Goal: Task Accomplishment & Management: Manage account settings

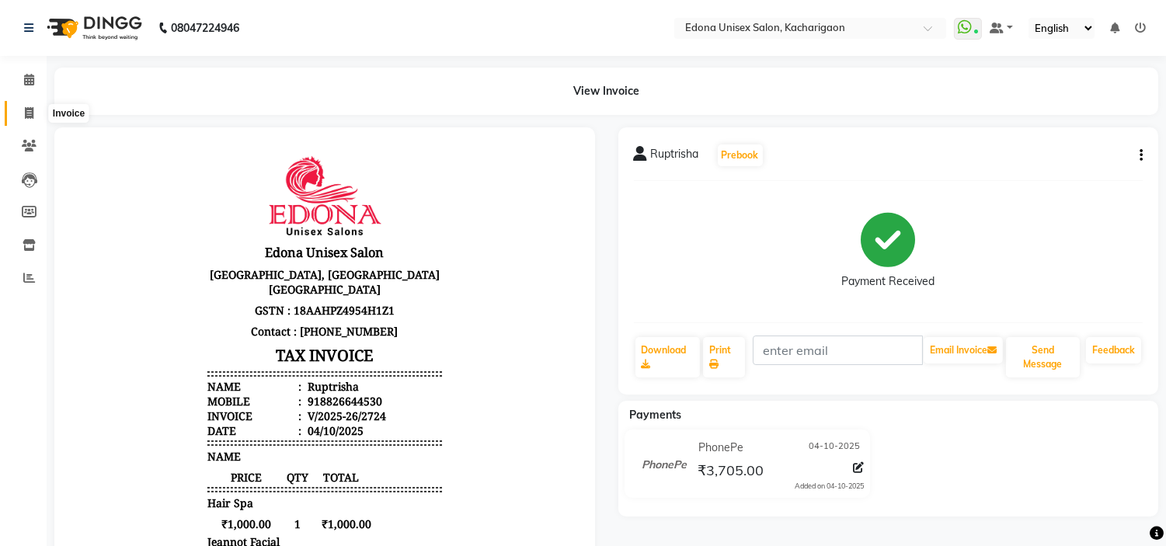
drag, startPoint x: 29, startPoint y: 105, endPoint x: 56, endPoint y: 102, distance: 27.4
click at [29, 105] on span at bounding box center [29, 114] width 27 height 18
select select "service"
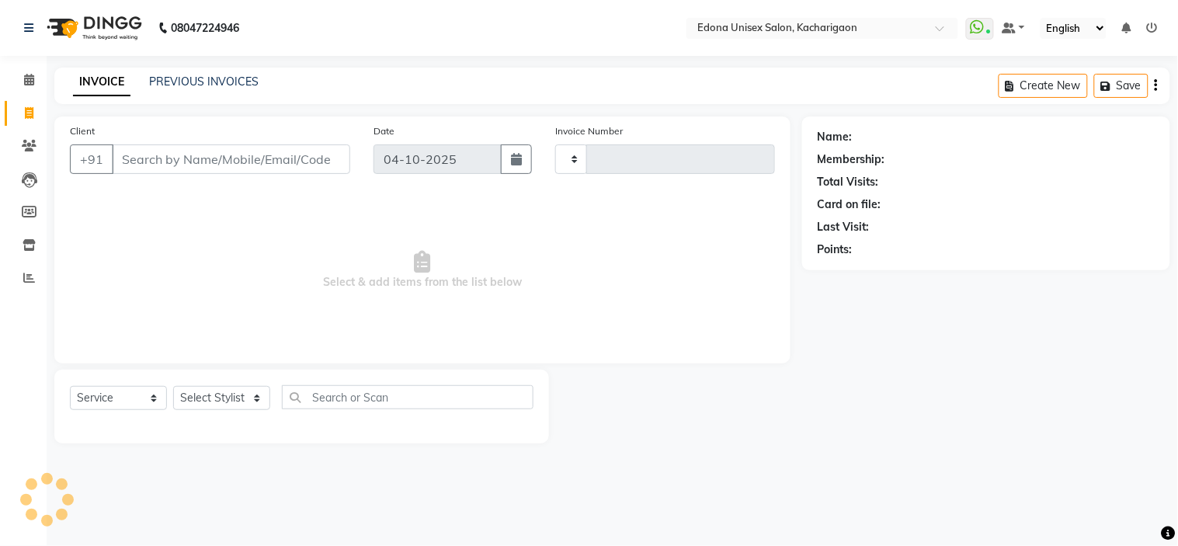
type input "2725"
select select "5389"
click at [238, 81] on link "PREVIOUS INVOICES" at bounding box center [204, 82] width 110 height 14
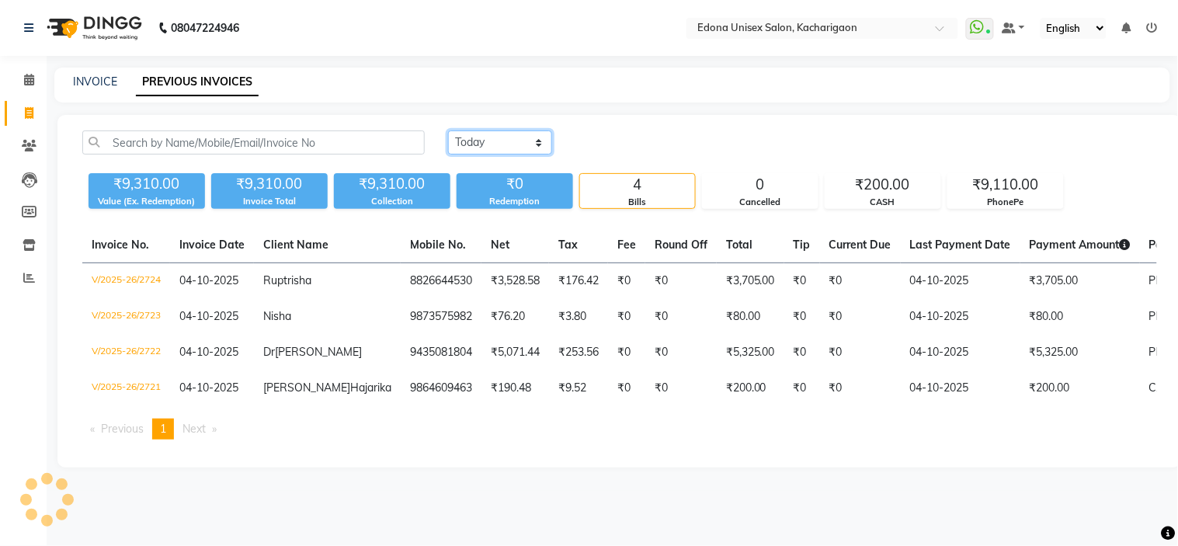
click at [482, 137] on select "Today Yesterday Custom Range" at bounding box center [500, 142] width 104 height 24
select select "yesterday"
click at [448, 130] on select "Today Yesterday Custom Range" at bounding box center [500, 142] width 104 height 24
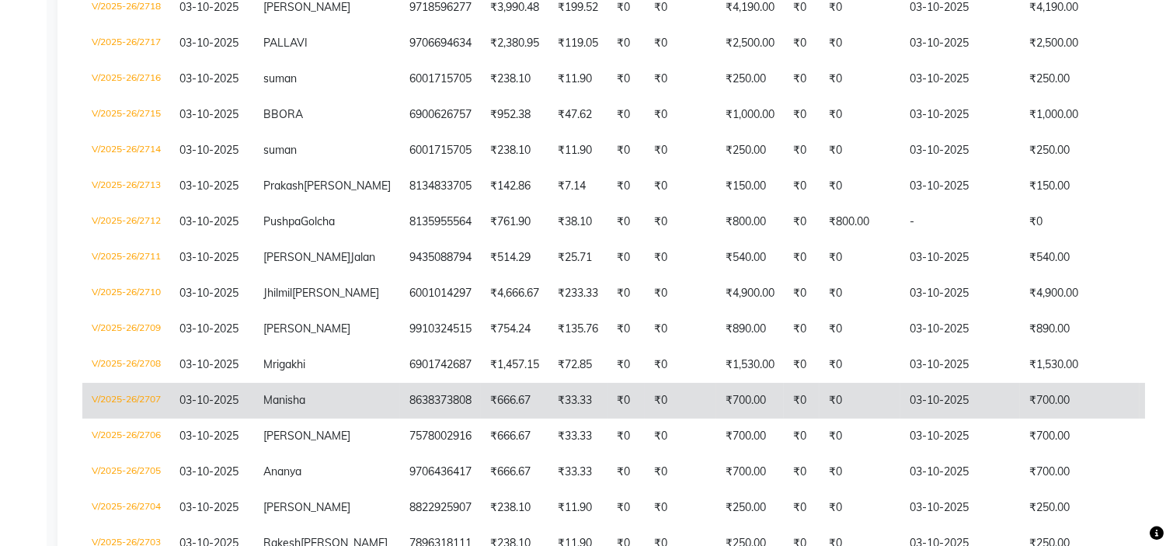
scroll to position [517, 0]
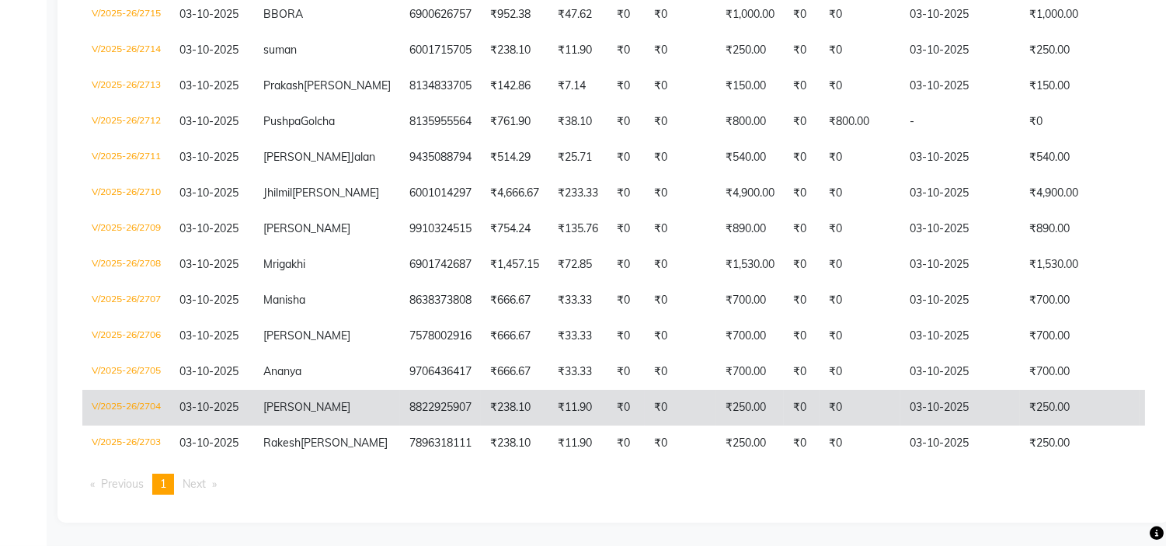
click at [331, 400] on td "[PERSON_NAME]" at bounding box center [327, 408] width 146 height 36
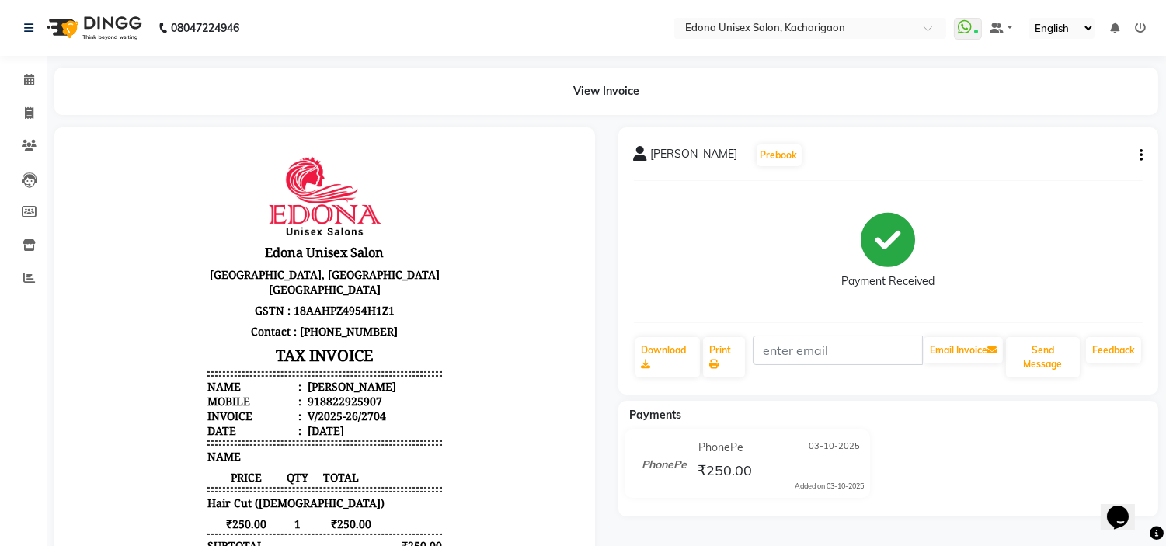
click at [1139, 155] on icon "button" at bounding box center [1140, 155] width 3 height 1
click at [1048, 158] on div "Edit Item Staff" at bounding box center [1063, 154] width 106 height 19
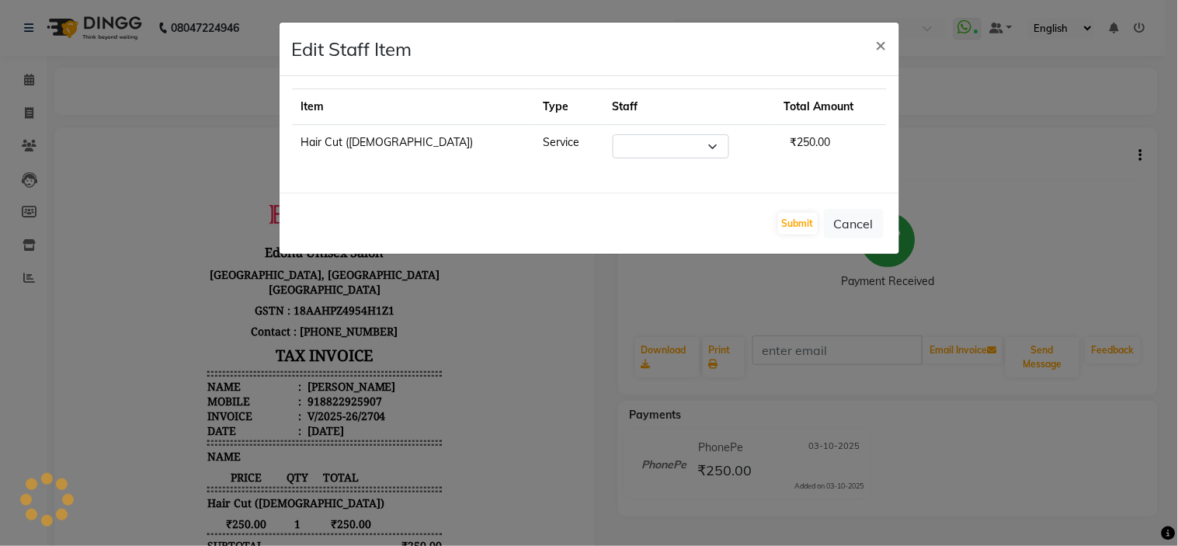
select select "77350"
click at [867, 43] on button "×" at bounding box center [882, 44] width 36 height 43
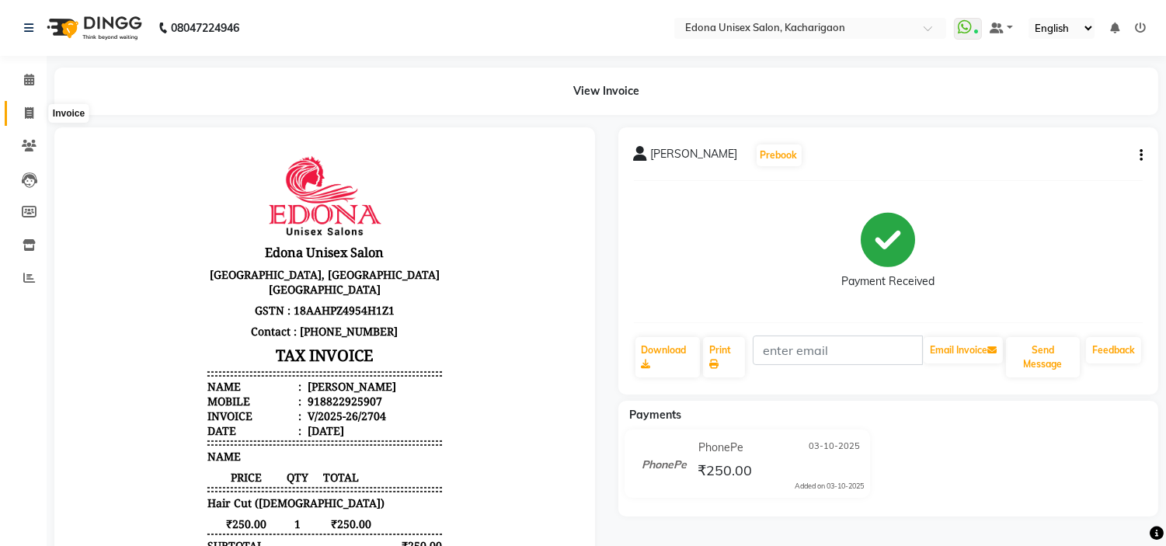
click at [25, 109] on icon at bounding box center [29, 113] width 9 height 12
select select "service"
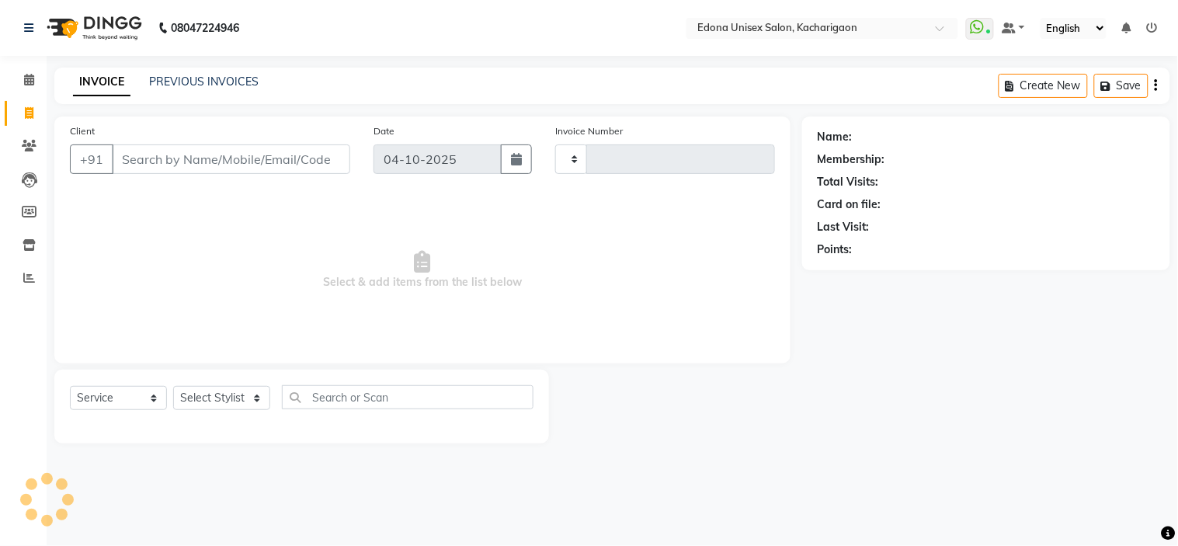
type input "2725"
select select "5389"
click at [228, 86] on link "PREVIOUS INVOICES" at bounding box center [204, 82] width 110 height 14
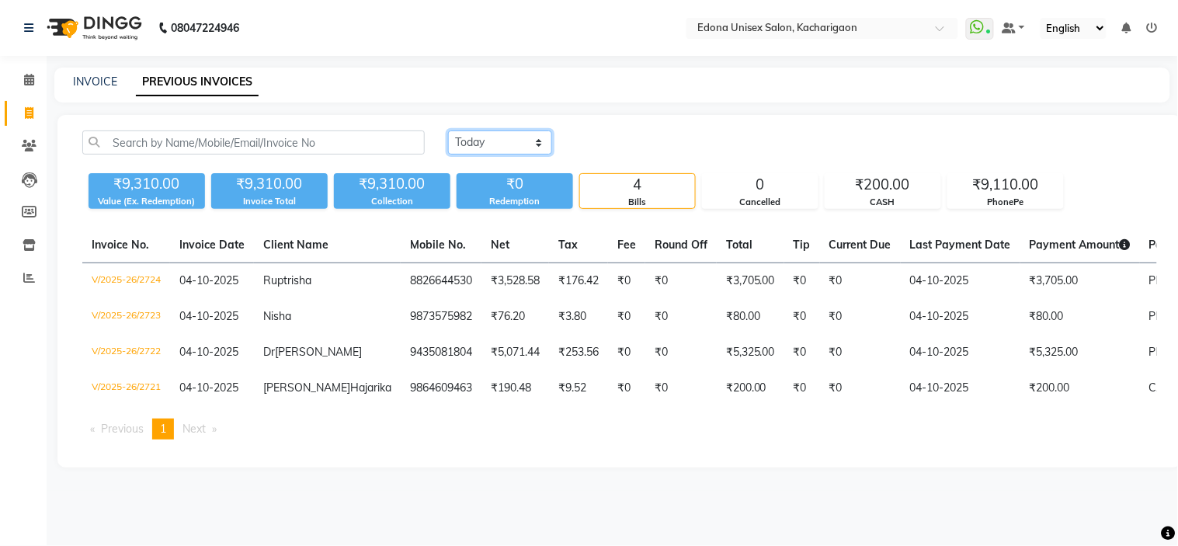
click at [486, 144] on select "[DATE] [DATE] Custom Range" at bounding box center [500, 142] width 104 height 24
select select "yesterday"
click at [448, 130] on select "[DATE] [DATE] Custom Range" at bounding box center [500, 142] width 104 height 24
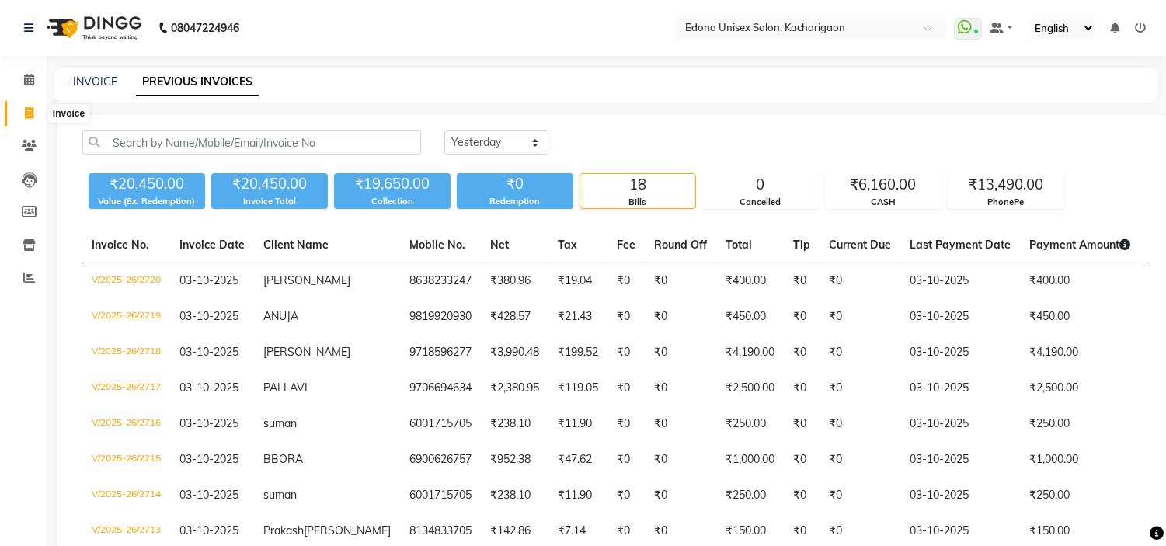
click at [27, 105] on span at bounding box center [29, 114] width 27 height 18
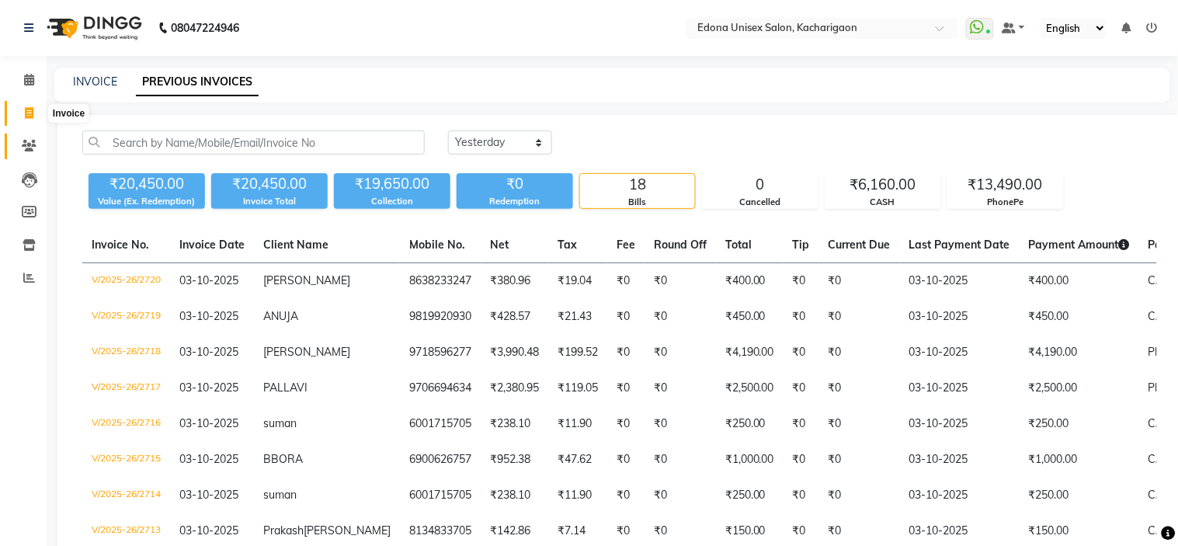
select select "service"
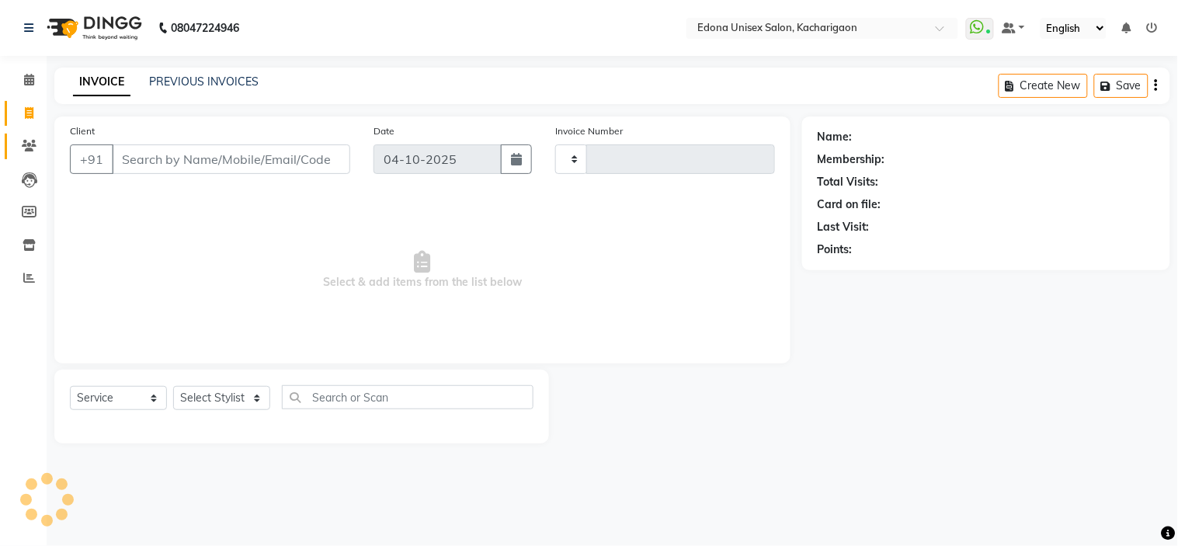
type input "2725"
select select "5389"
click at [35, 81] on span at bounding box center [29, 80] width 27 height 18
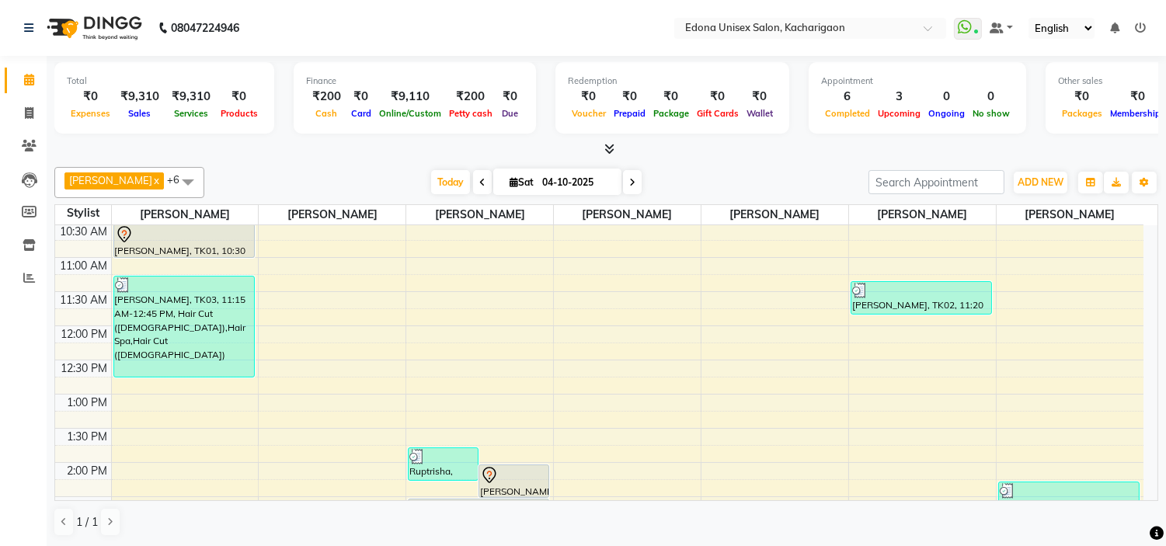
scroll to position [259, 0]
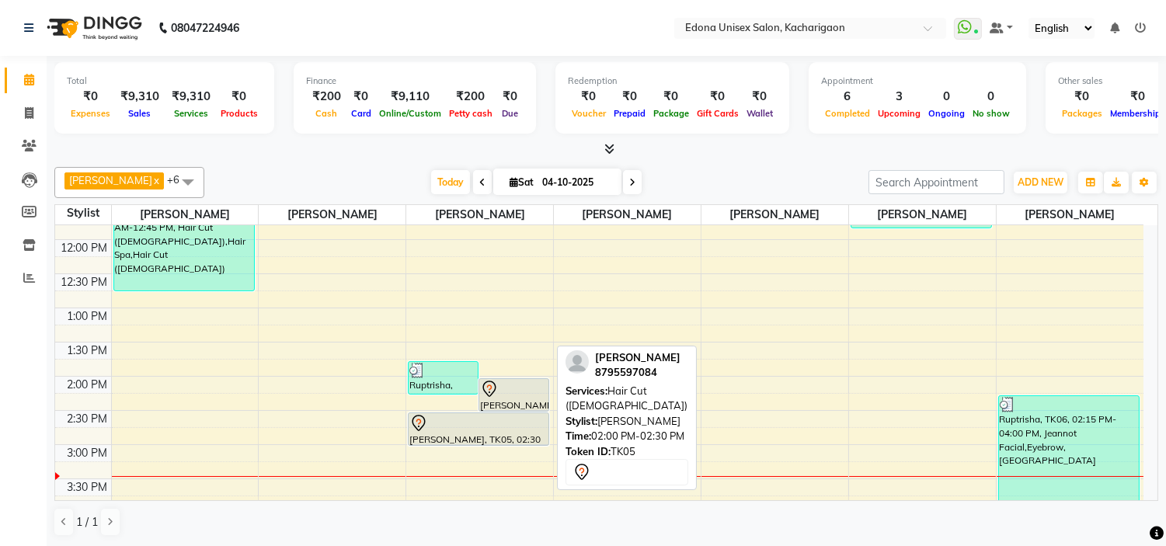
click at [518, 400] on div "[PERSON_NAME], TK05, 02:00 PM-02:30 PM, Hair Cut ([DEMOGRAPHIC_DATA])" at bounding box center [513, 395] width 69 height 32
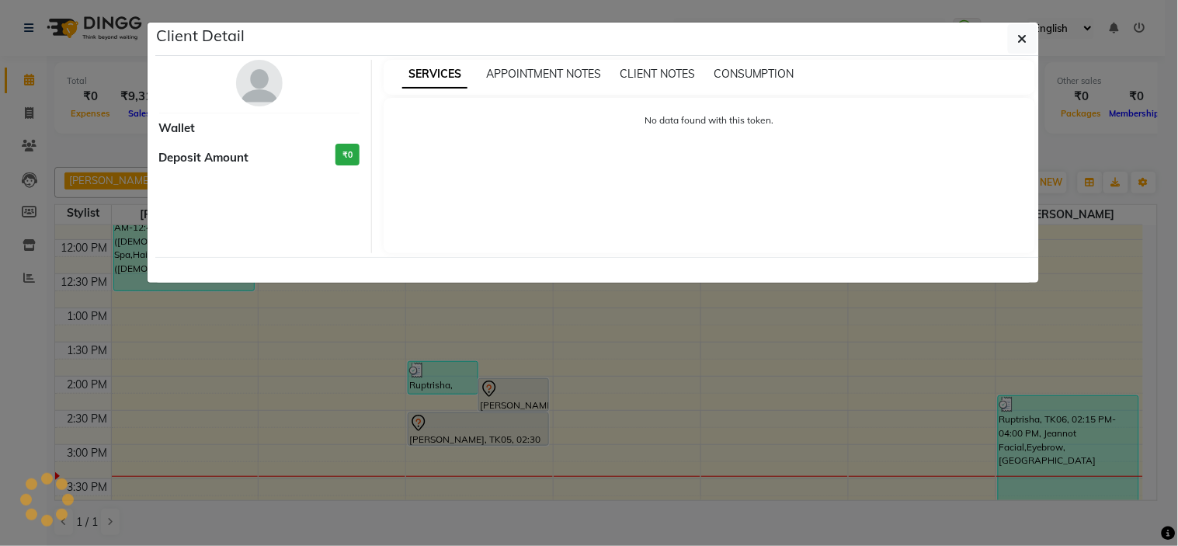
select select "7"
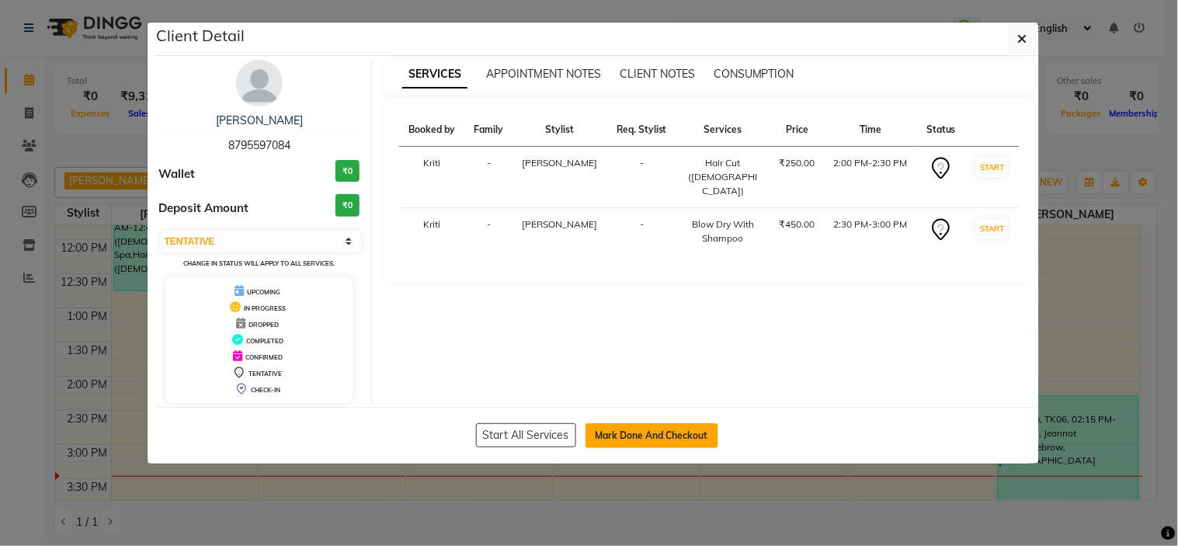
click at [621, 432] on button "Mark Done And Checkout" at bounding box center [652, 435] width 133 height 25
select select "service"
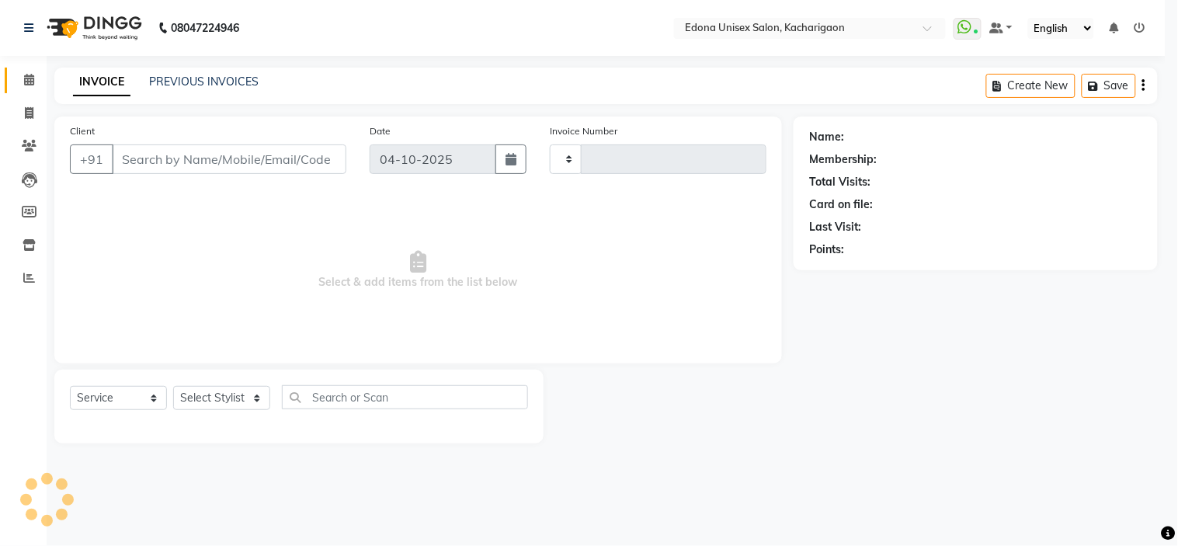
type input "2725"
select select "5389"
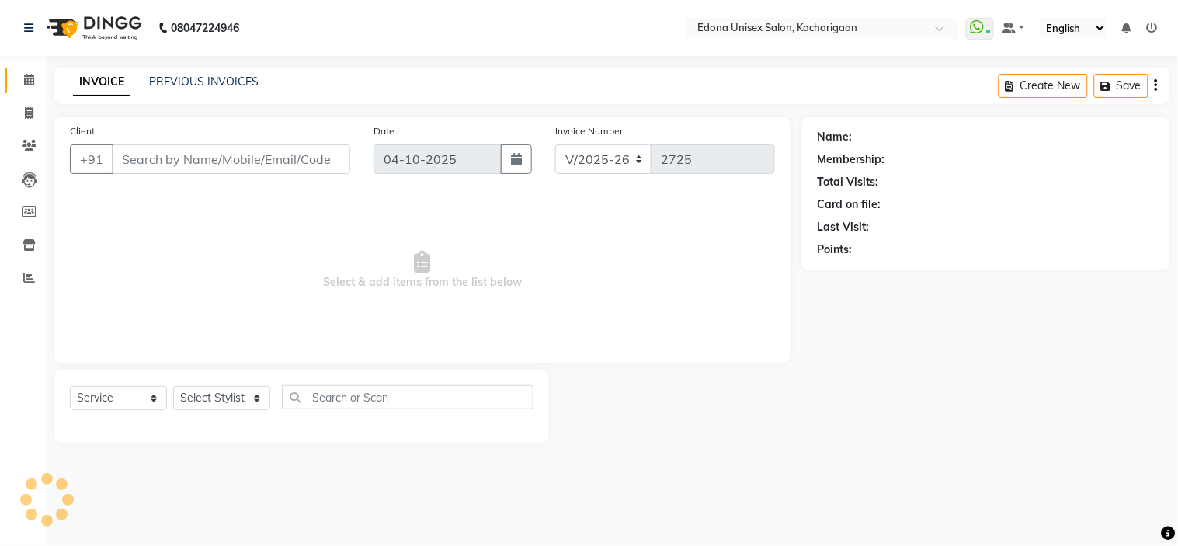
type input "8795597084"
select select "35945"
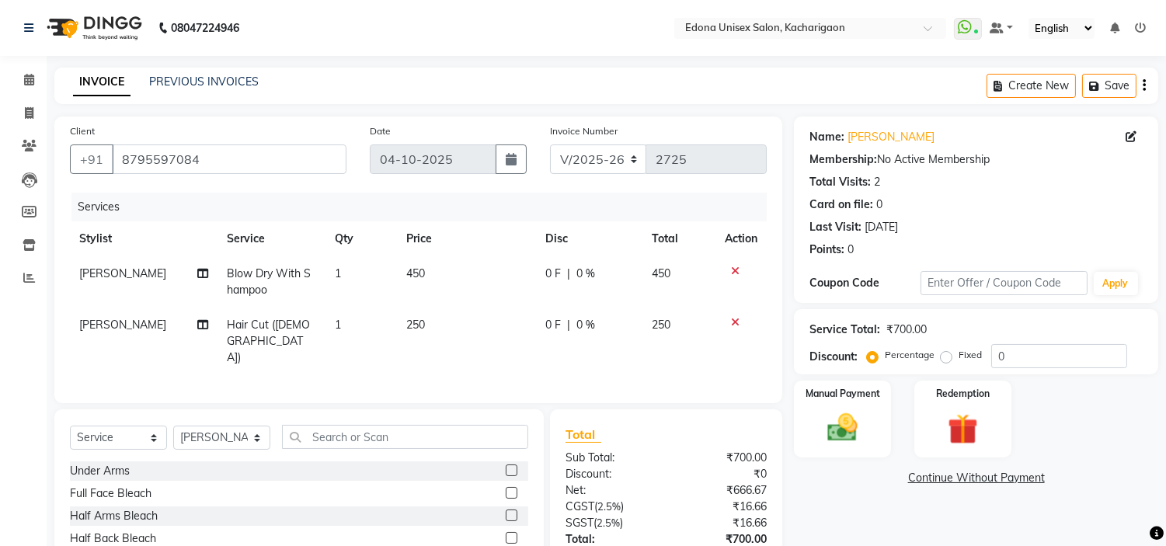
click at [141, 273] on span "[PERSON_NAME]" at bounding box center [122, 273] width 87 height 14
select select "35945"
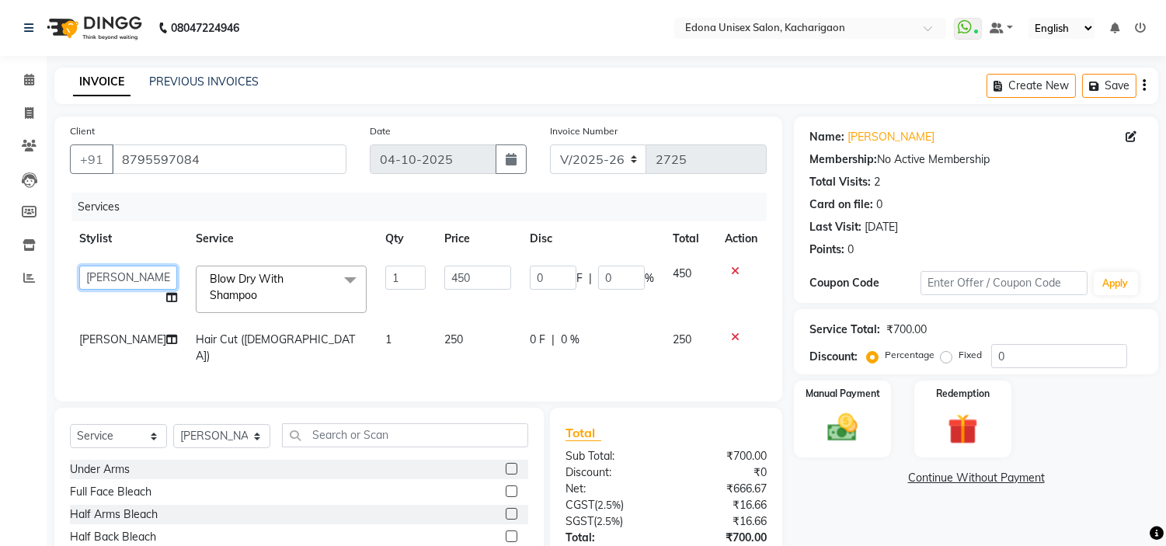
click at [141, 273] on select "Admin Anchuli [PERSON_NAME] Sonar Bir Basumtary [PERSON_NAME] [PERSON_NAME] Hom…" at bounding box center [128, 278] width 98 height 24
select select "82439"
click at [114, 342] on span "[PERSON_NAME]" at bounding box center [122, 339] width 87 height 14
select select "35945"
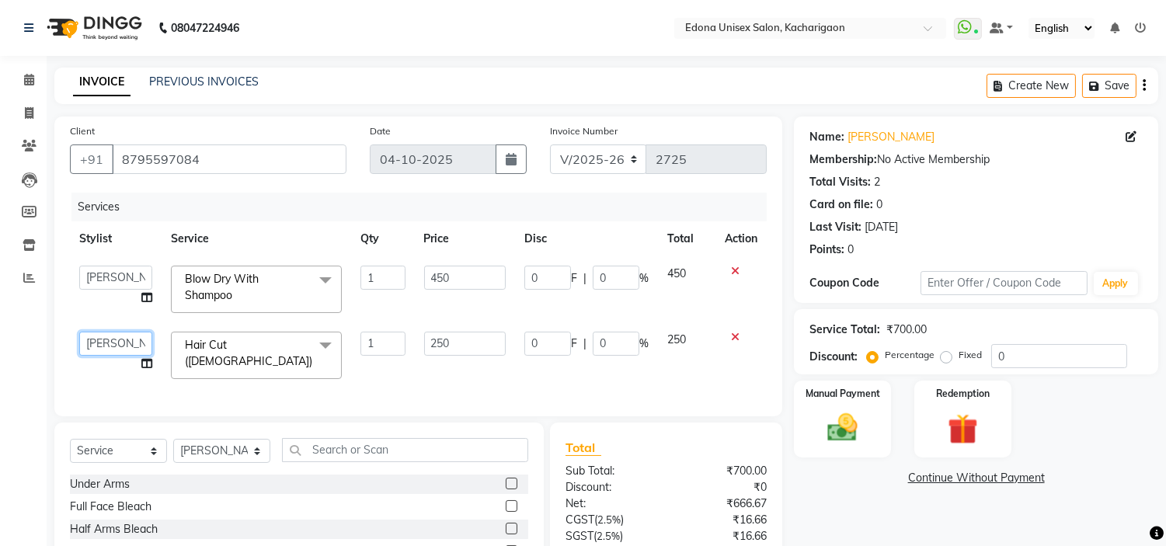
click at [113, 343] on select "Admin Anchuli [PERSON_NAME] Sonar Bir Basumtary [PERSON_NAME] [PERSON_NAME] Hom…" at bounding box center [115, 344] width 73 height 24
select select "77350"
click at [301, 221] on th "Service" at bounding box center [257, 238] width 190 height 35
drag, startPoint x: 433, startPoint y: 276, endPoint x: 458, endPoint y: 276, distance: 24.9
click at [438, 277] on input "450" at bounding box center [465, 278] width 82 height 24
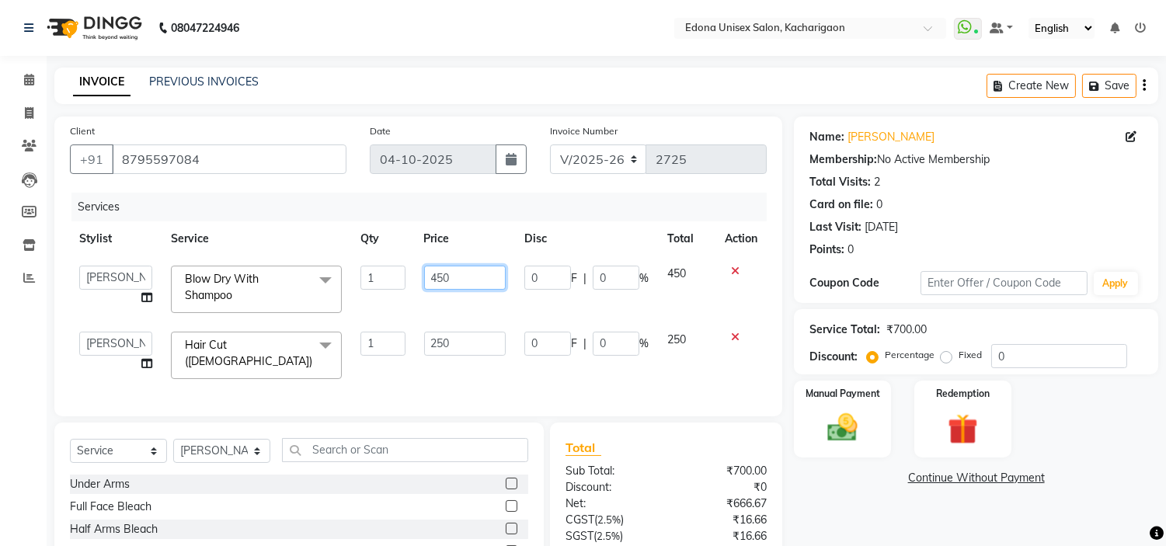
click at [444, 276] on input "450" at bounding box center [465, 278] width 82 height 24
type input "500"
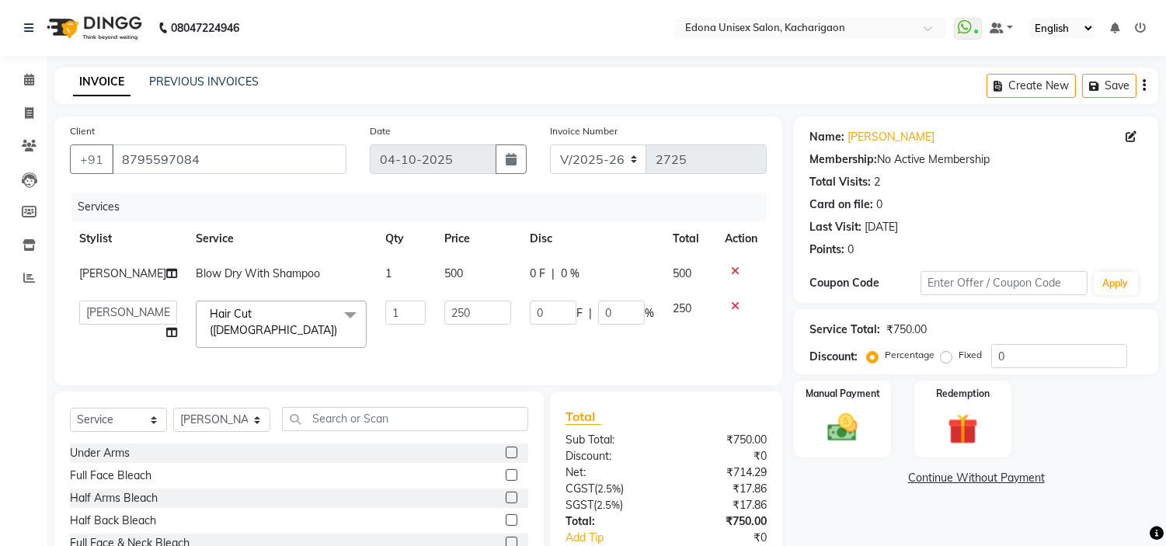
click at [508, 291] on td "500" at bounding box center [477, 273] width 85 height 35
select select "82439"
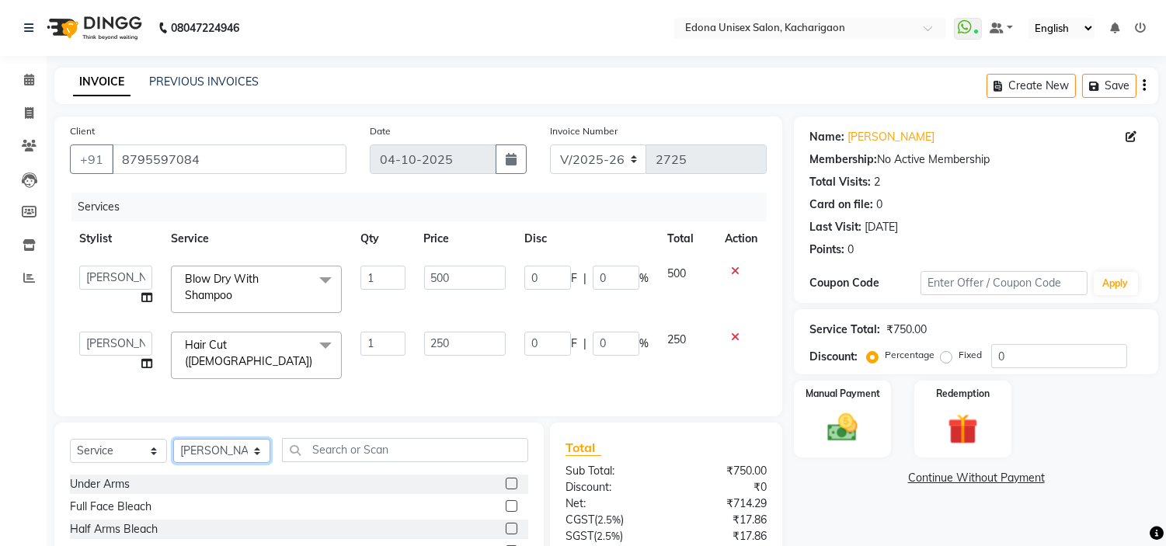
click at [235, 458] on select "Select Stylist Admin Anchuli [PERSON_NAME] Sonar Bir Basumtary [PERSON_NAME] [P…" at bounding box center [221, 451] width 97 height 24
select select "82439"
click at [173, 445] on select "Select Stylist Admin Anchuli [PERSON_NAME] Sonar Bir Basumtary [PERSON_NAME] [P…" at bounding box center [221, 451] width 97 height 24
click at [384, 454] on input "text" at bounding box center [405, 450] width 246 height 24
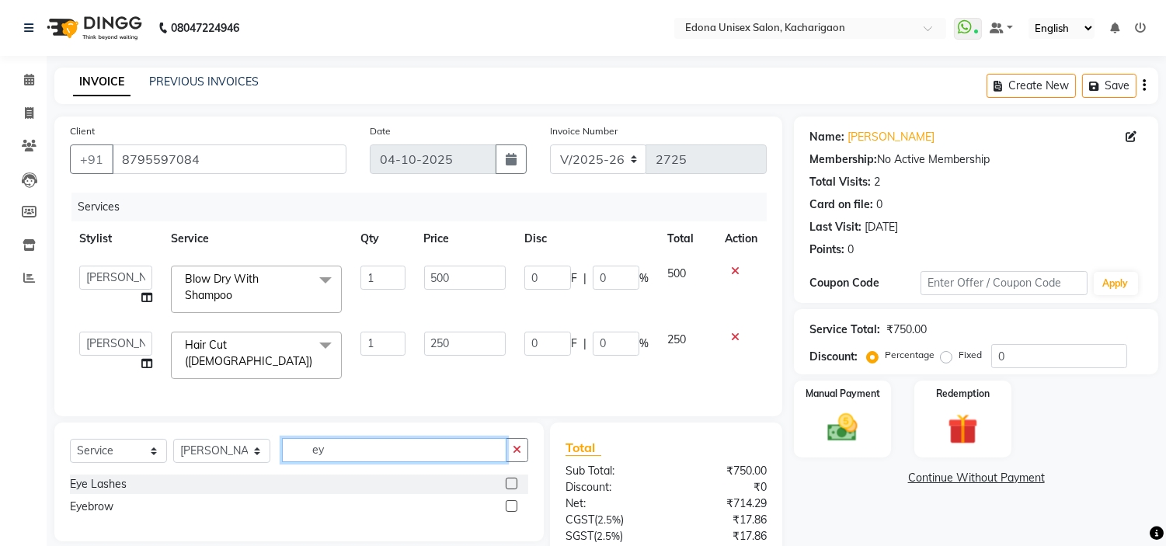
type input "ey"
click at [511, 508] on label at bounding box center [512, 506] width 12 height 12
click at [511, 508] on input "checkbox" at bounding box center [511, 507] width 10 height 10
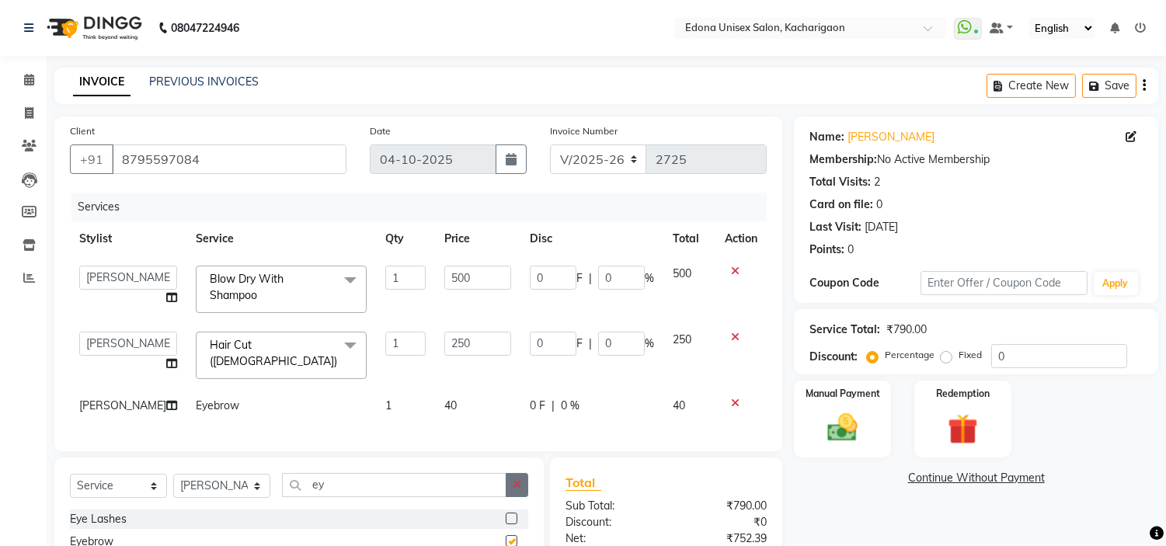
checkbox input "false"
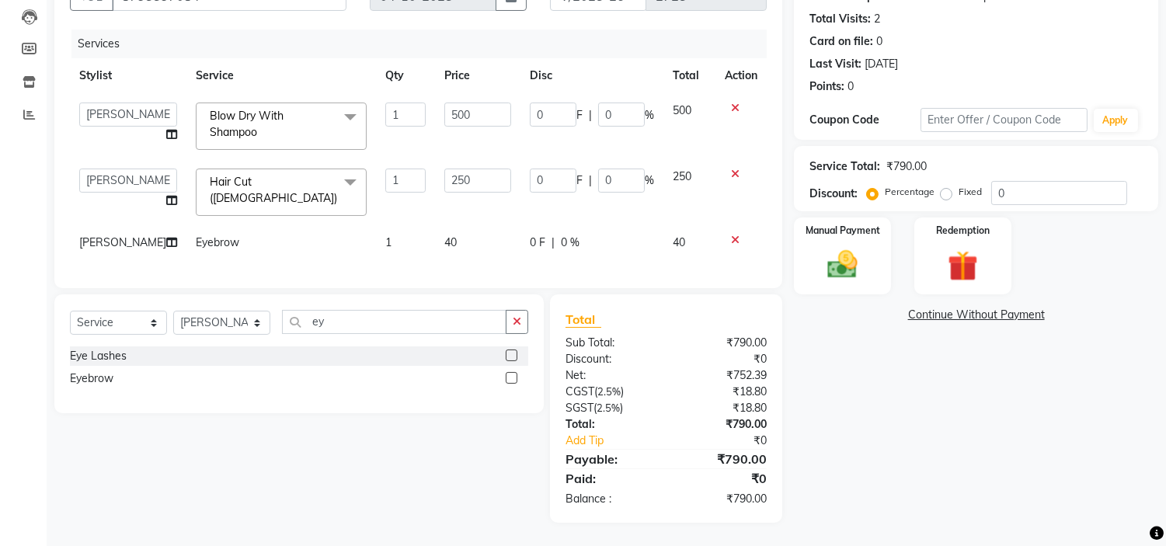
scroll to position [185, 0]
click at [847, 252] on img at bounding box center [842, 265] width 51 height 37
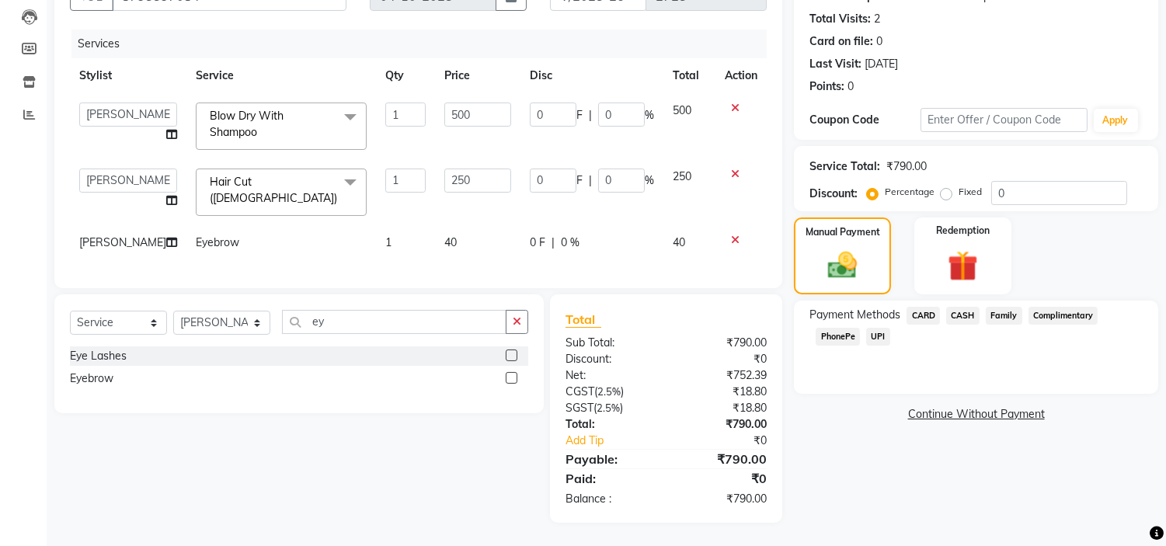
click at [840, 328] on span "PhonePe" at bounding box center [837, 337] width 44 height 18
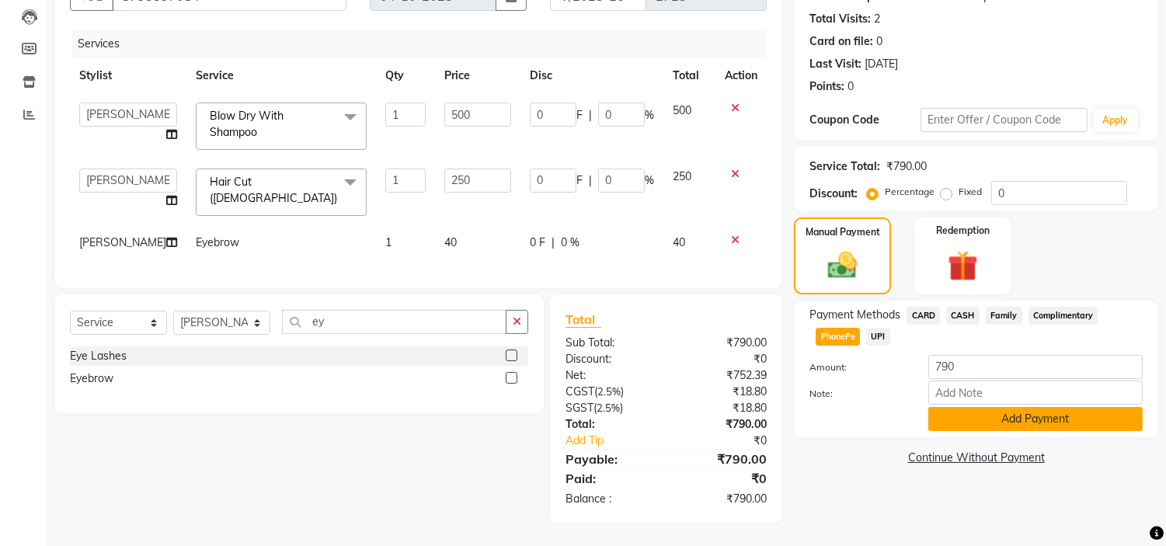
click at [966, 407] on button "Add Payment" at bounding box center [1035, 419] width 214 height 24
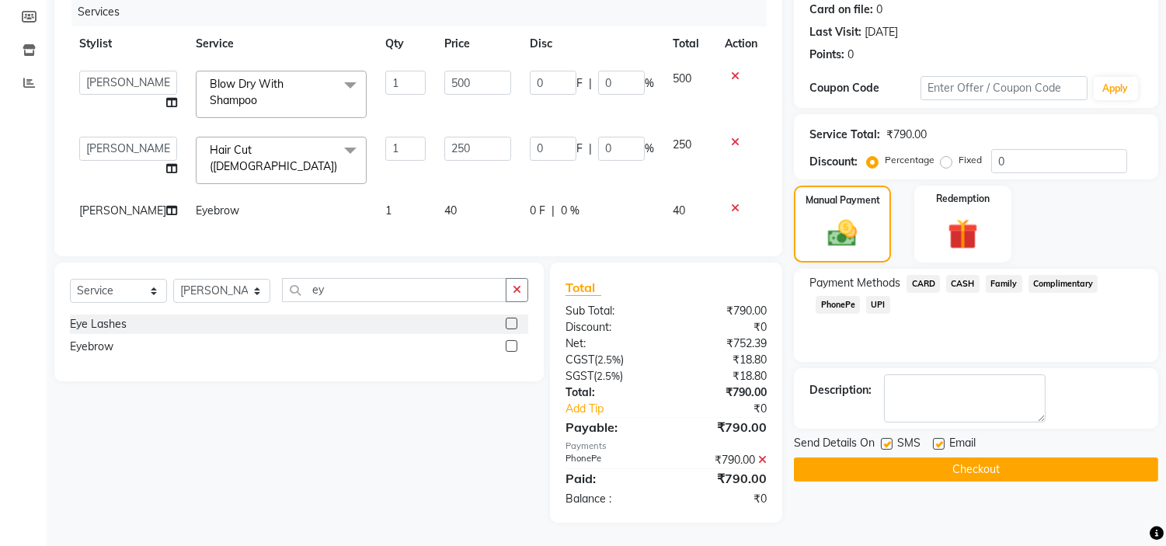
scroll to position [217, 0]
click at [950, 457] on button "Checkout" at bounding box center [976, 469] width 364 height 24
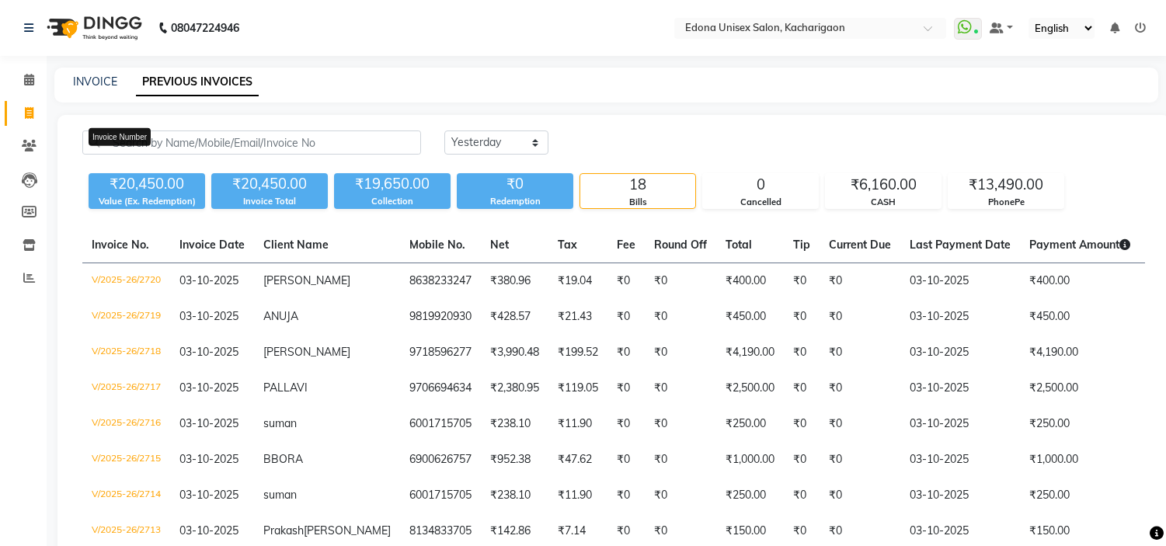
select select "yesterday"
click at [21, 113] on span at bounding box center [29, 114] width 27 height 18
select select "service"
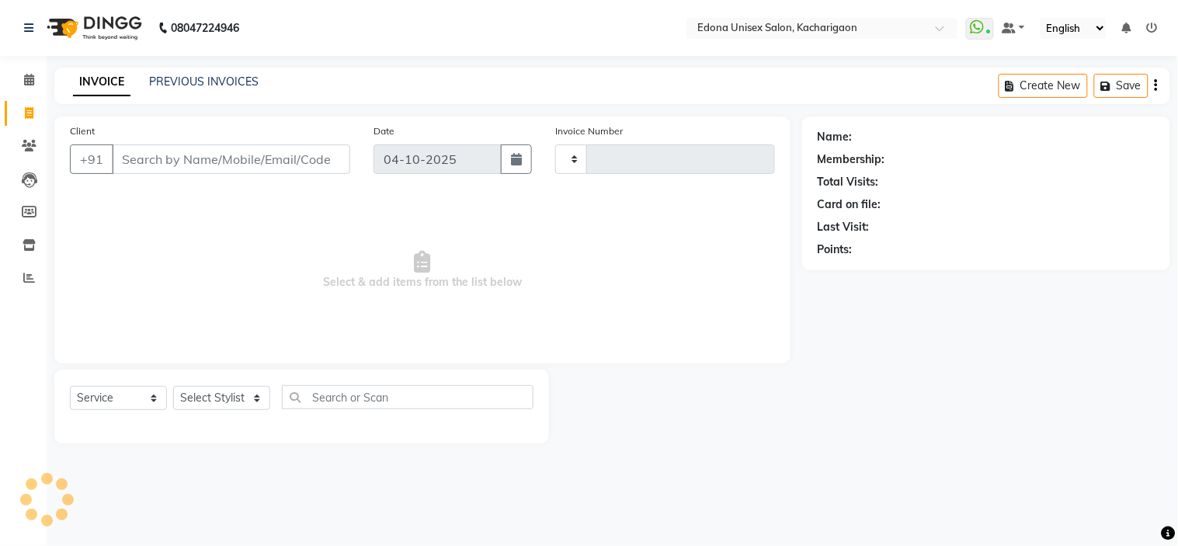
type input "2726"
select select "5389"
click at [210, 405] on select "Select Stylist" at bounding box center [221, 398] width 97 height 24
click at [220, 392] on select "Select Stylist" at bounding box center [221, 398] width 97 height 24
click at [221, 392] on select "Select Stylist Admin Anchuli [PERSON_NAME] Sonar Bir Basumtary [PERSON_NAME] [P…" at bounding box center [221, 398] width 97 height 24
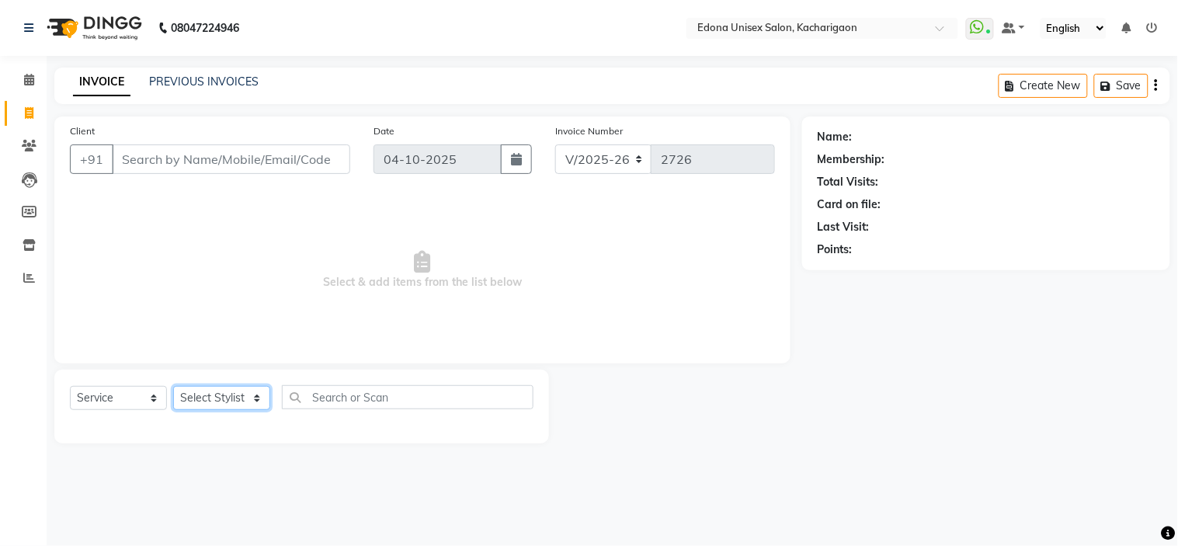
select select "91059"
click at [173, 387] on select "Select Stylist Admin Anchuli [PERSON_NAME] Sonar Bir Basumtary [PERSON_NAME] [P…" at bounding box center [221, 398] width 97 height 24
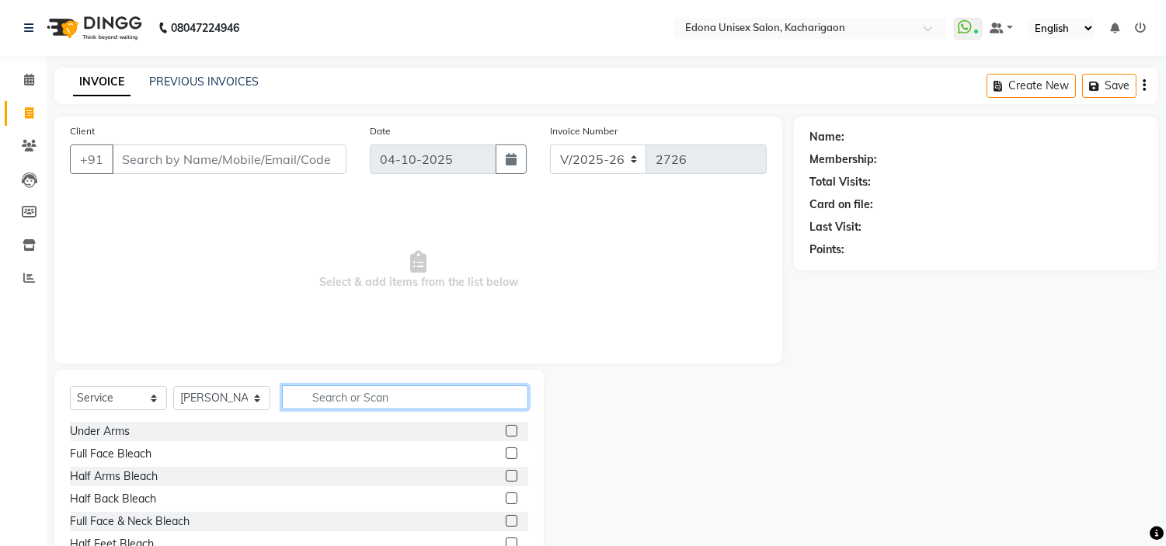
click at [395, 407] on input "text" at bounding box center [405, 397] width 246 height 24
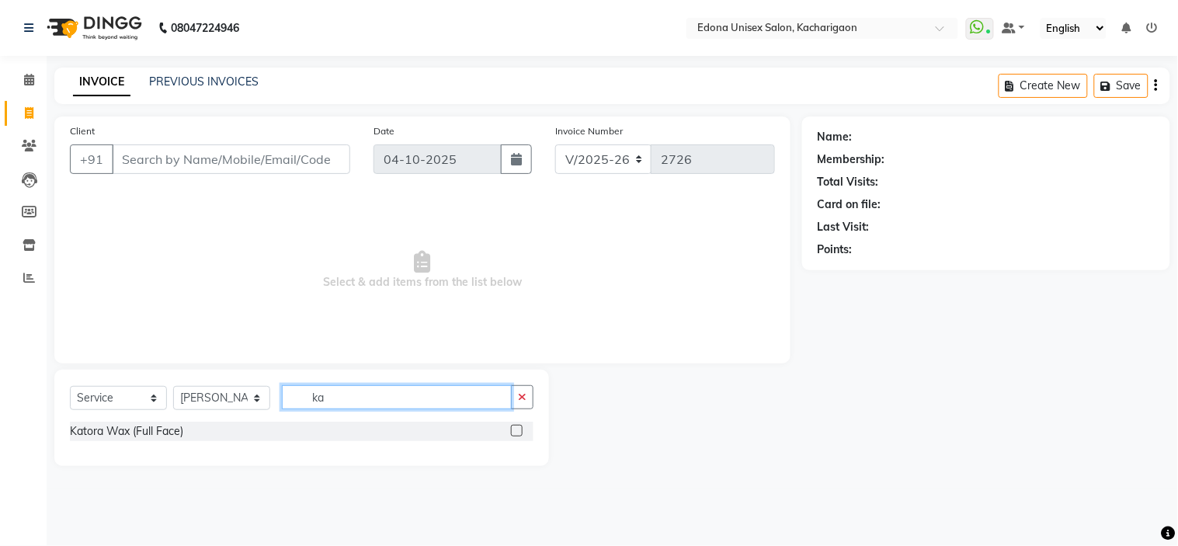
type input "ka"
click at [513, 432] on label at bounding box center [517, 431] width 12 height 12
click at [513, 432] on input "checkbox" at bounding box center [516, 431] width 10 height 10
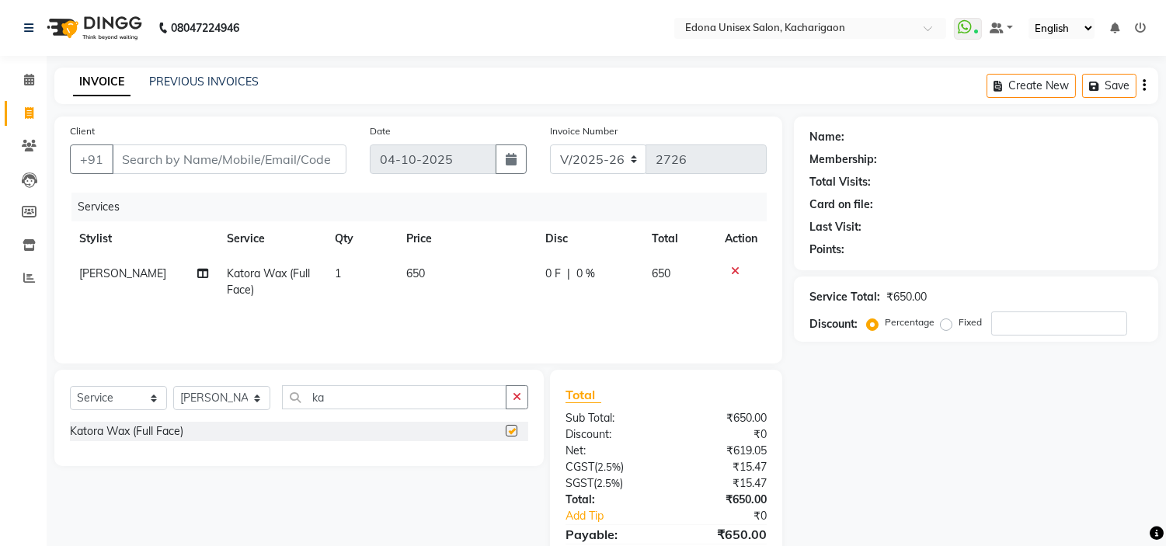
checkbox input "false"
click at [517, 390] on button "button" at bounding box center [517, 397] width 23 height 24
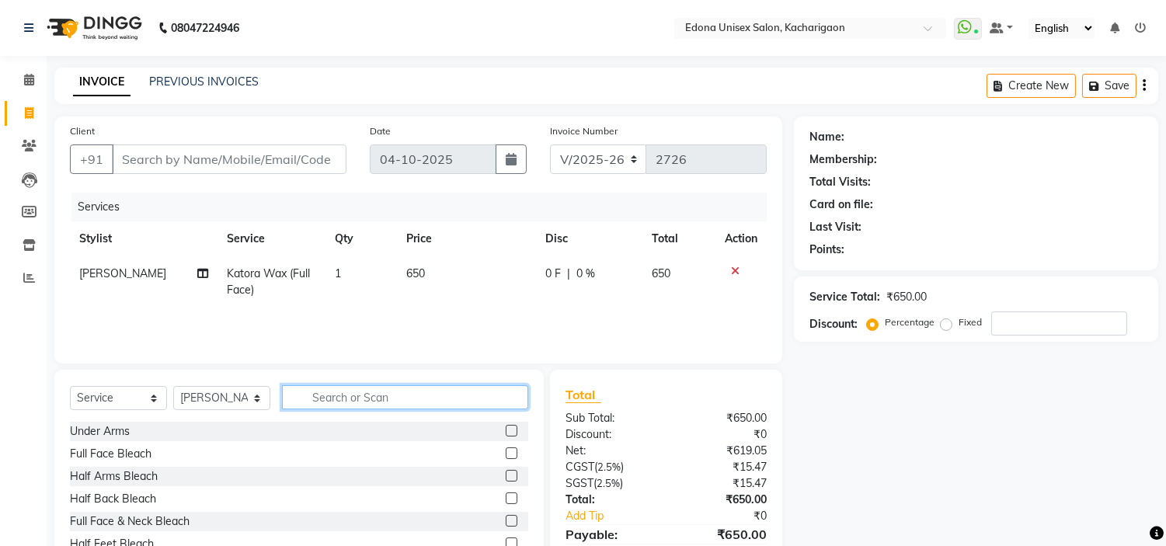
click at [450, 391] on input "text" at bounding box center [405, 397] width 246 height 24
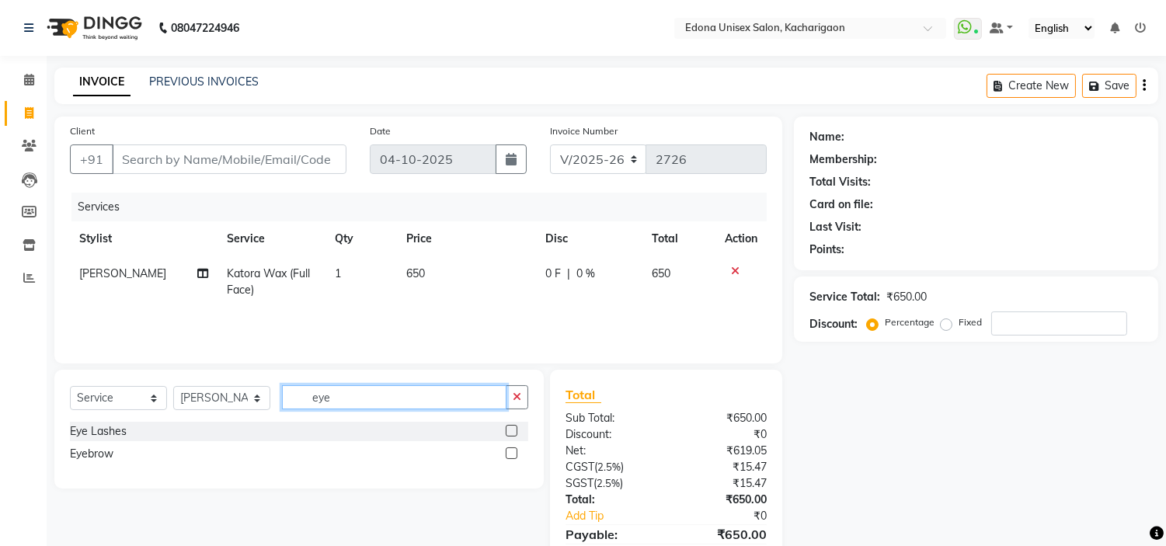
type input "eye"
drag, startPoint x: 507, startPoint y: 449, endPoint x: 521, endPoint y: 429, distance: 24.6
click at [509, 449] on label at bounding box center [512, 453] width 12 height 12
click at [509, 449] on input "checkbox" at bounding box center [511, 454] width 10 height 10
checkbox input "true"
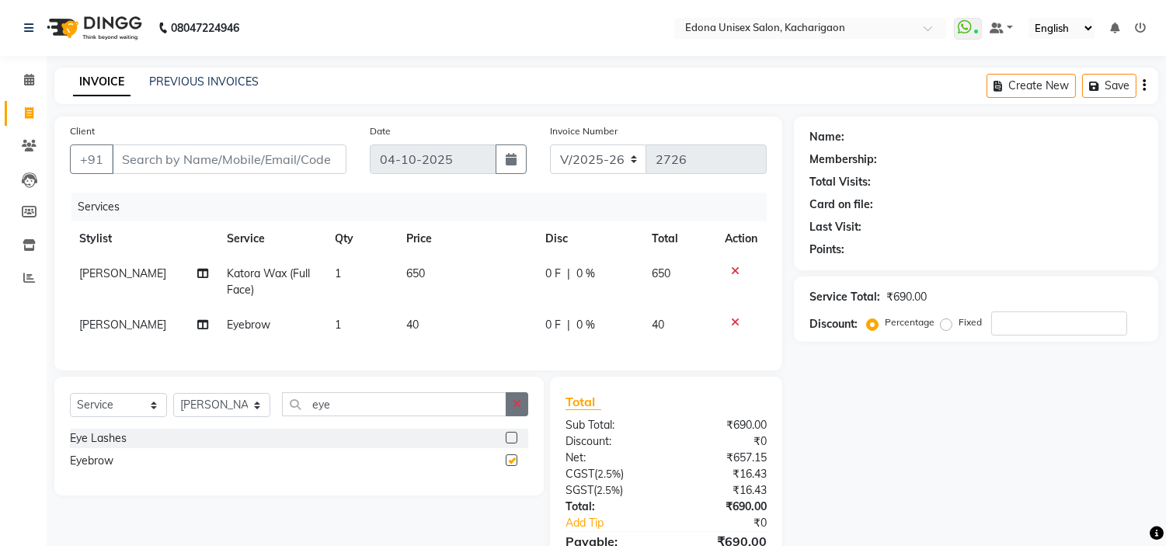
click at [521, 416] on button "button" at bounding box center [517, 404] width 23 height 24
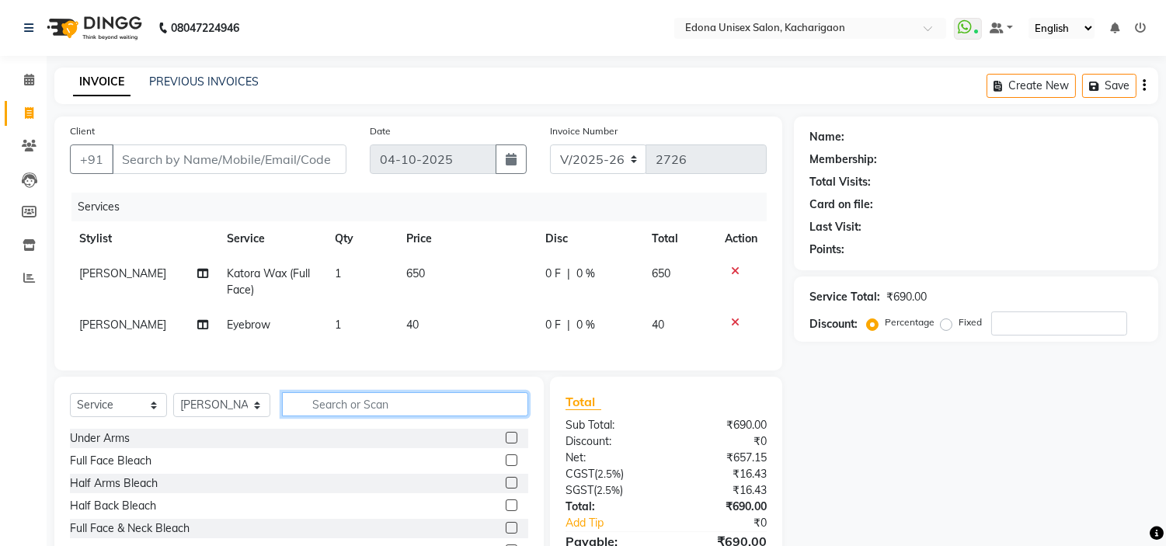
click at [492, 416] on input "text" at bounding box center [405, 404] width 246 height 24
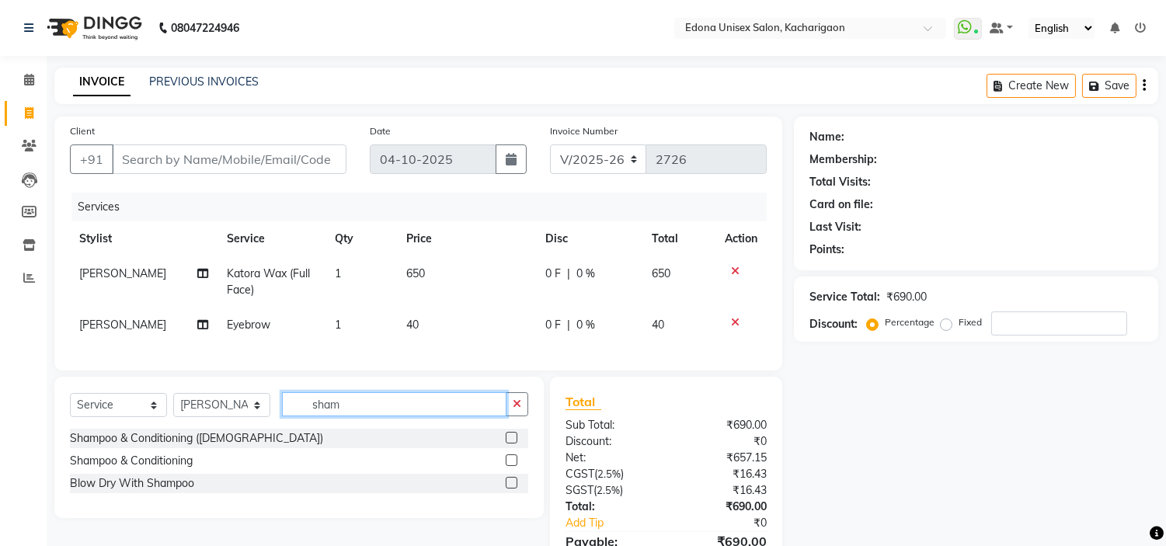
type input "sham"
click at [515, 489] on label at bounding box center [512, 483] width 12 height 12
click at [515, 489] on input "checkbox" at bounding box center [511, 483] width 10 height 10
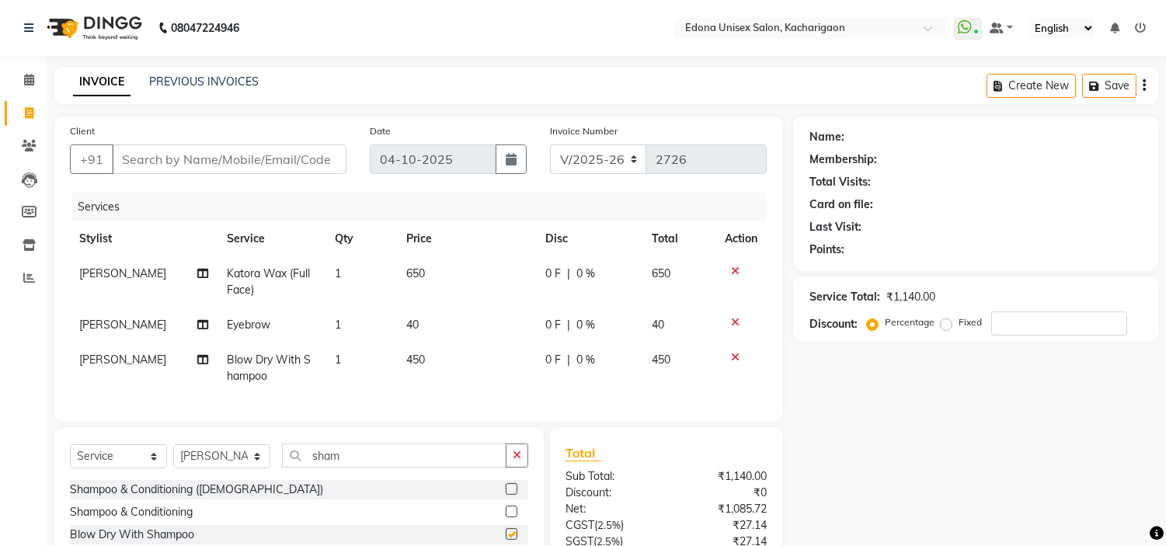
checkbox input "false"
click at [524, 461] on button "button" at bounding box center [517, 455] width 23 height 24
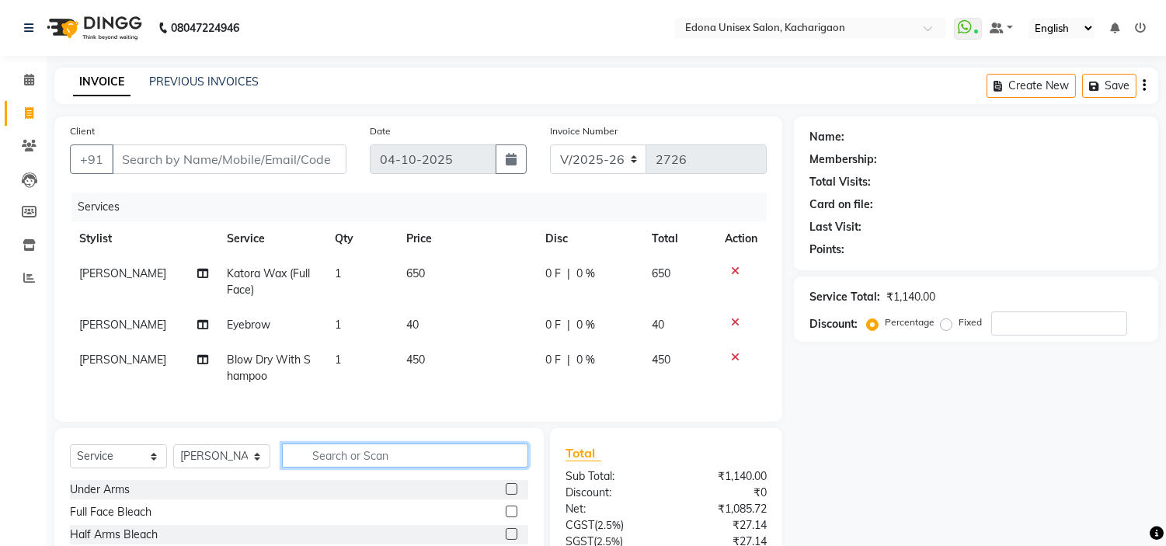
click at [471, 468] on input "text" at bounding box center [405, 455] width 246 height 24
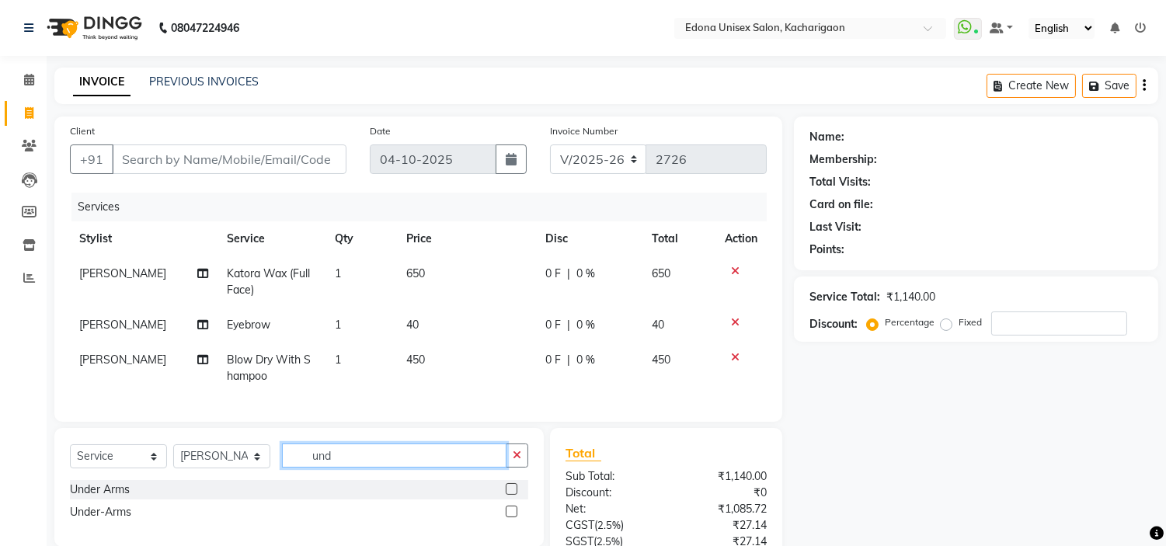
type input "und"
click at [507, 517] on label at bounding box center [512, 512] width 12 height 12
click at [507, 517] on input "checkbox" at bounding box center [511, 512] width 10 height 10
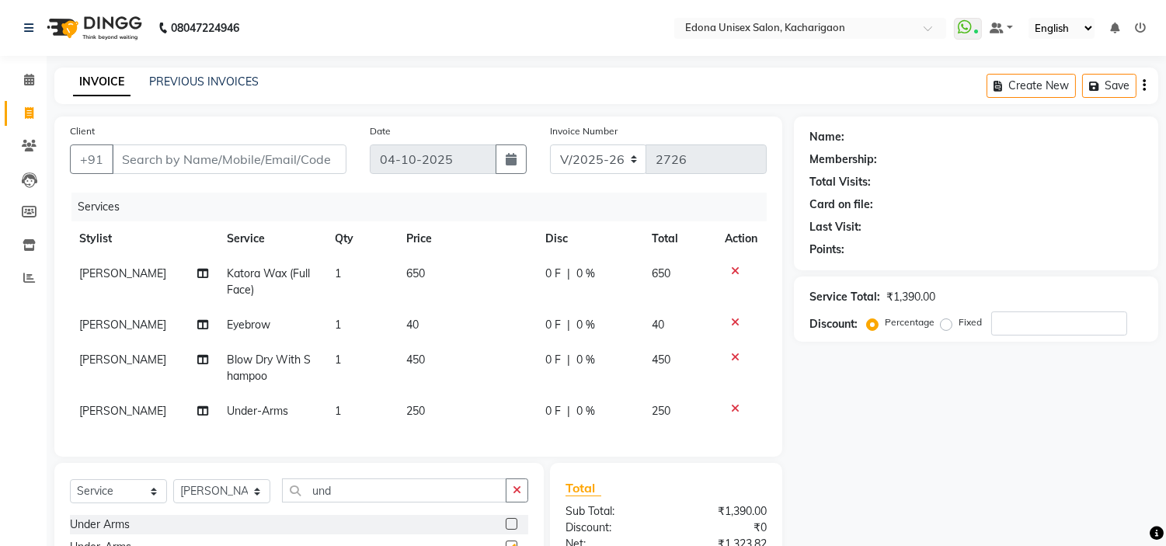
checkbox input "false"
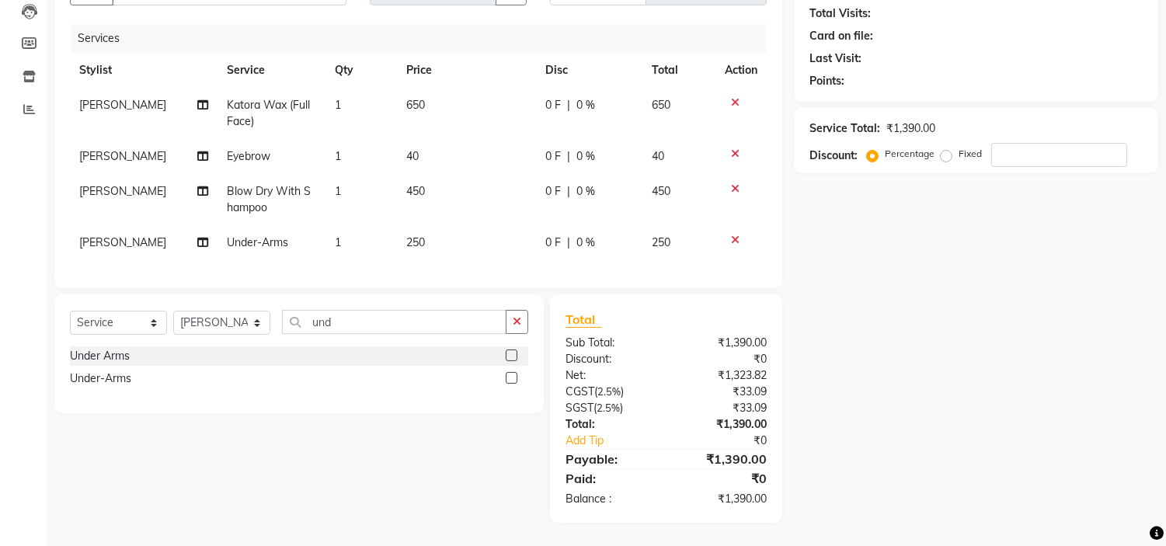
scroll to position [9, 0]
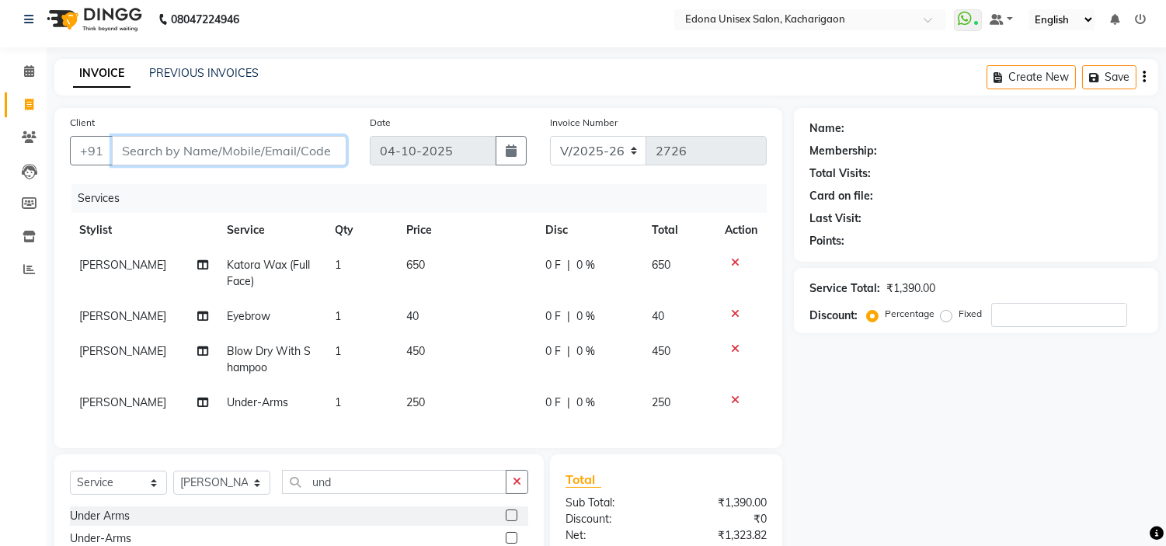
click at [264, 156] on input "Client" at bounding box center [229, 151] width 235 height 30
type input "9"
type input "0"
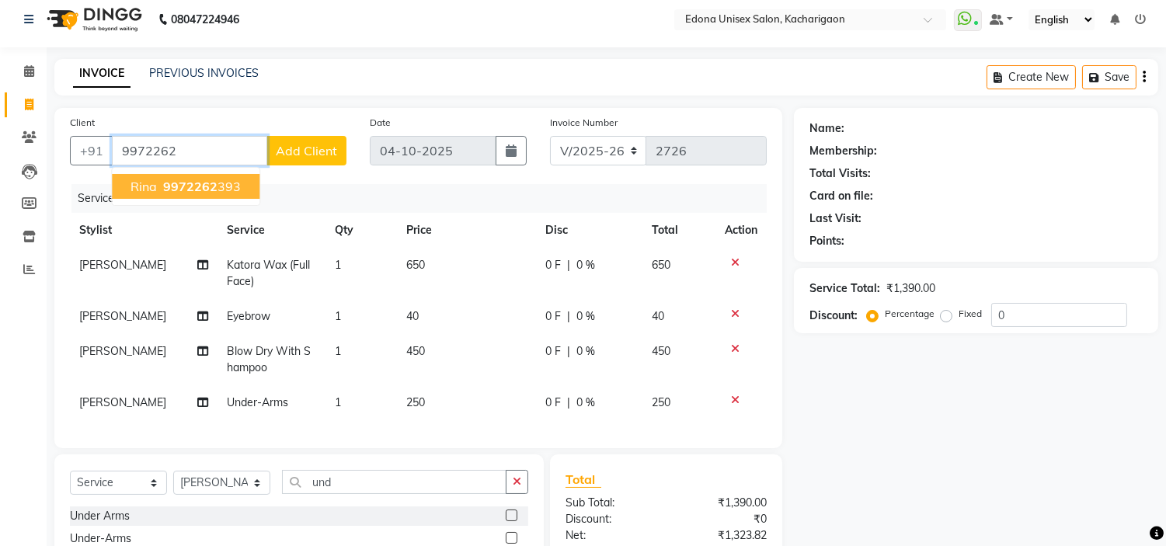
click at [195, 179] on span "9972262" at bounding box center [190, 187] width 54 height 16
type input "9972262393"
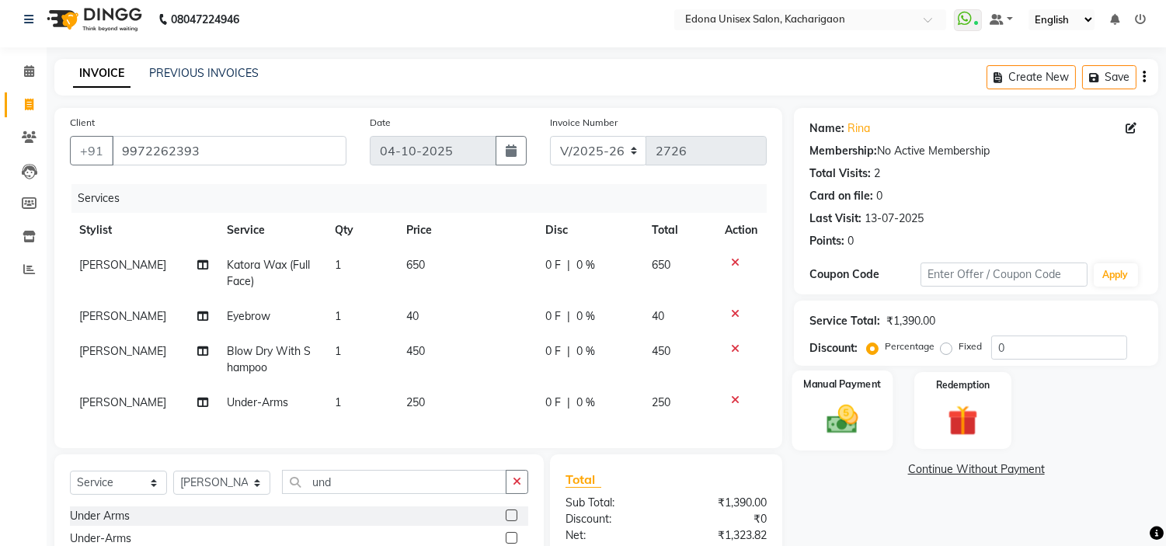
click at [863, 429] on img at bounding box center [842, 420] width 51 height 37
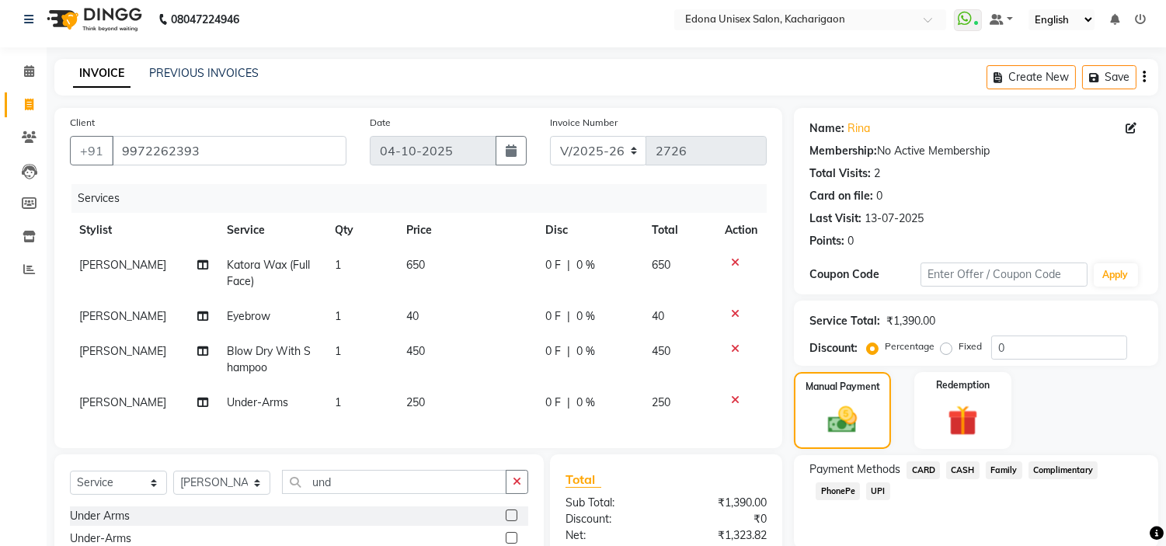
scroll to position [181, 0]
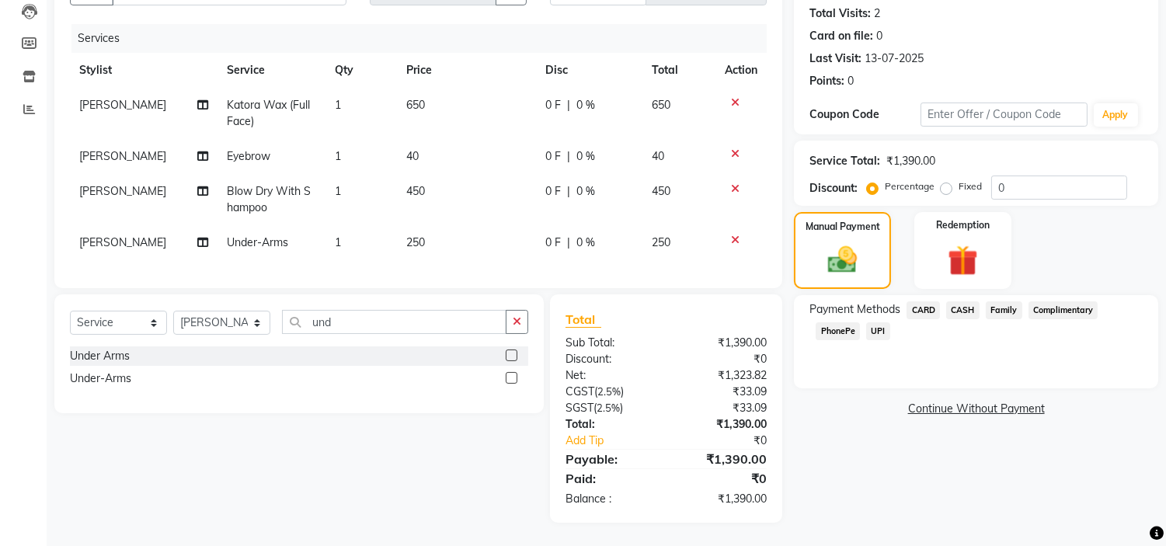
click at [841, 322] on span "PhonePe" at bounding box center [837, 331] width 44 height 18
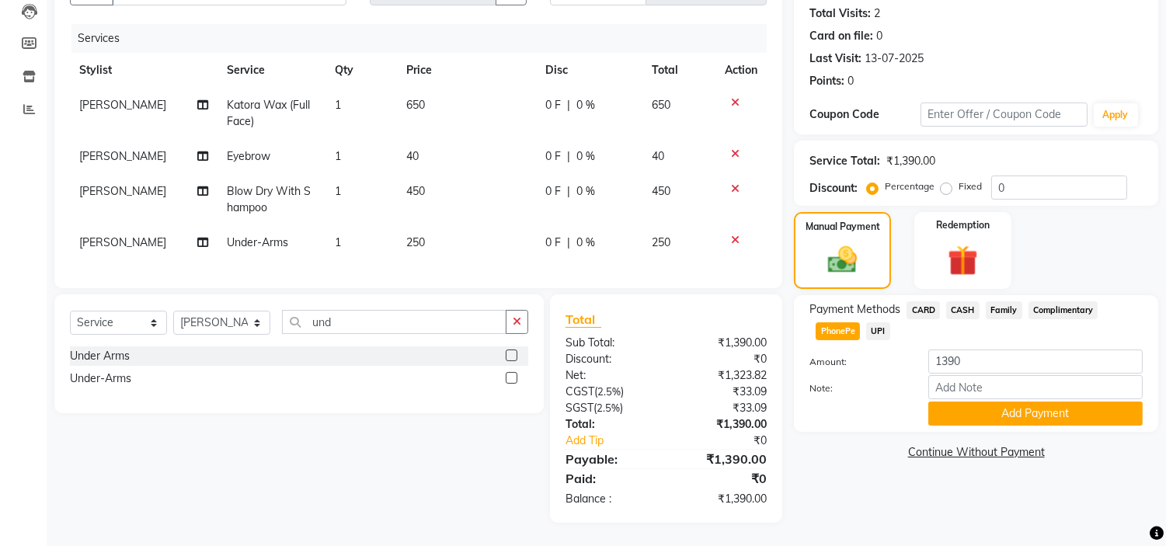
click at [984, 413] on div "Payment Methods CARD CASH Family Complimentary PhonePe UPI Amount: 1390 Note: A…" at bounding box center [976, 363] width 364 height 137
click at [989, 404] on button "Add Payment" at bounding box center [1035, 414] width 214 height 24
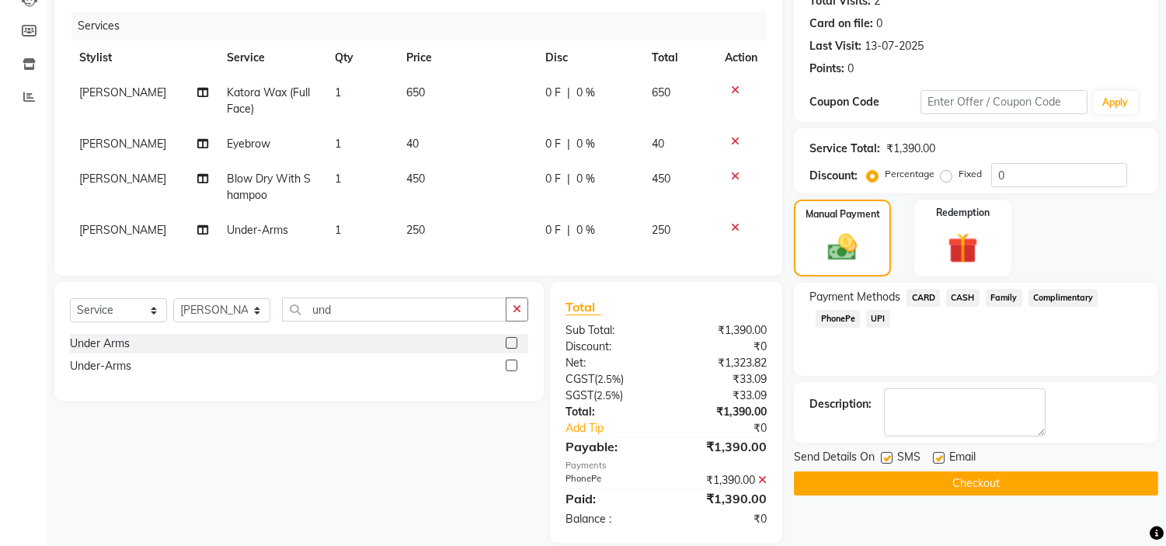
click at [998, 471] on button "Checkout" at bounding box center [976, 483] width 364 height 24
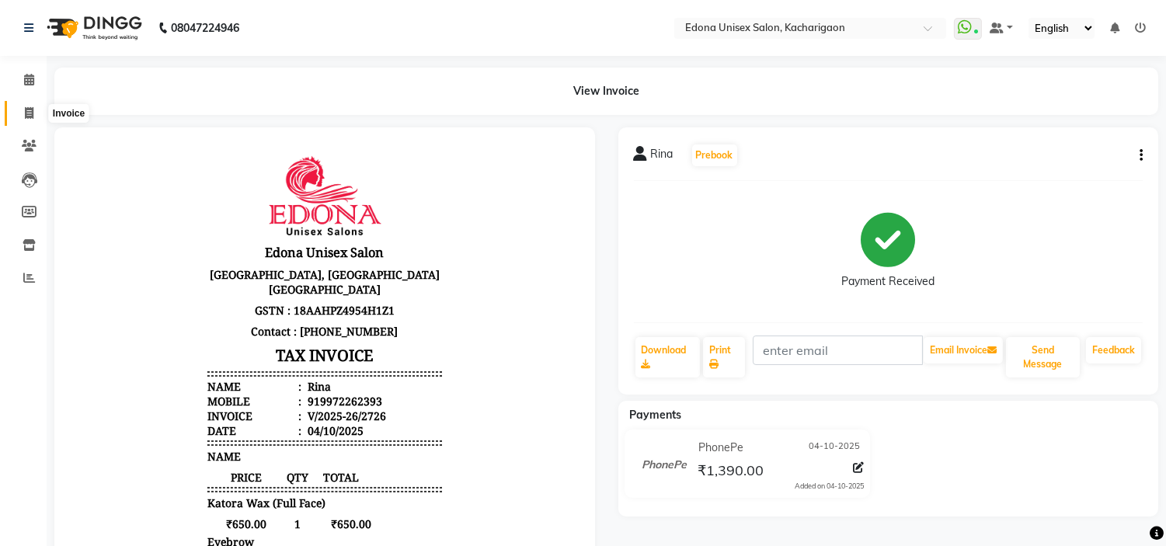
click at [26, 112] on icon at bounding box center [29, 113] width 9 height 12
select select "service"
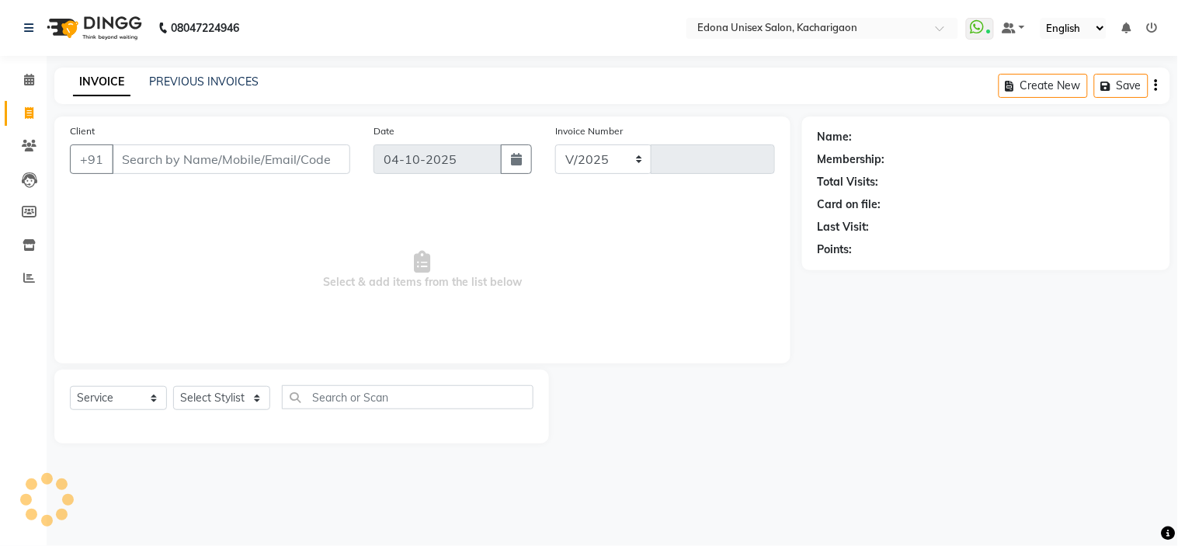
select select "5389"
type input "2727"
click at [196, 400] on select "Select Stylist" at bounding box center [221, 398] width 97 height 24
select select "35927"
click at [173, 387] on select "Select Stylist Admin Anchuli [PERSON_NAME] Sonar Bir Basumtary [PERSON_NAME] [P…" at bounding box center [221, 398] width 97 height 24
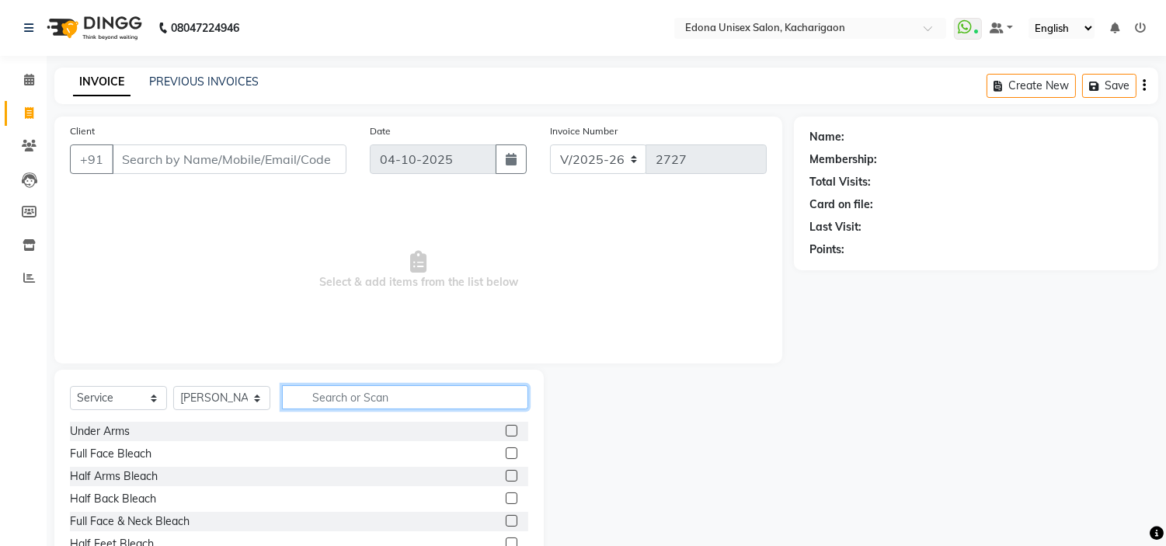
click at [384, 391] on input "text" at bounding box center [405, 397] width 246 height 24
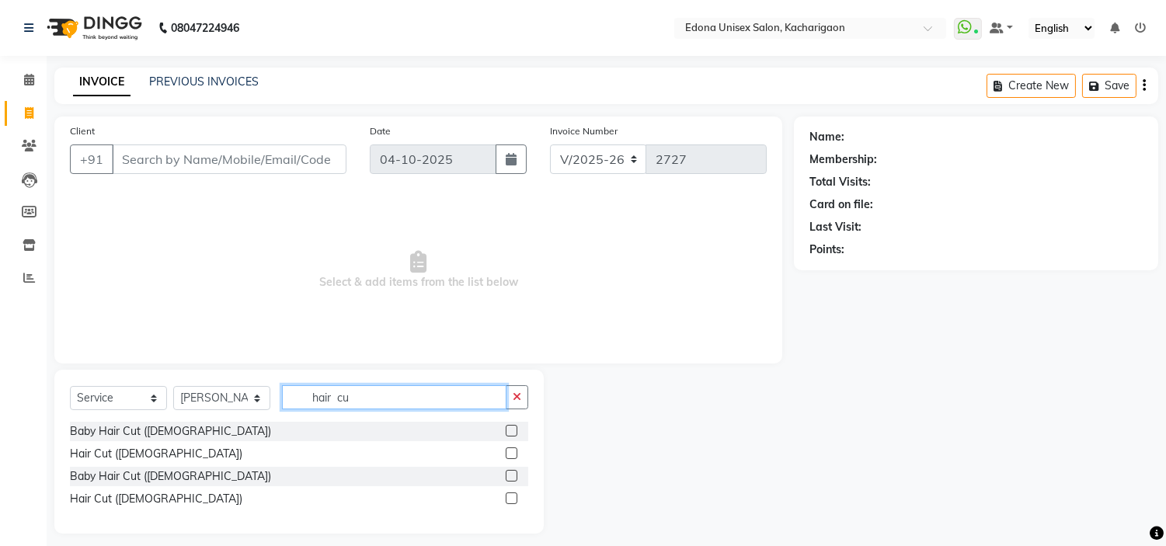
type input "hair cu"
click at [508, 499] on label at bounding box center [512, 498] width 12 height 12
click at [508, 499] on input "checkbox" at bounding box center [511, 499] width 10 height 10
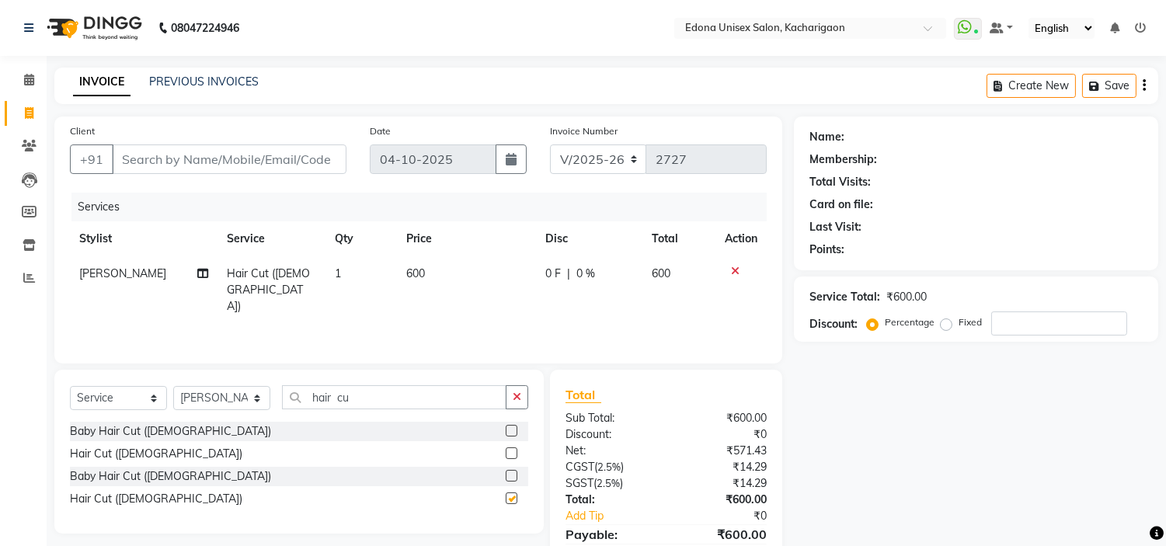
checkbox input "false"
click at [424, 276] on td "600" at bounding box center [466, 290] width 139 height 68
select select "35927"
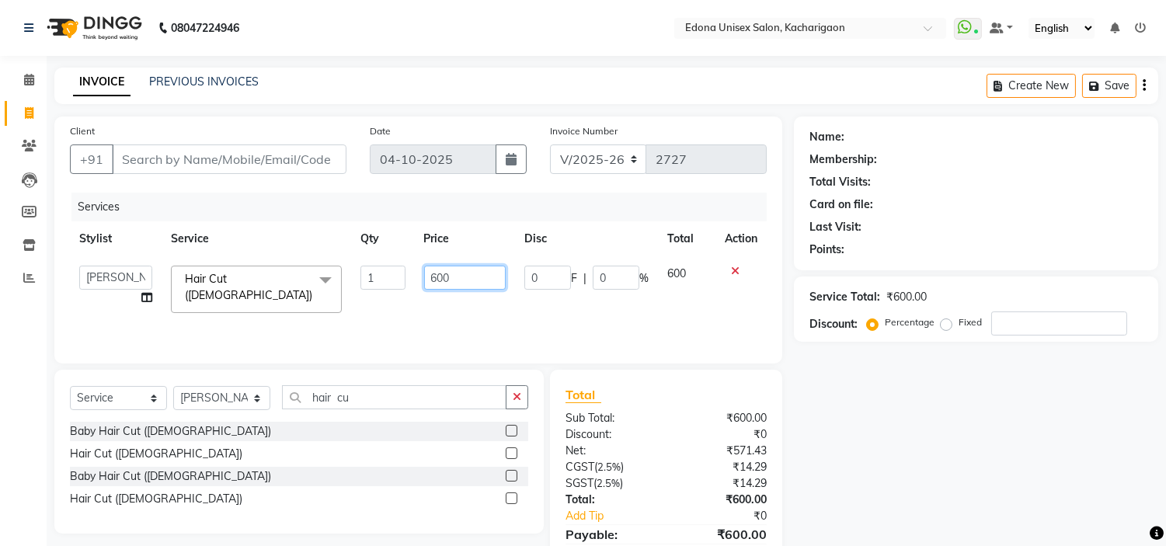
click at [440, 276] on input "600" at bounding box center [465, 278] width 82 height 24
type input "700"
click at [451, 332] on div "Services Stylist Service Qty Price Disc Total Action Admin Anchuli Basumatari A…" at bounding box center [418, 270] width 697 height 155
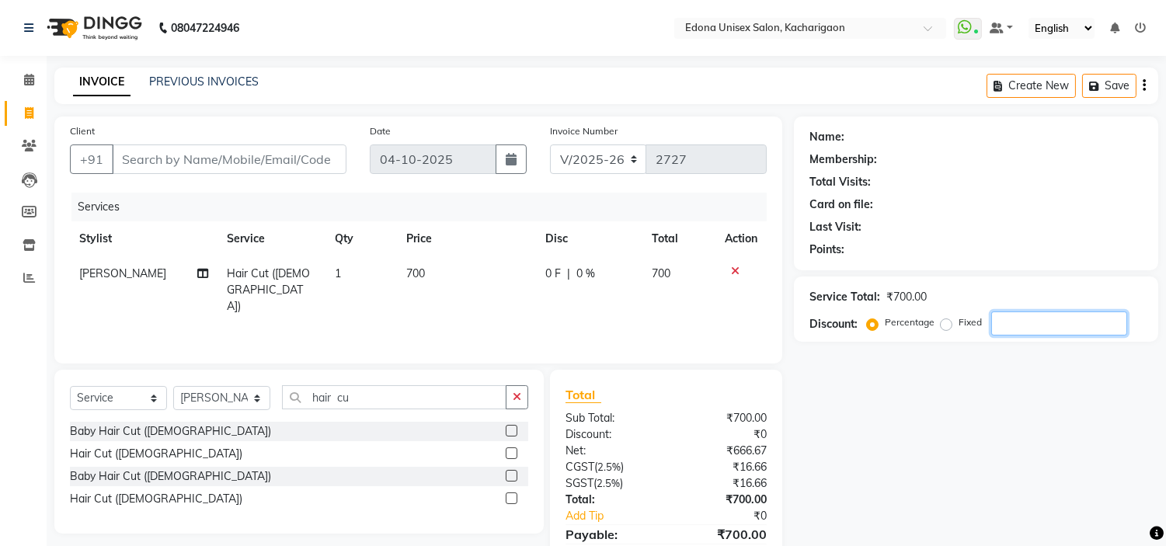
click at [1080, 331] on input "number" at bounding box center [1059, 323] width 136 height 24
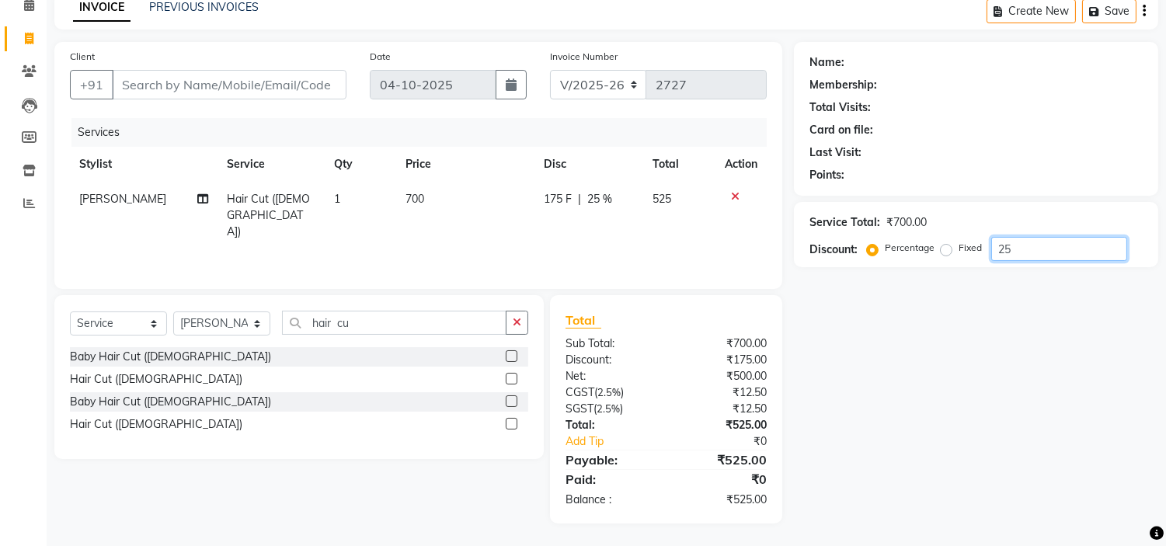
type input "25"
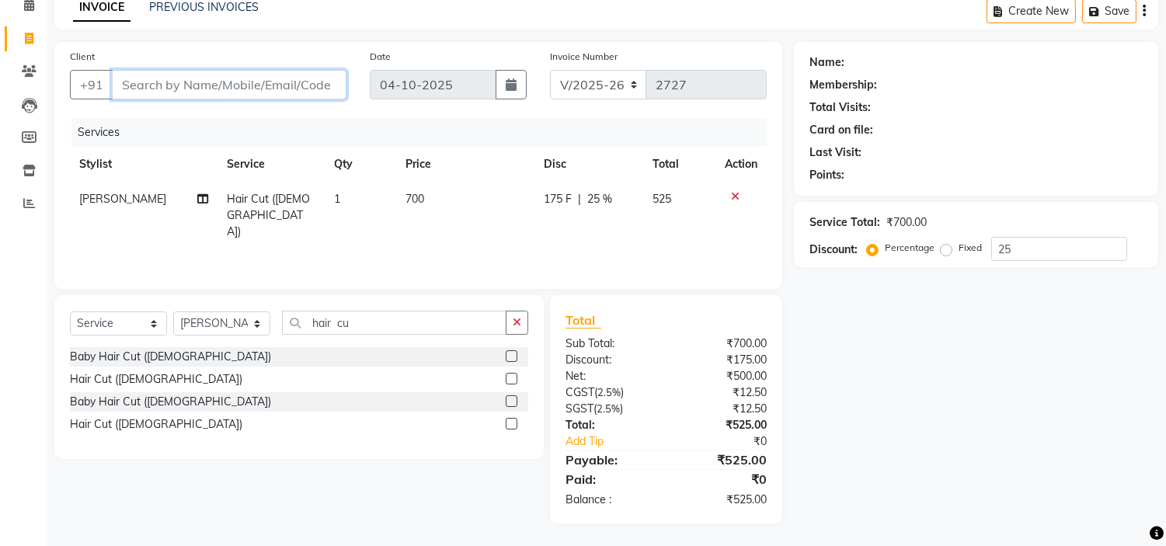
click at [306, 88] on input "Client" at bounding box center [229, 85] width 235 height 30
type input "9"
type input "0"
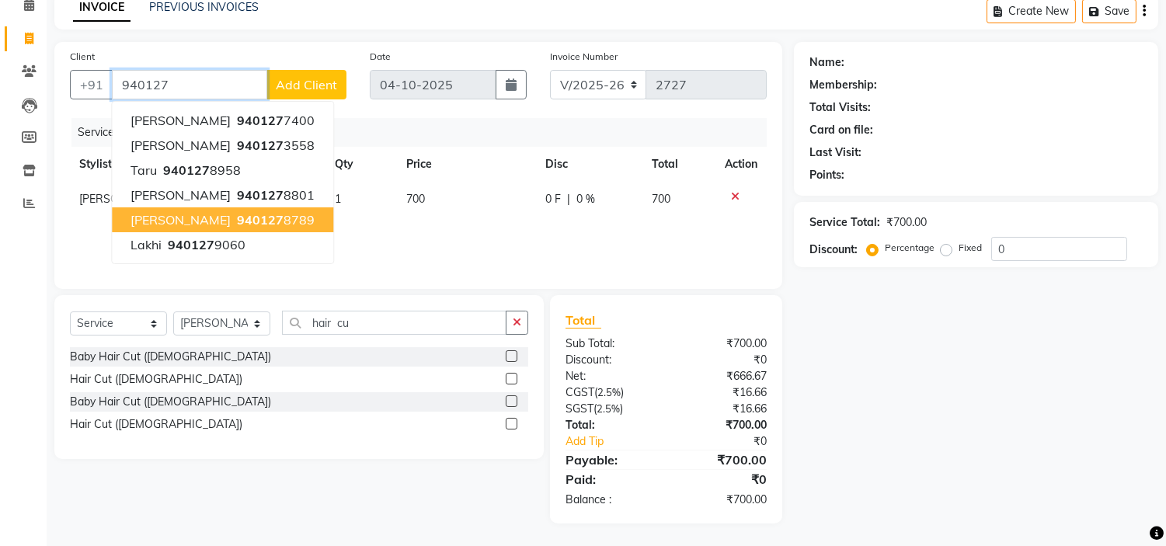
click at [237, 224] on span "940127" at bounding box center [260, 220] width 47 height 16
type input "9401278789"
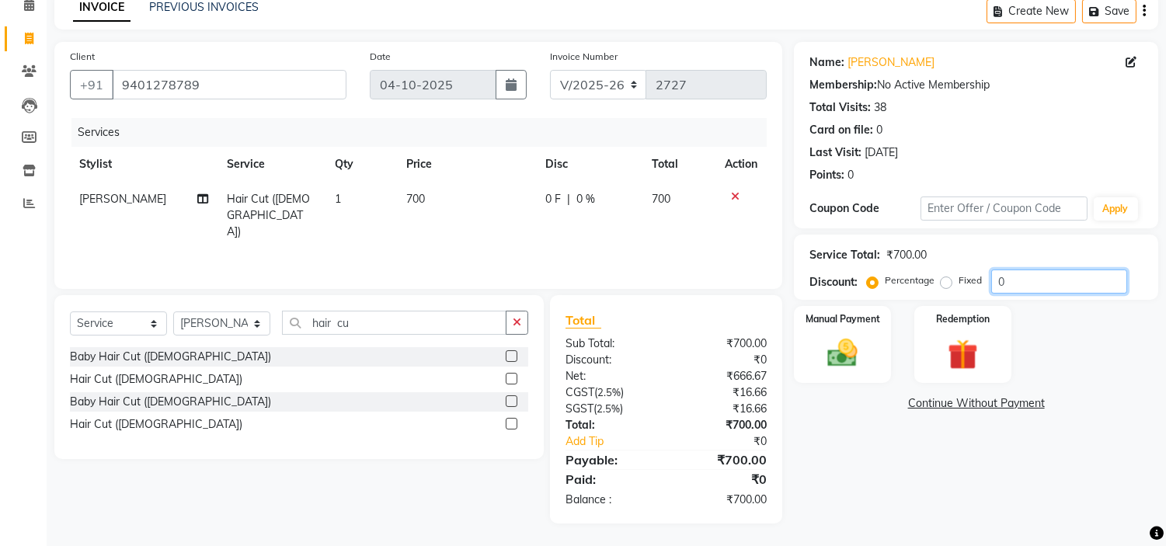
click at [1066, 287] on input "0" at bounding box center [1059, 281] width 136 height 24
type input "1"
type input "25"
click at [837, 346] on img at bounding box center [842, 354] width 51 height 37
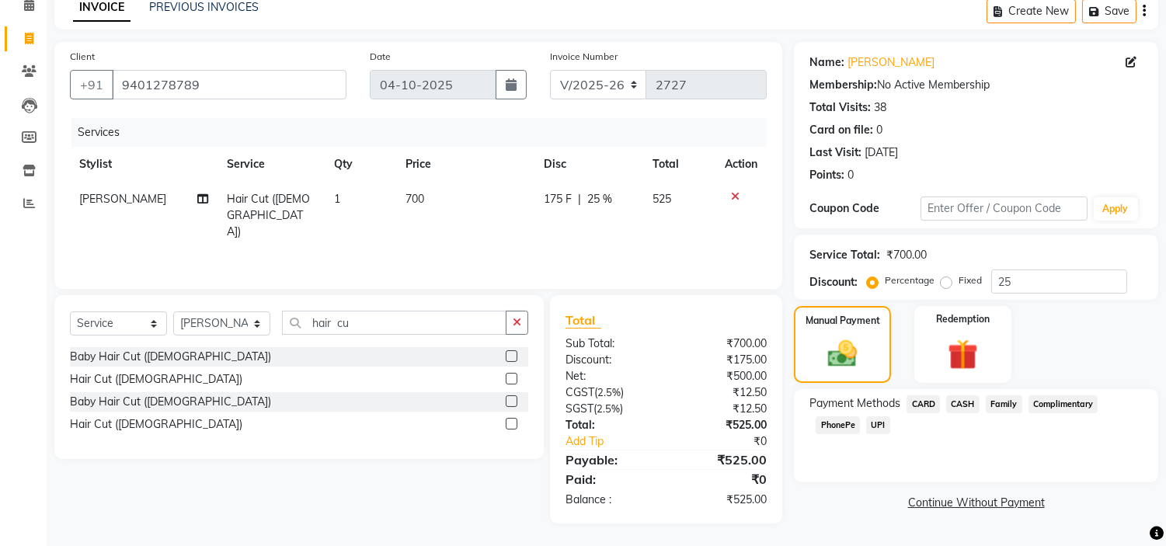
click at [958, 399] on span "CASH" at bounding box center [962, 404] width 33 height 18
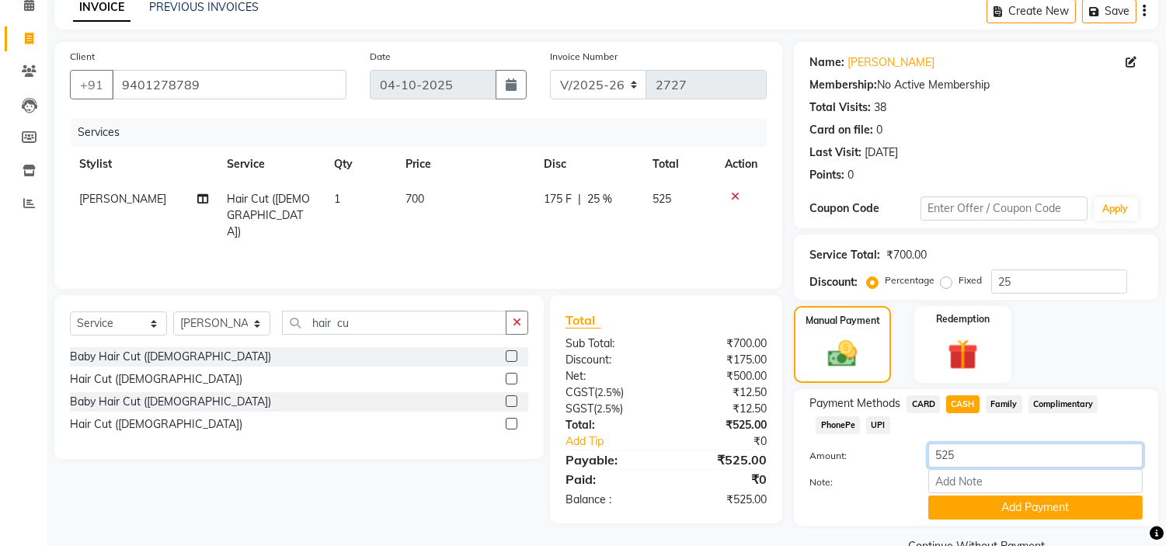
click at [969, 452] on input "525" at bounding box center [1035, 455] width 214 height 24
type input "5"
type input "2"
type input "500"
click at [1124, 495] on button "Add Payment" at bounding box center [1035, 507] width 214 height 24
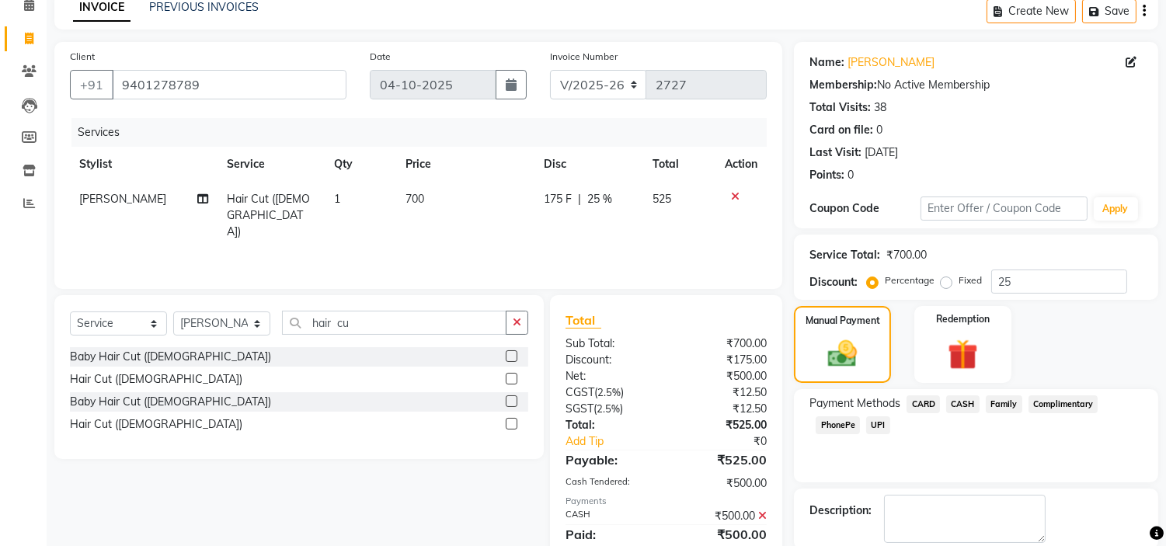
click at [840, 429] on span "PhonePe" at bounding box center [837, 425] width 44 height 18
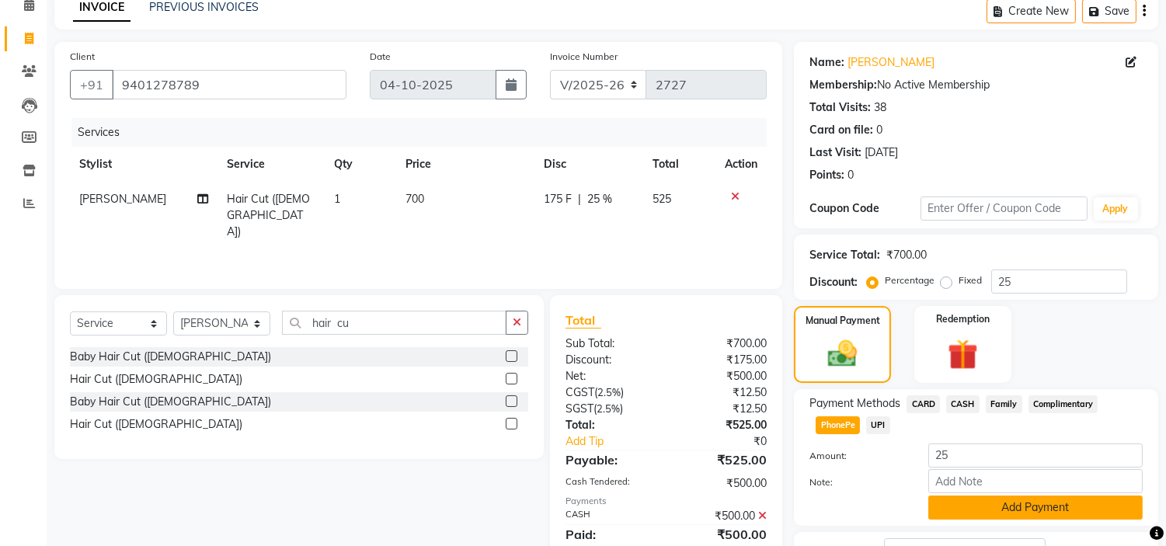
click at [1054, 499] on button "Add Payment" at bounding box center [1035, 507] width 214 height 24
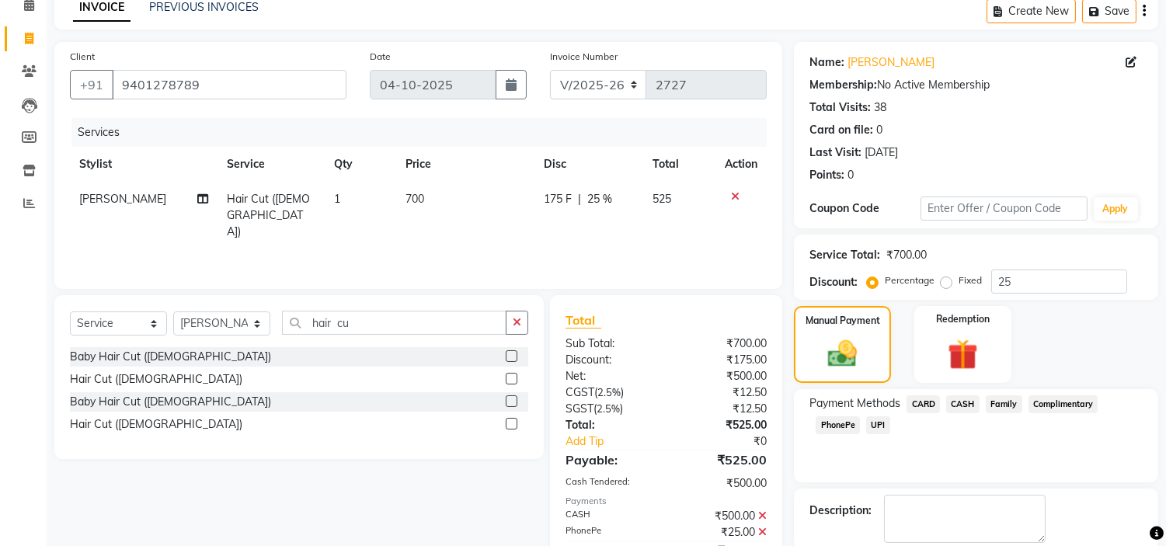
scroll to position [152, 0]
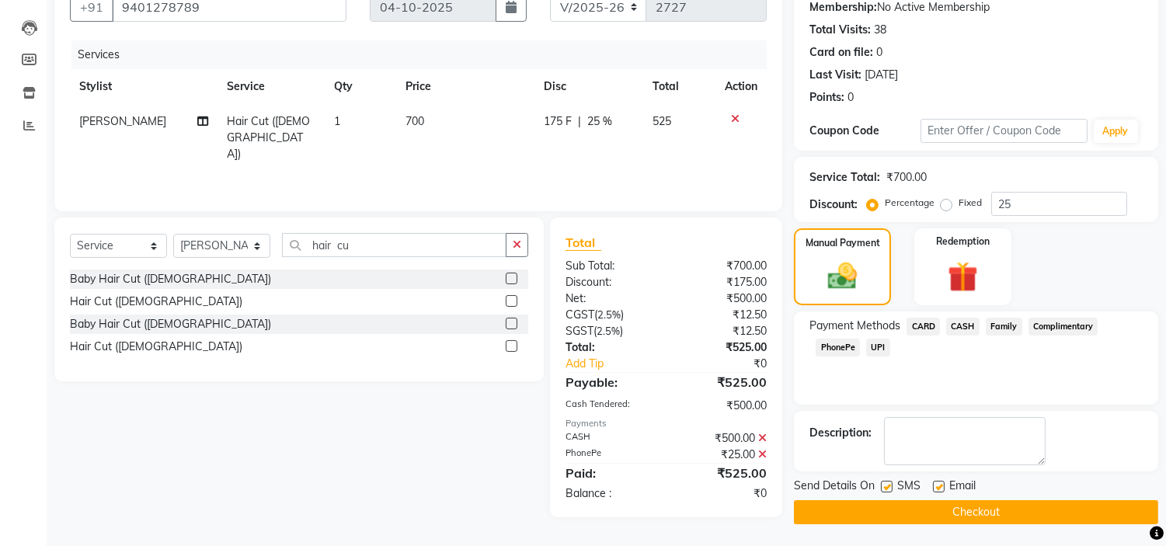
click at [898, 505] on button "Checkout" at bounding box center [976, 512] width 364 height 24
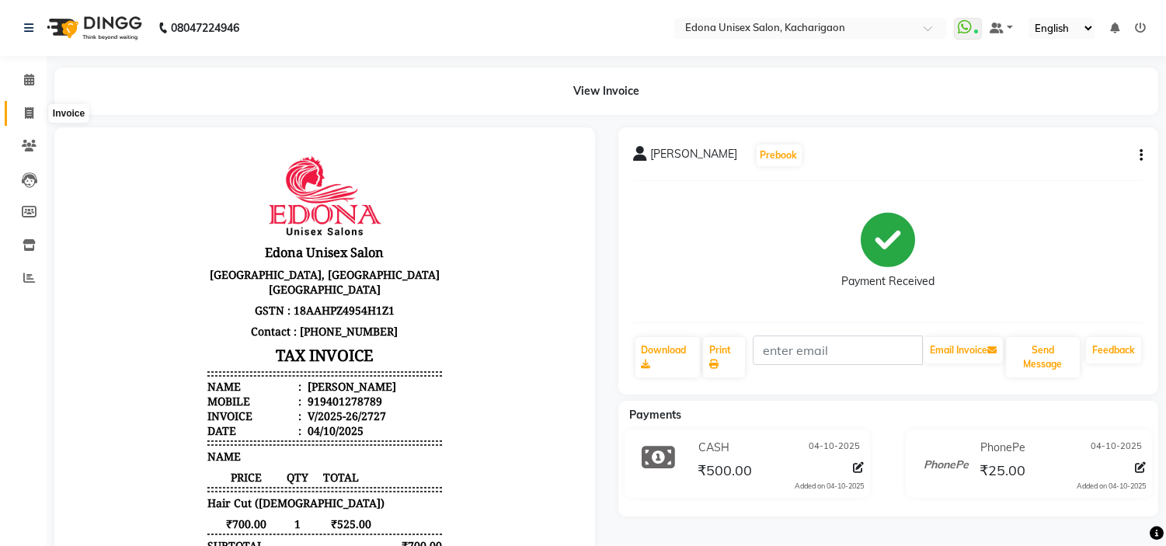
click at [28, 119] on icon at bounding box center [29, 113] width 9 height 12
select select "service"
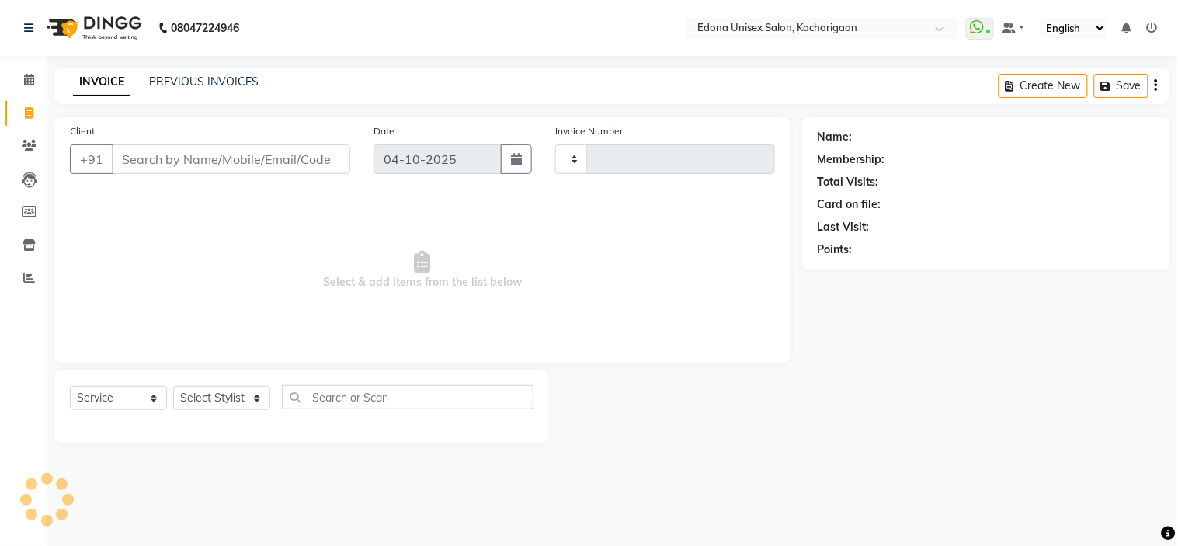
type input "2728"
select select "5389"
click at [199, 397] on select "Select Stylist Admin Anchuli [PERSON_NAME] Sonar Bir Basumtary [PERSON_NAME] [P…" at bounding box center [221, 398] width 97 height 24
select select "82439"
click at [173, 387] on select "Select Stylist Admin Anchuli [PERSON_NAME] Sonar Bir Basumtary [PERSON_NAME] [P…" at bounding box center [221, 398] width 97 height 24
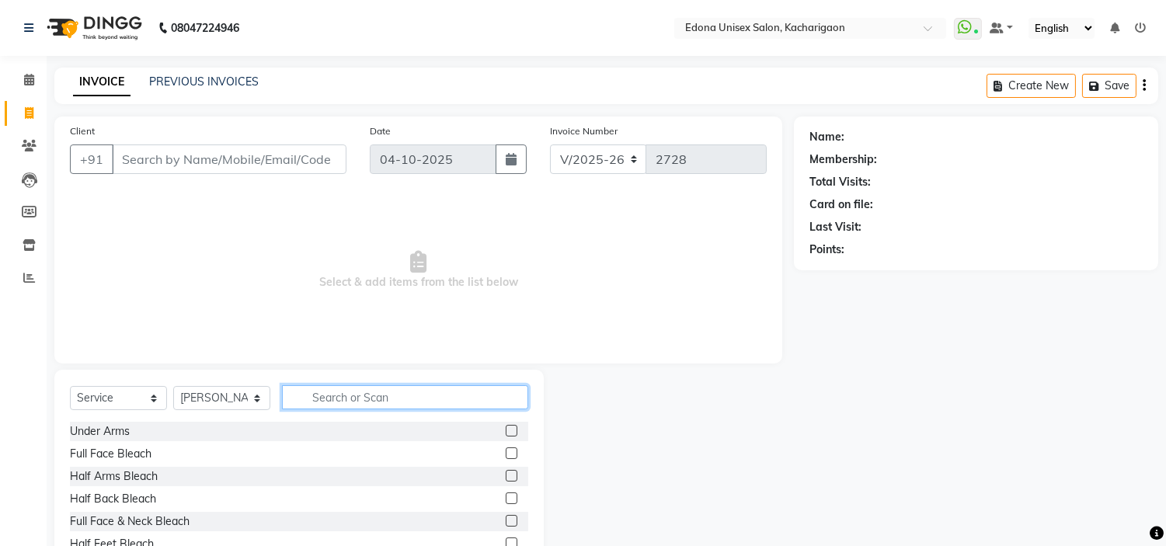
click at [342, 399] on input "text" at bounding box center [405, 397] width 246 height 24
type input "clea"
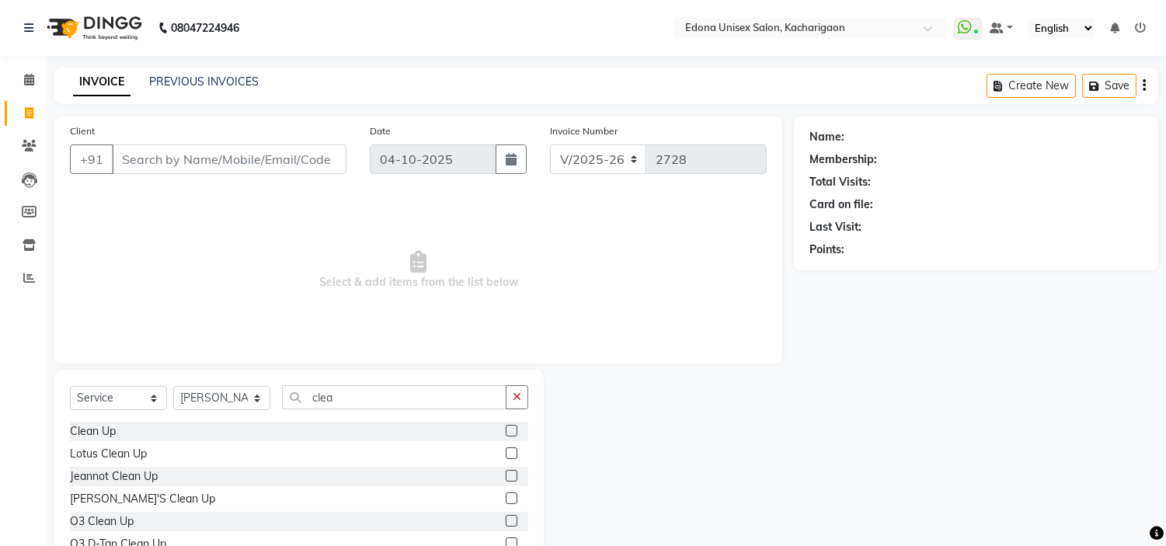
click at [510, 430] on label at bounding box center [512, 431] width 12 height 12
click at [510, 430] on input "checkbox" at bounding box center [511, 431] width 10 height 10
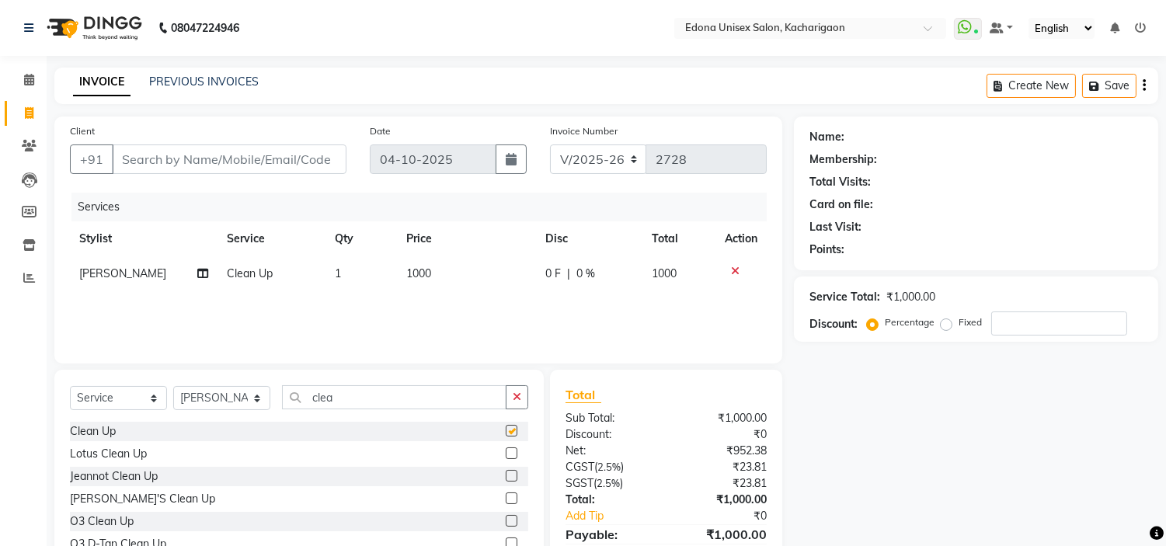
checkbox input "false"
click at [519, 392] on icon "button" at bounding box center [517, 396] width 9 height 11
click at [217, 393] on select "Select Stylist Admin Anchuli [PERSON_NAME] Sonar Bir Basumtary [PERSON_NAME] [P…" at bounding box center [221, 398] width 97 height 24
select select "35937"
click at [173, 387] on select "Select Stylist Admin Anchuli [PERSON_NAME] Sonar Bir Basumtary [PERSON_NAME] [P…" at bounding box center [221, 398] width 97 height 24
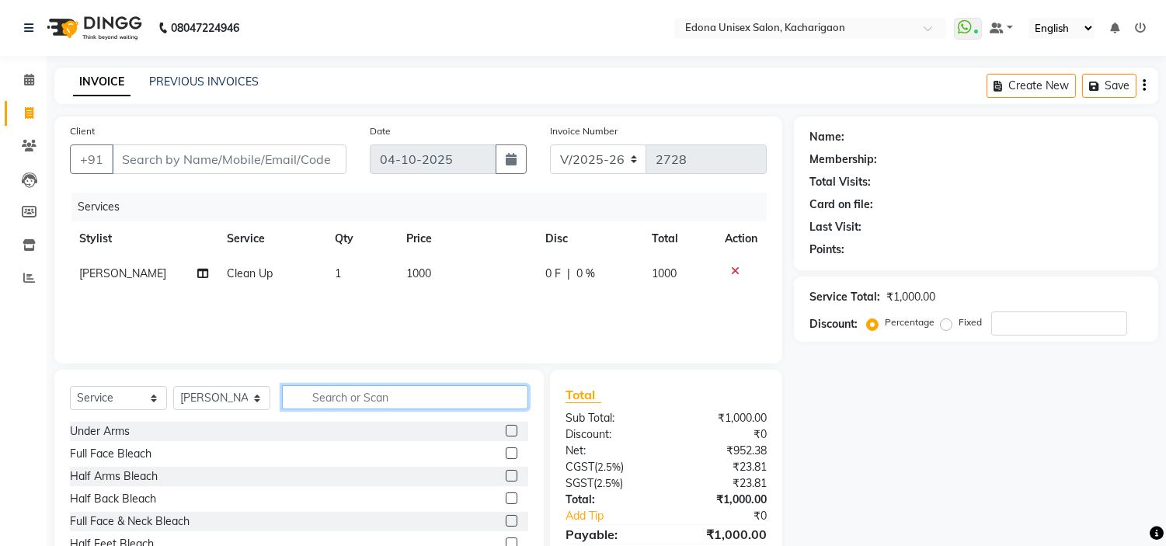
click at [354, 405] on input "text" at bounding box center [405, 397] width 246 height 24
type input "a"
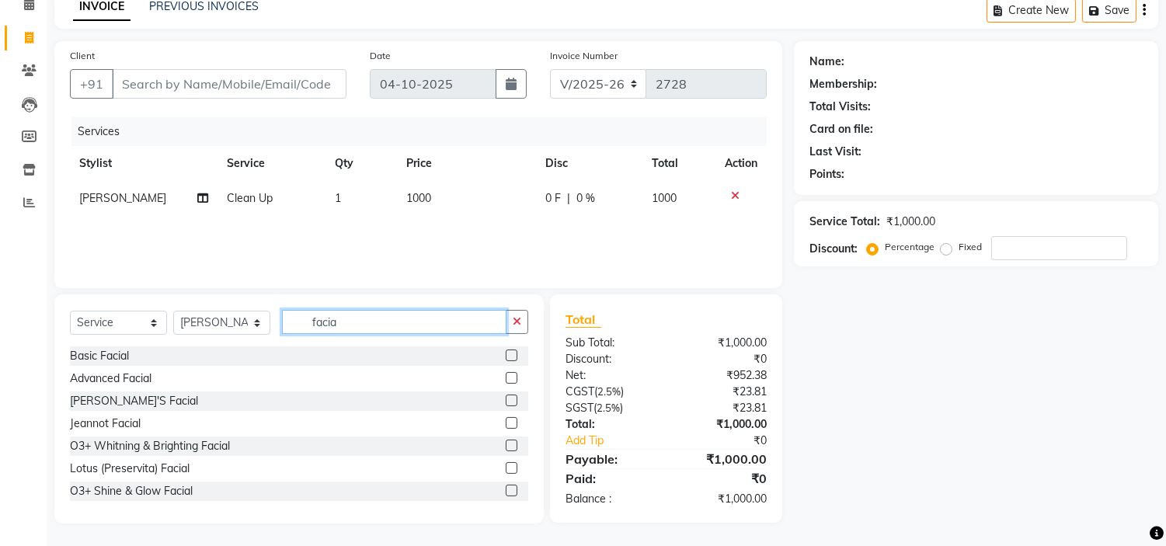
click at [377, 315] on input "facia" at bounding box center [394, 322] width 224 height 24
type input "f"
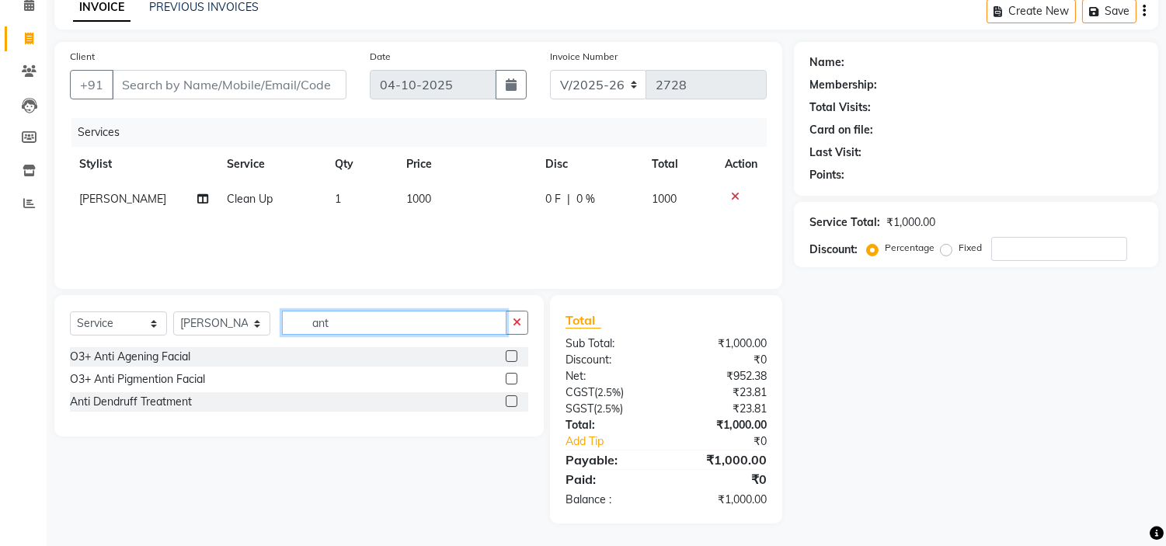
type input "ant"
click at [510, 353] on label at bounding box center [512, 356] width 12 height 12
click at [510, 353] on input "checkbox" at bounding box center [511, 357] width 10 height 10
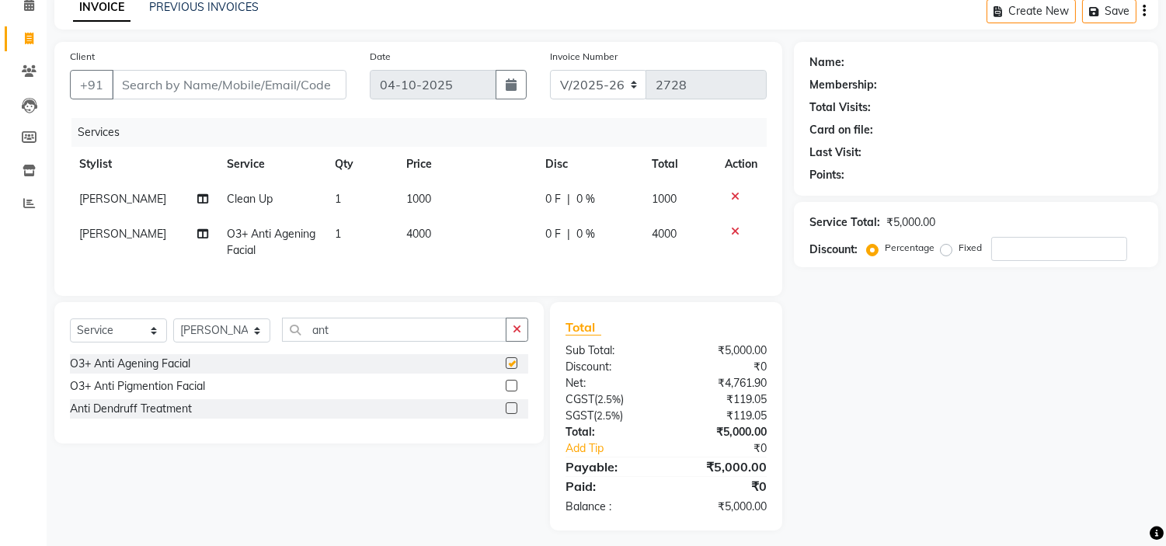
checkbox input "false"
click at [412, 235] on span "4000" at bounding box center [418, 234] width 25 height 14
select select "35937"
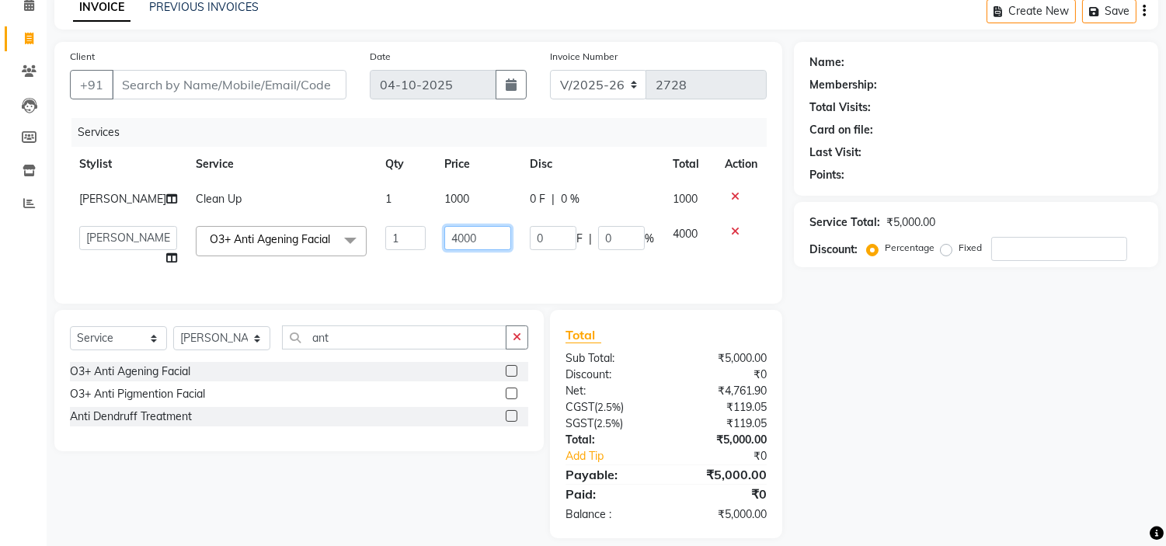
click at [447, 250] on input "4000" at bounding box center [477, 238] width 67 height 24
type input "4500"
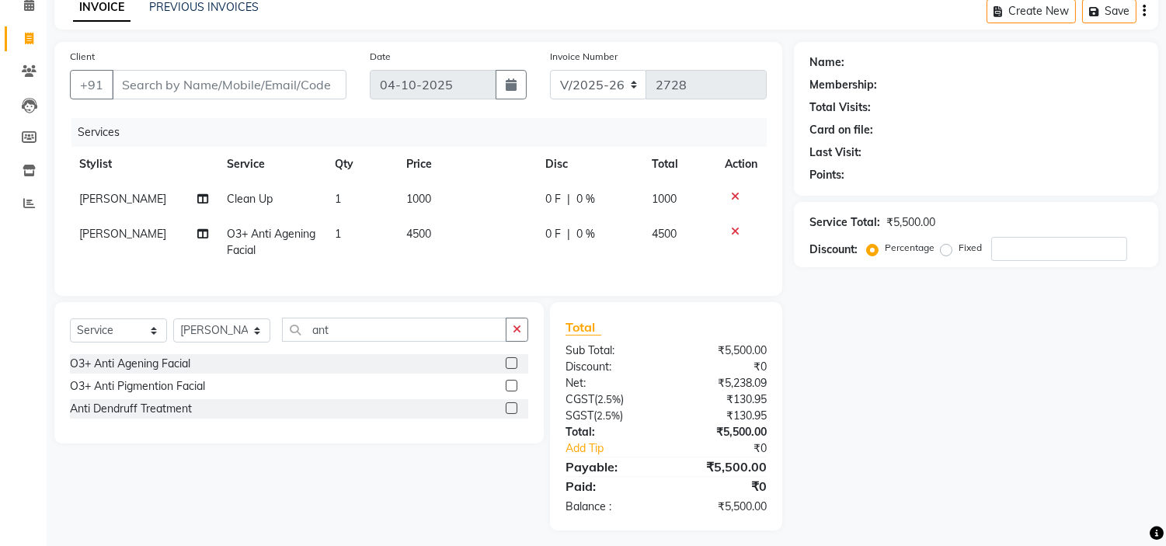
click at [447, 276] on div "Services Stylist Service Qty Price Disc Total Action Monisha Goyari Clean Up 1 …" at bounding box center [418, 199] width 697 height 162
click at [570, 241] on div "0 F | 0 %" at bounding box center [589, 234] width 88 height 16
select select "35937"
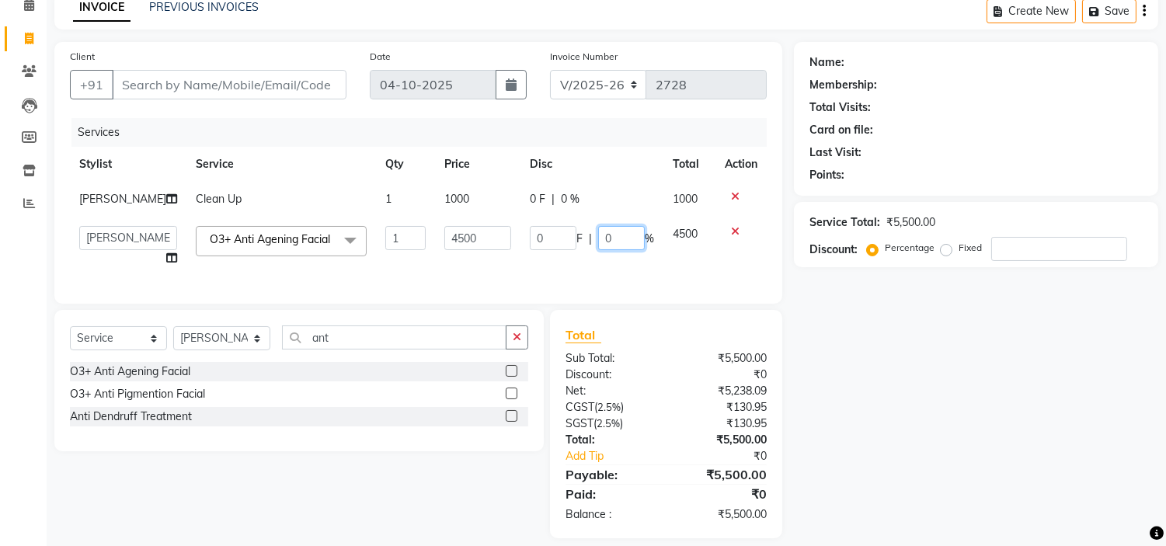
click at [606, 249] on input "0" at bounding box center [621, 238] width 47 height 24
type input "25"
click at [610, 304] on div "Client +91 Date 04-10-2025 Invoice Number V/2025 V/2025-26 2728 Services Stylis…" at bounding box center [418, 173] width 728 height 262
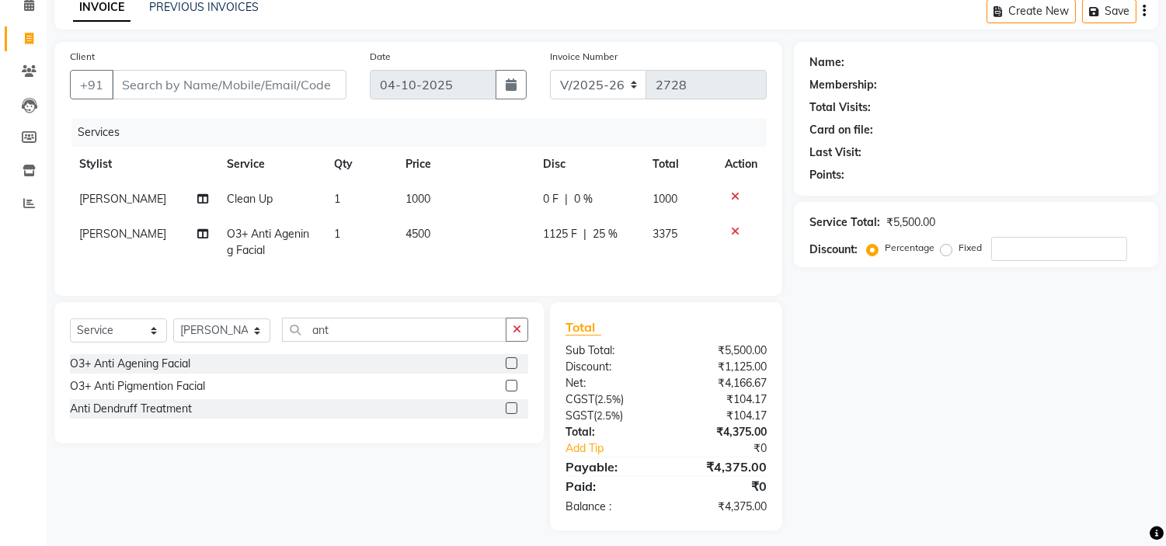
scroll to position [95, 0]
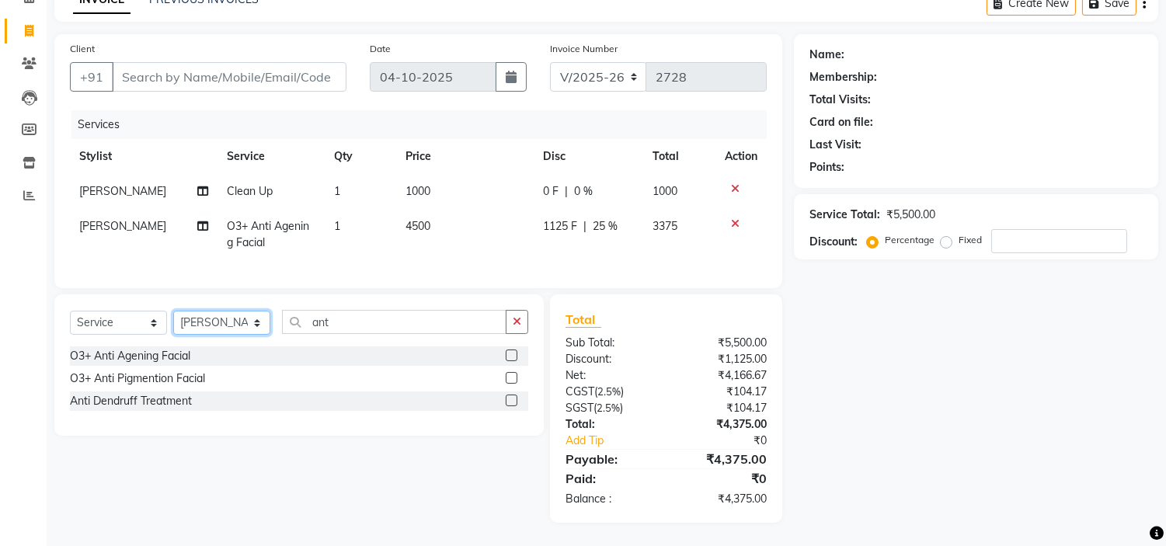
click at [205, 323] on select "Select Stylist Admin Anchuli [PERSON_NAME] Sonar Bir Basumtary [PERSON_NAME] [P…" at bounding box center [221, 323] width 97 height 24
select select "77350"
click at [173, 311] on select "Select Stylist Admin Anchuli [PERSON_NAME] Sonar Bir Basumtary [PERSON_NAME] [P…" at bounding box center [221, 323] width 97 height 24
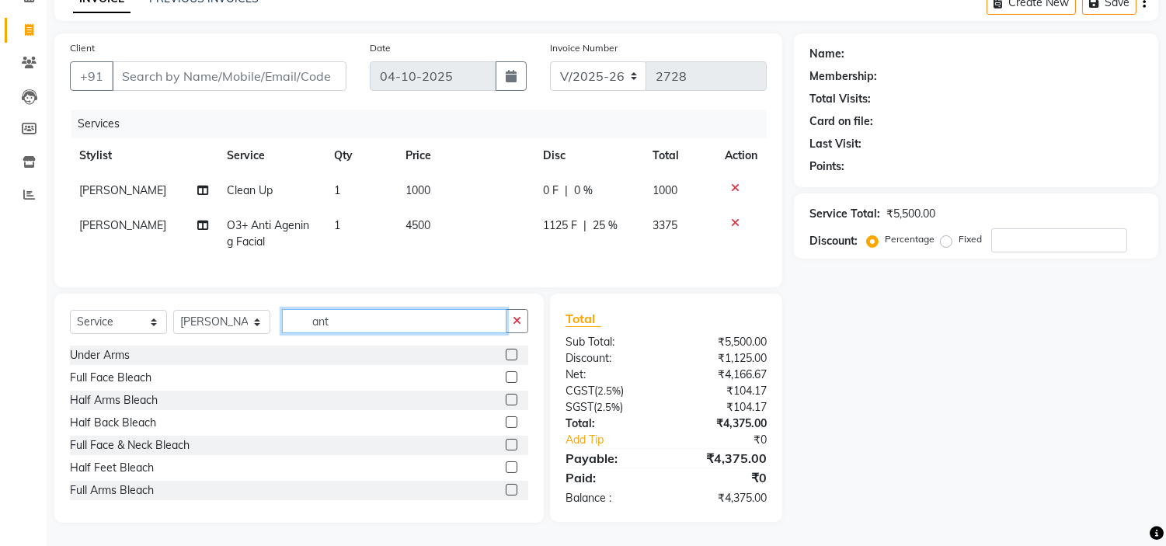
click at [347, 319] on input "ant" at bounding box center [394, 321] width 224 height 24
type input "a"
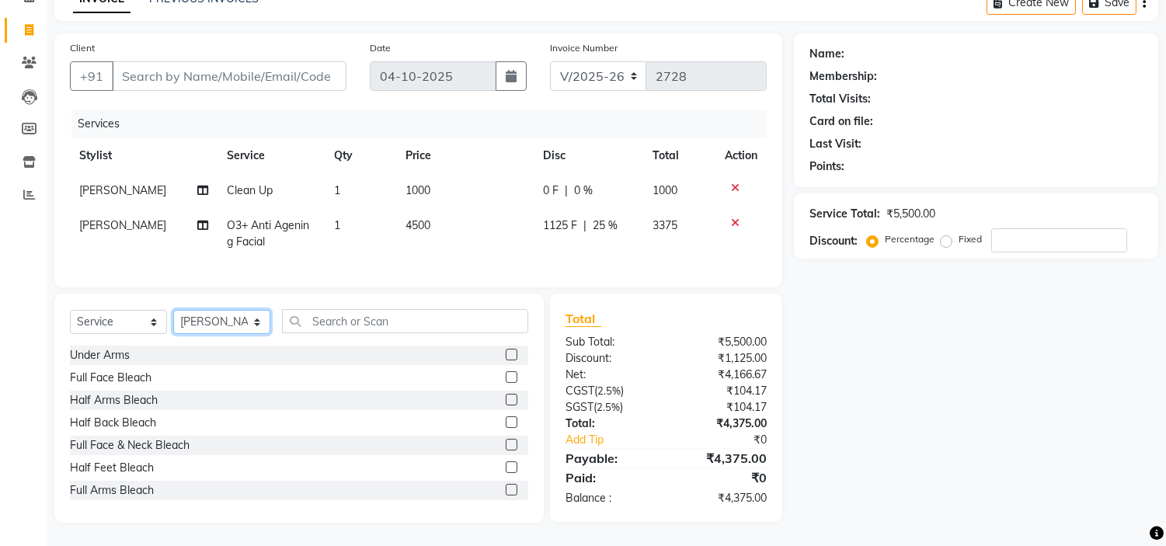
click at [215, 322] on select "Select Stylist Admin Anchuli [PERSON_NAME] Sonar Bir Basumtary [PERSON_NAME] [P…" at bounding box center [221, 322] width 97 height 24
select select "35945"
click at [173, 311] on select "Select Stylist Admin Anchuli [PERSON_NAME] Sonar Bir Basumtary [PERSON_NAME] [P…" at bounding box center [221, 322] width 97 height 24
click at [468, 315] on input "text" at bounding box center [405, 321] width 246 height 24
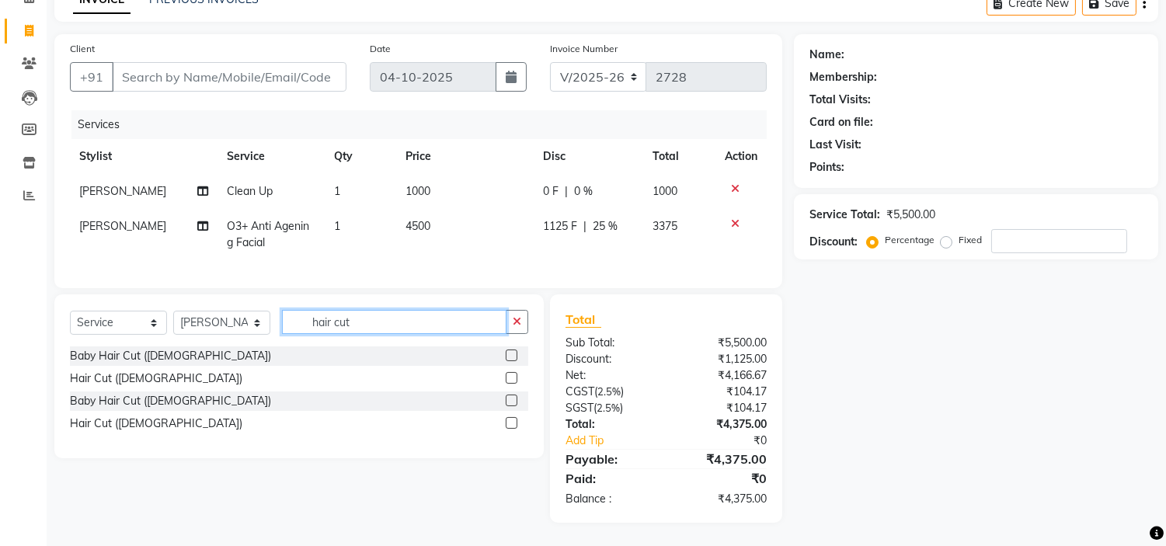
type input "hair cut"
click at [508, 377] on label at bounding box center [512, 378] width 12 height 12
click at [508, 377] on input "checkbox" at bounding box center [511, 379] width 10 height 10
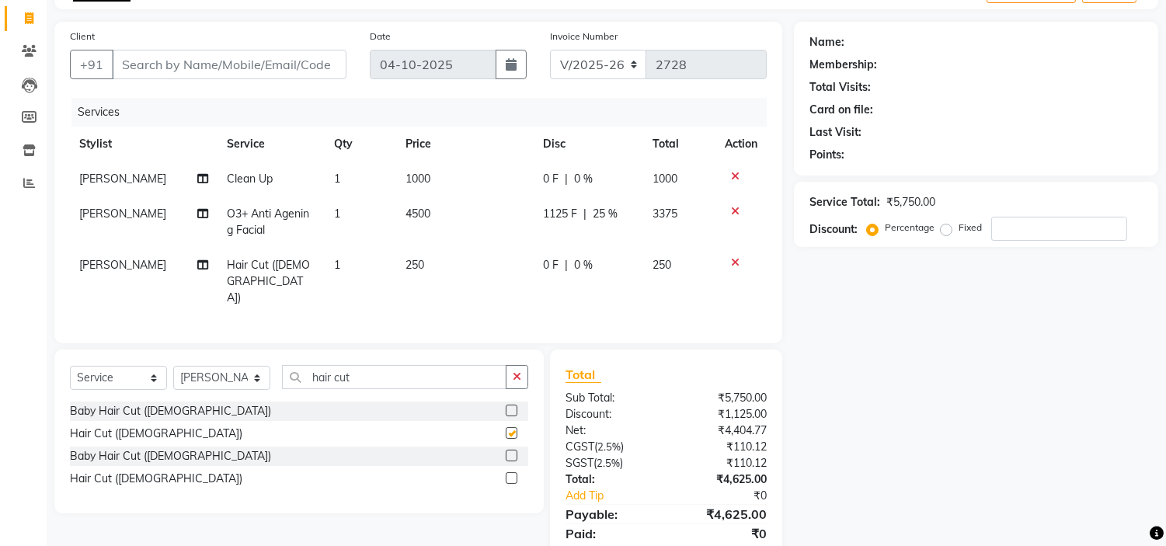
checkbox input "false"
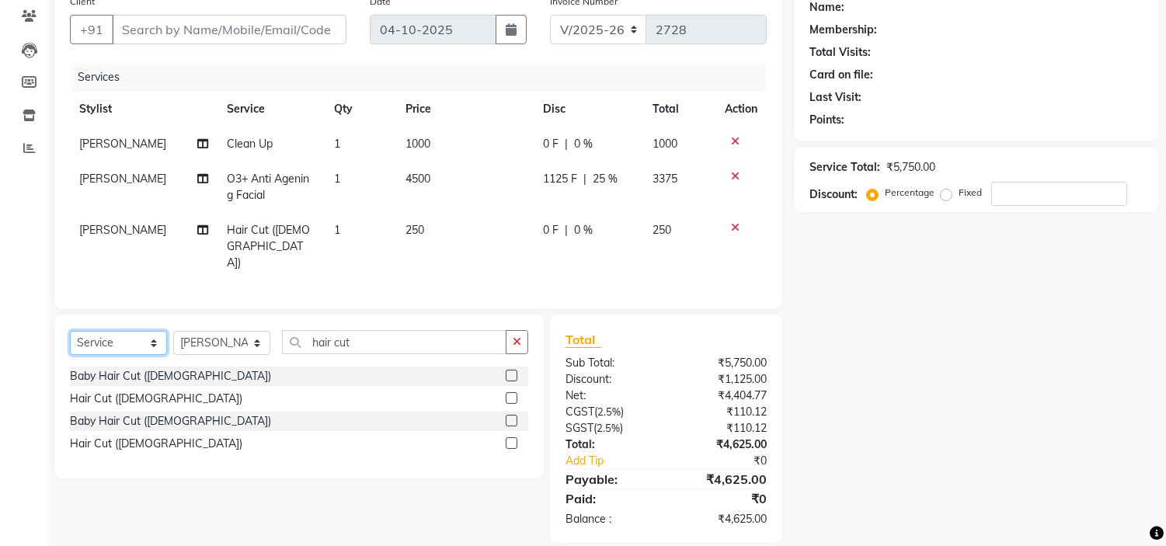
click at [110, 331] on select "Select Service Product Membership Package Voucher Prepaid Gift Card" at bounding box center [118, 343] width 97 height 24
select select "product"
click at [70, 331] on select "Select Service Product Membership Package Voucher Prepaid Gift Card" at bounding box center [118, 343] width 97 height 24
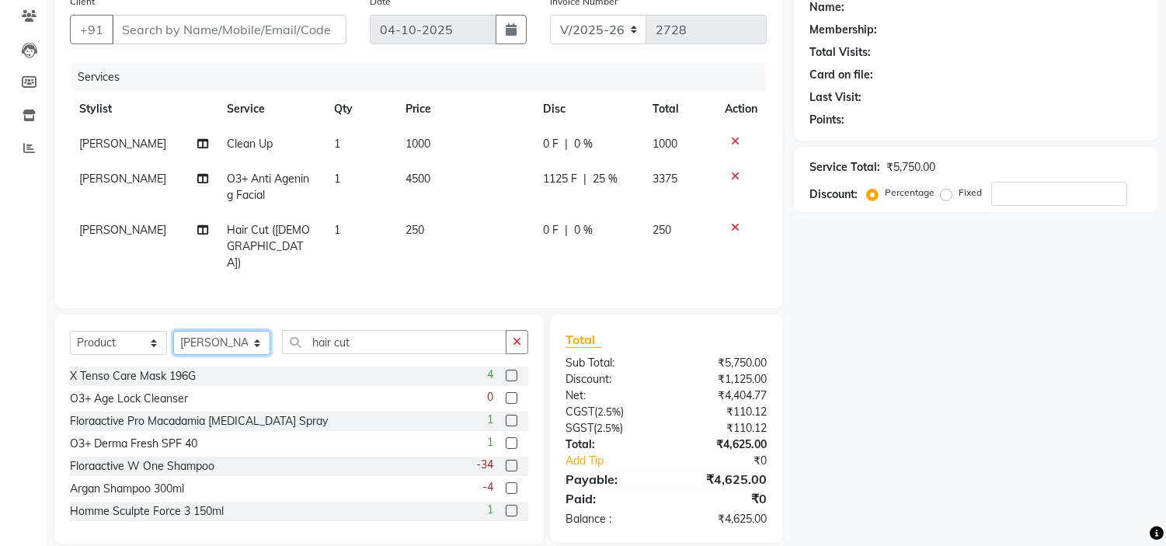
click at [238, 331] on select "Select Stylist Admin Anchuli [PERSON_NAME] Sonar Bir Basumtary [PERSON_NAME] [P…" at bounding box center [221, 343] width 97 height 24
select select "35937"
click at [173, 331] on select "Select Stylist Admin Anchuli [PERSON_NAME] Sonar Bir Basumtary [PERSON_NAME] [P…" at bounding box center [221, 343] width 97 height 24
click at [398, 330] on input "hair cut" at bounding box center [394, 342] width 224 height 24
type input "h"
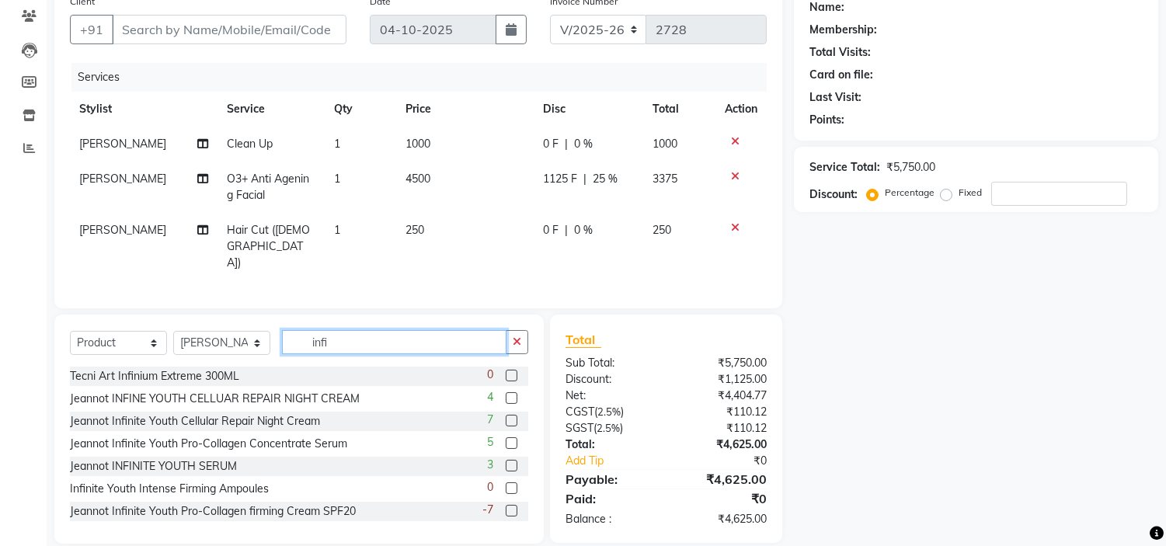
type input "infi"
click at [506, 505] on label at bounding box center [512, 511] width 12 height 12
click at [506, 506] on input "checkbox" at bounding box center [511, 511] width 10 height 10
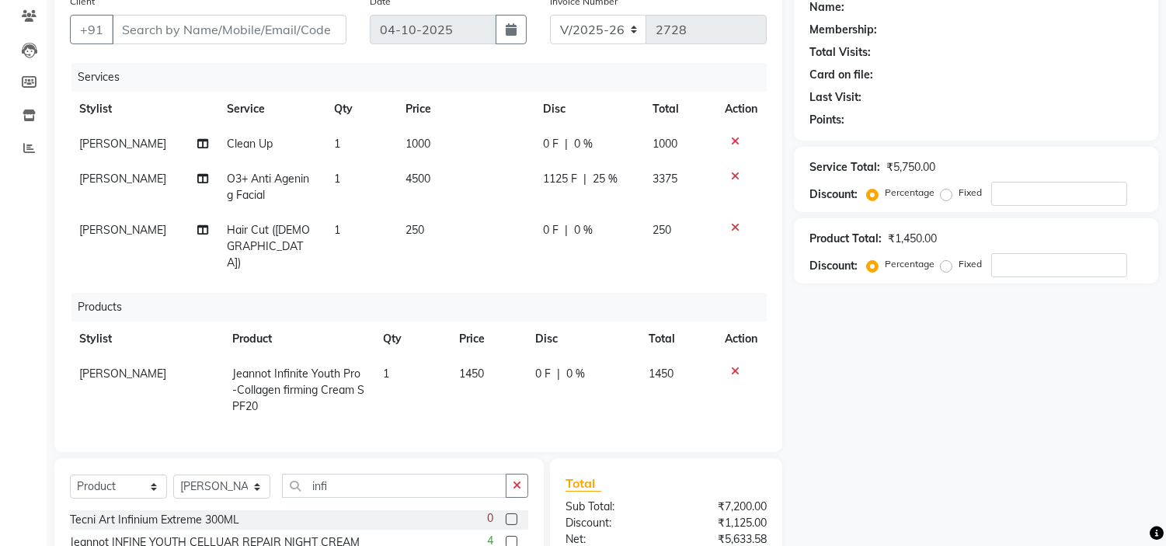
checkbox input "false"
click at [475, 367] on span "1450" at bounding box center [471, 374] width 25 height 14
select select "35937"
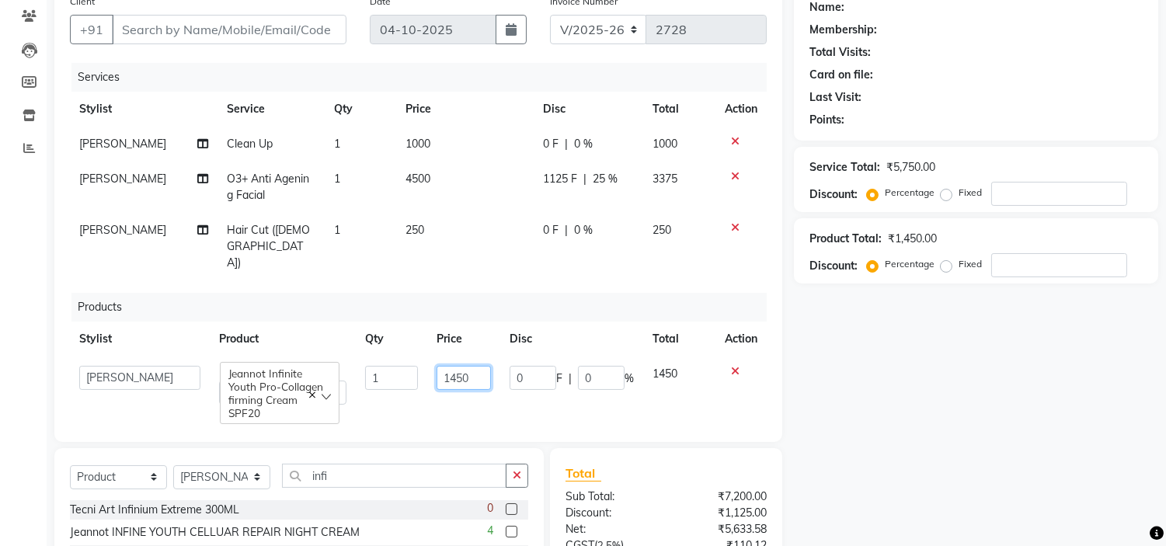
click at [470, 366] on input "1450" at bounding box center [463, 378] width 54 height 24
type input "1380"
click at [614, 293] on div "Products" at bounding box center [424, 307] width 707 height 29
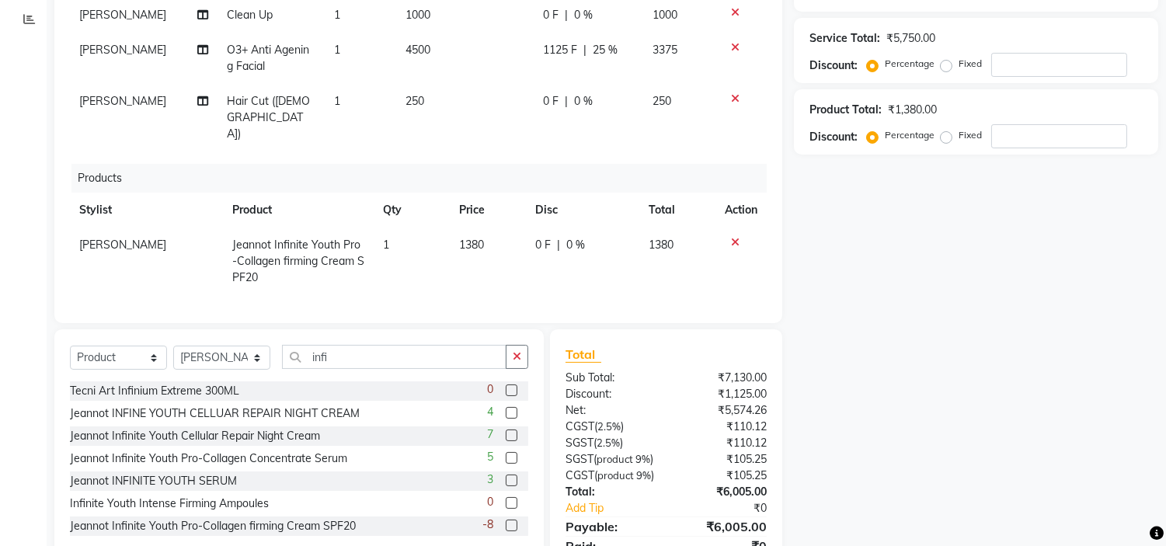
scroll to position [0, 0]
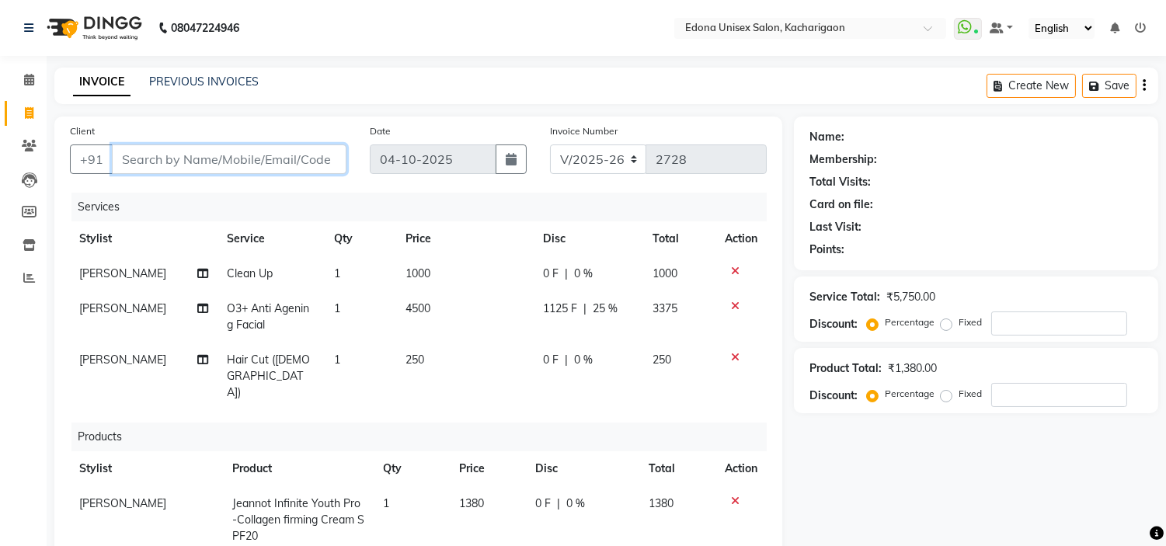
click at [242, 166] on input "Client" at bounding box center [229, 159] width 235 height 30
click at [324, 158] on input "Client" at bounding box center [229, 159] width 235 height 30
type input "8"
type input "0"
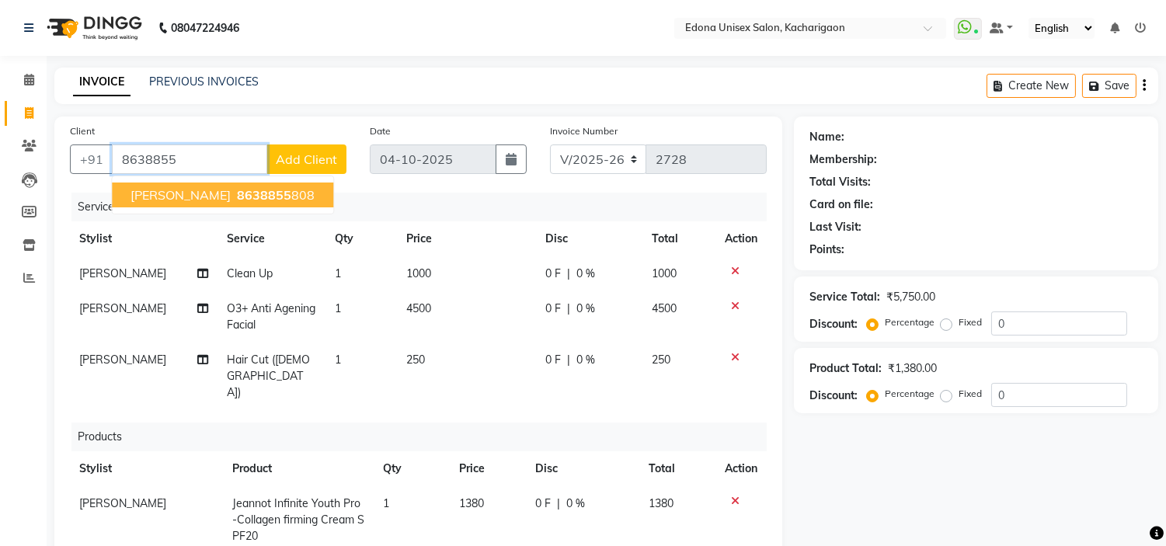
click at [254, 193] on span "8638855" at bounding box center [264, 195] width 54 height 16
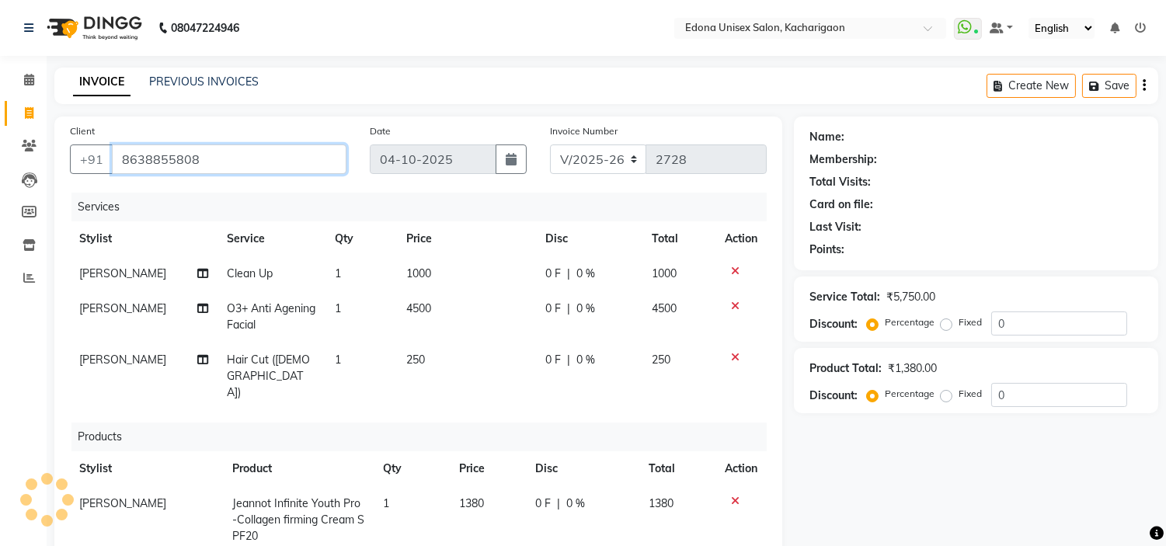
type input "8638855808"
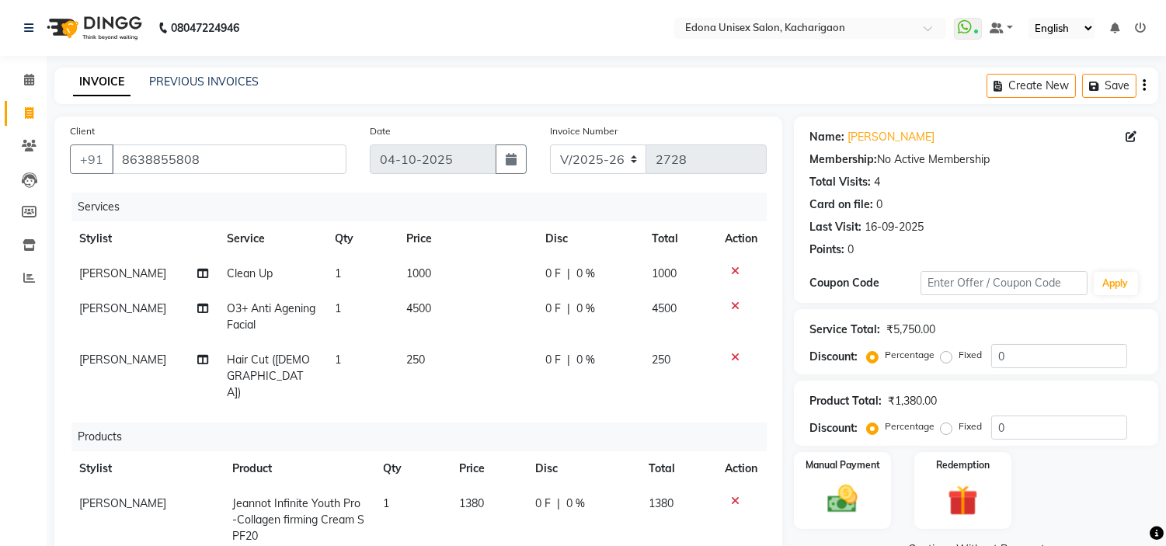
scroll to position [86, 0]
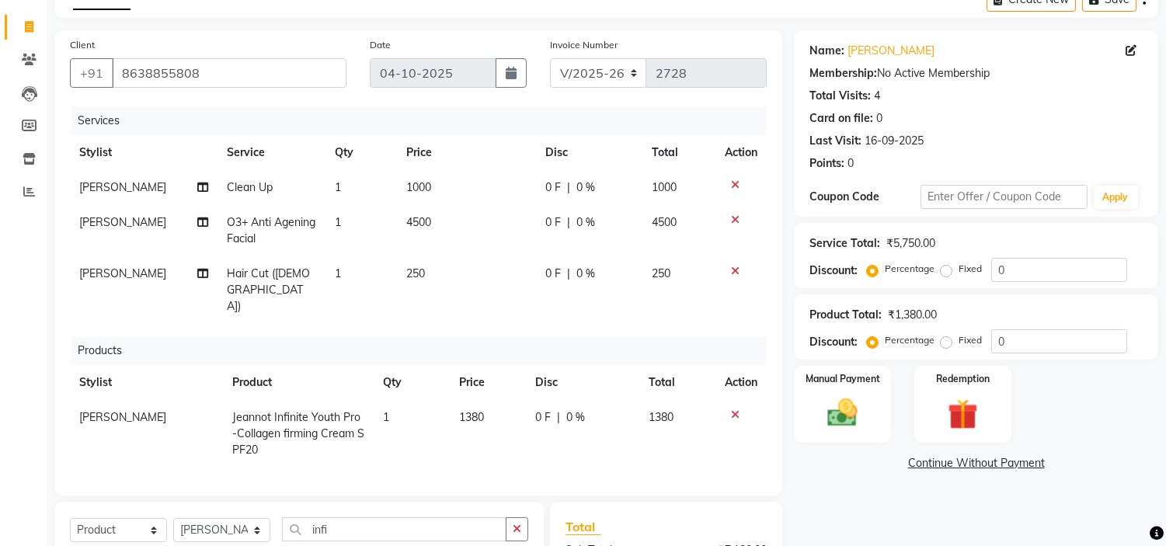
click at [588, 221] on span "0 %" at bounding box center [585, 222] width 19 height 16
select select "35937"
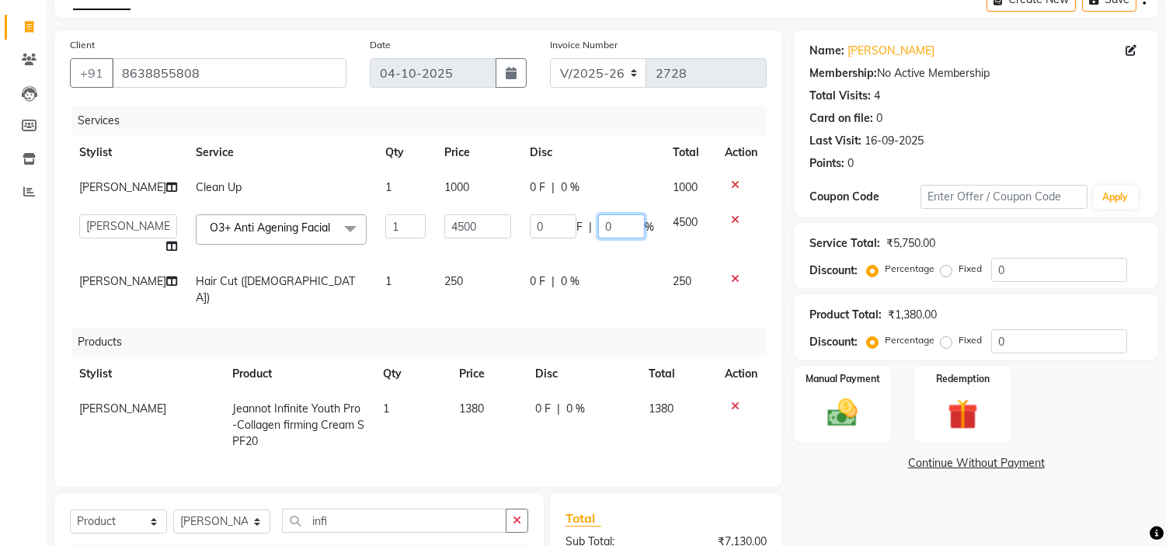
click at [620, 238] on input "0" at bounding box center [621, 226] width 47 height 24
type input "25"
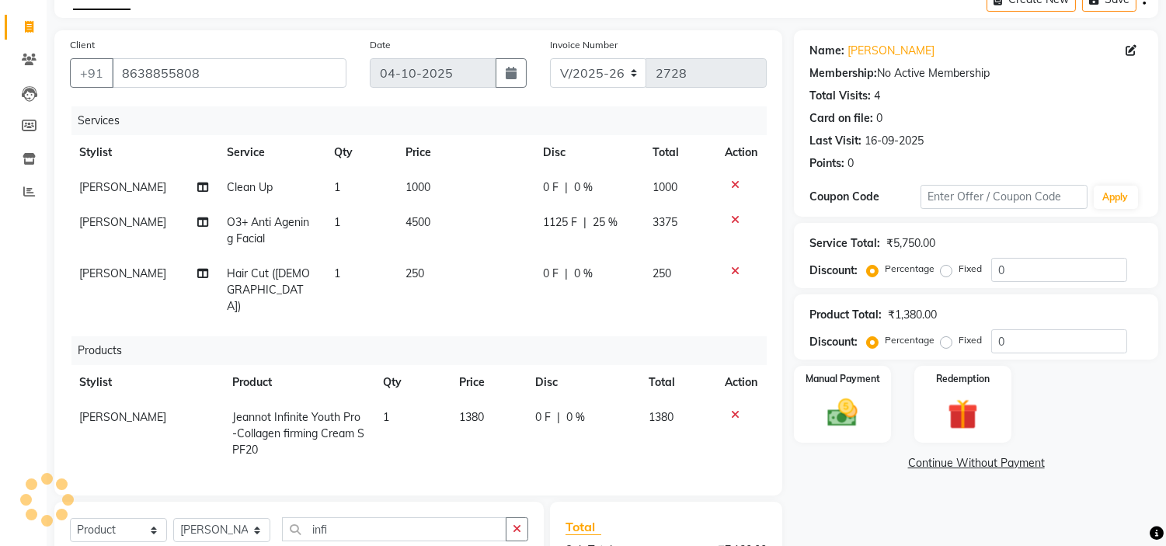
click at [635, 291] on div "Services Stylist Service Qty Price Disc Total Action Monisha Goyari Clean Up 1 …" at bounding box center [418, 293] width 697 height 374
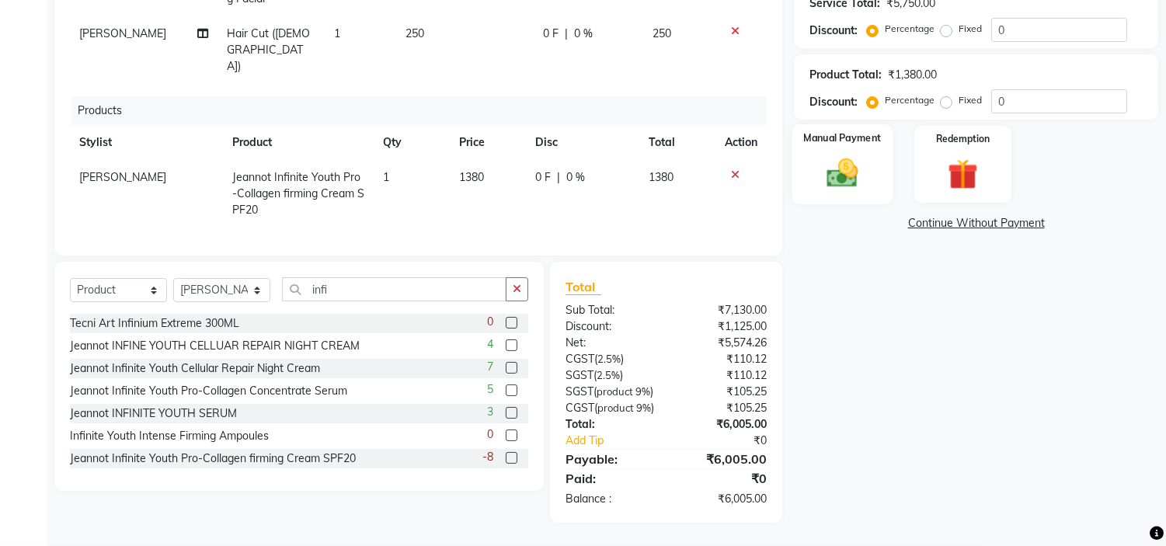
click at [848, 136] on div "Manual Payment" at bounding box center [842, 163] width 101 height 79
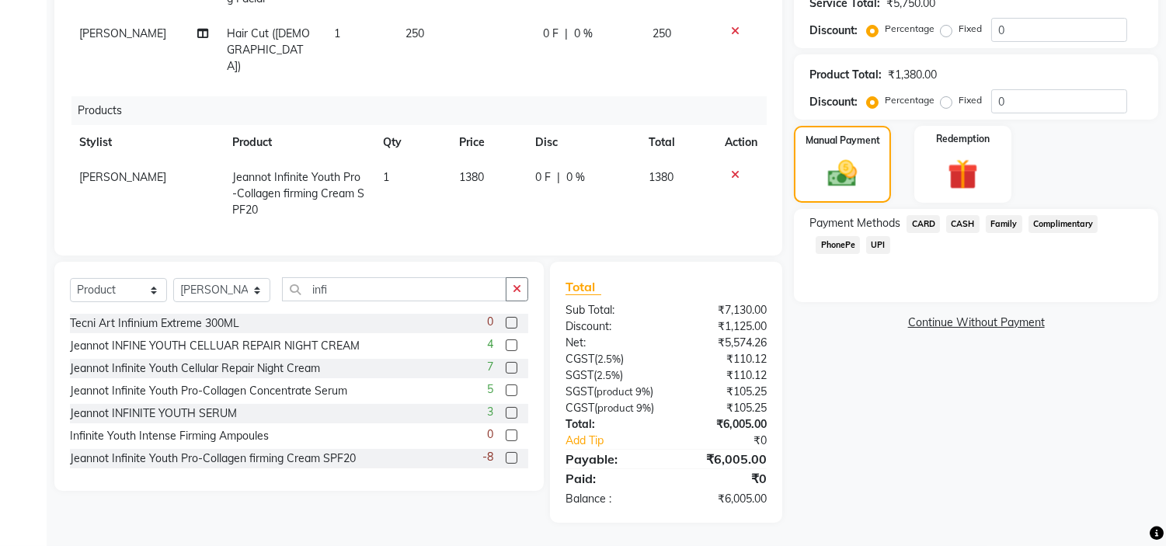
click at [973, 215] on span "CASH" at bounding box center [962, 224] width 33 height 18
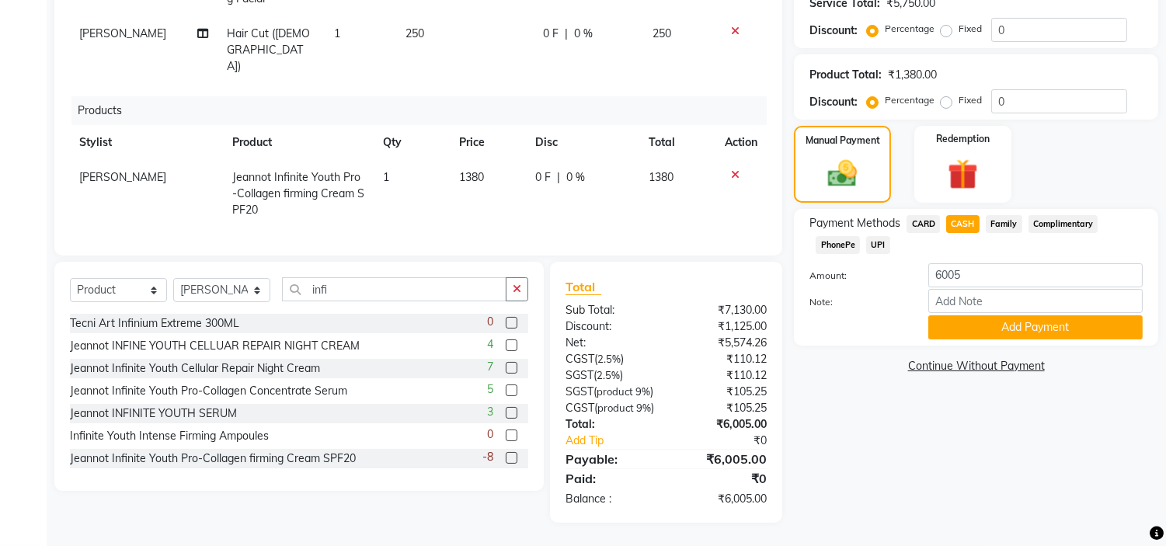
click at [937, 215] on span "CARD" at bounding box center [922, 224] width 33 height 18
click at [984, 263] on input "6005" at bounding box center [1035, 275] width 214 height 24
type input "6000"
click at [1028, 315] on button "Add Payment" at bounding box center [1035, 327] width 214 height 24
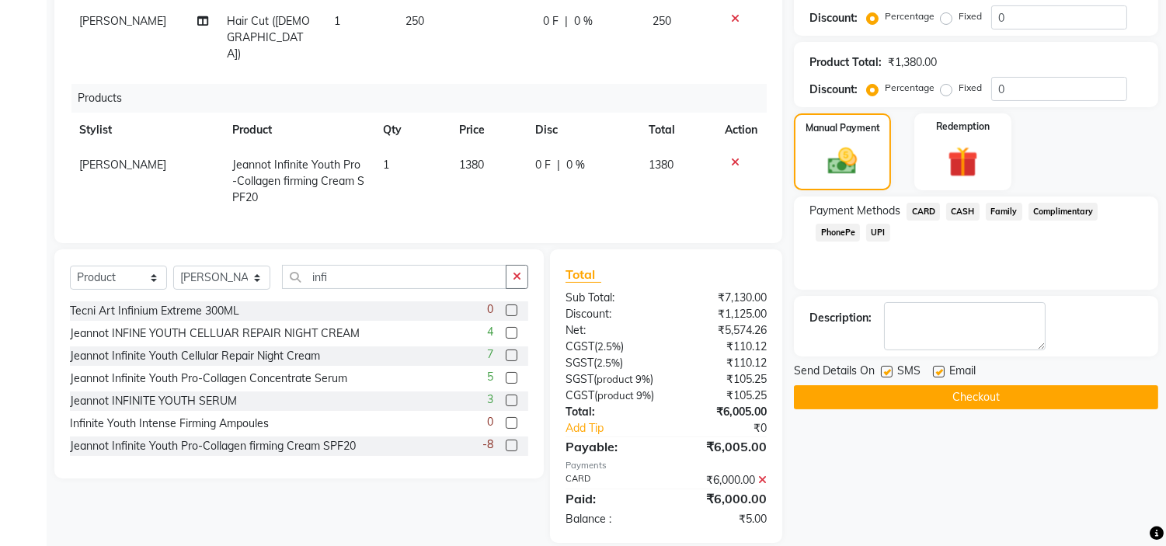
click at [963, 206] on span "CASH" at bounding box center [962, 212] width 33 height 18
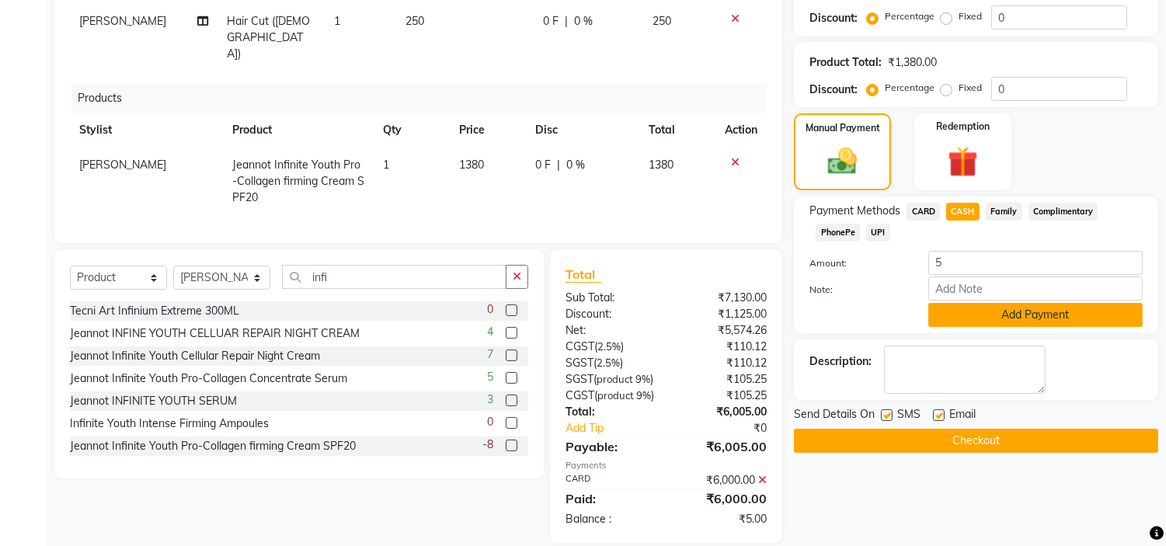
click at [972, 312] on button "Add Payment" at bounding box center [1035, 315] width 214 height 24
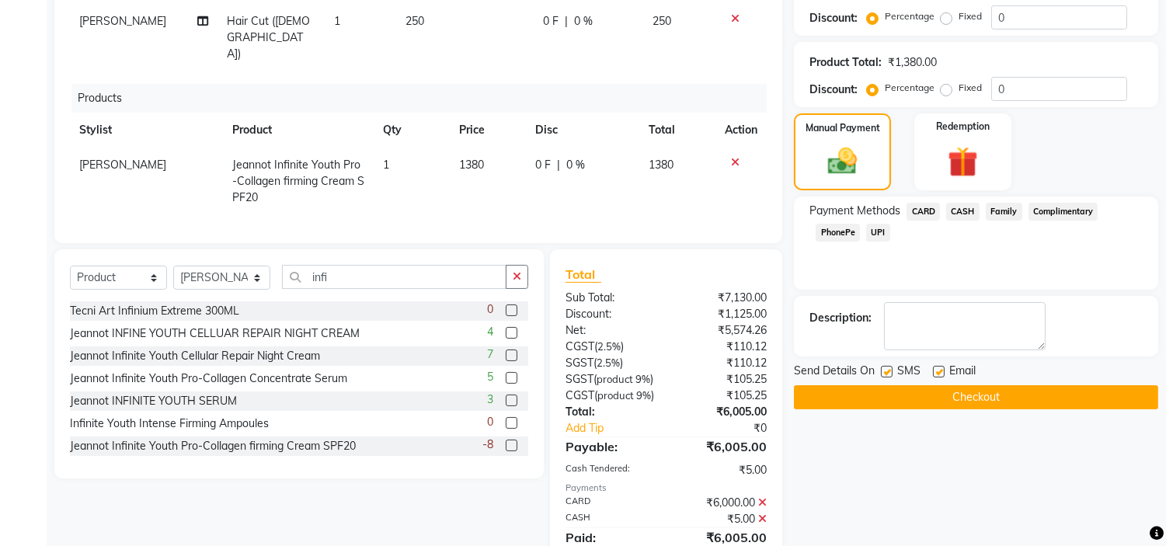
scroll to position [409, 0]
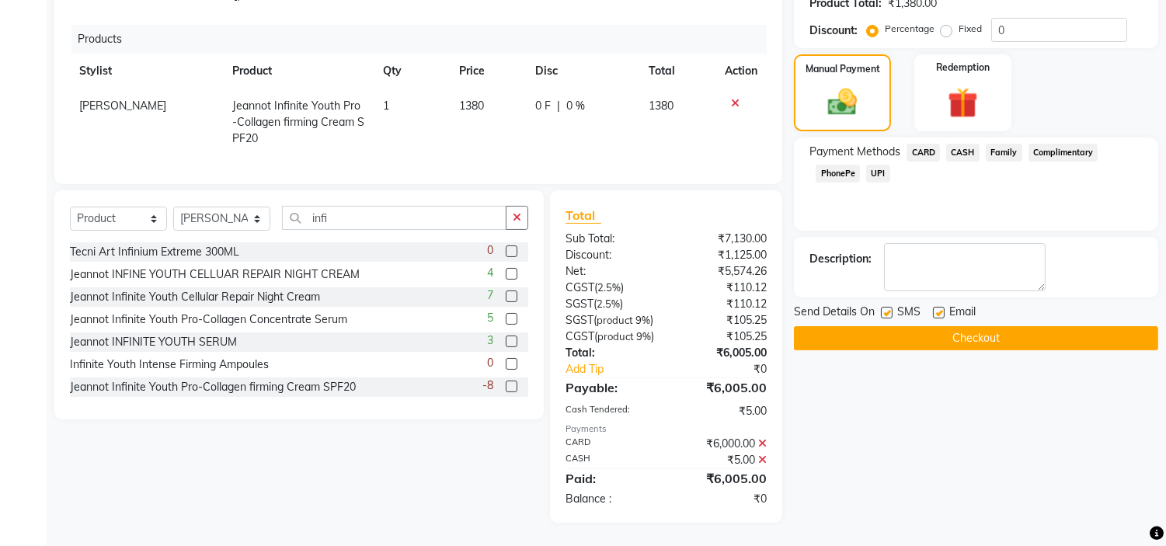
click at [990, 326] on button "Checkout" at bounding box center [976, 338] width 364 height 24
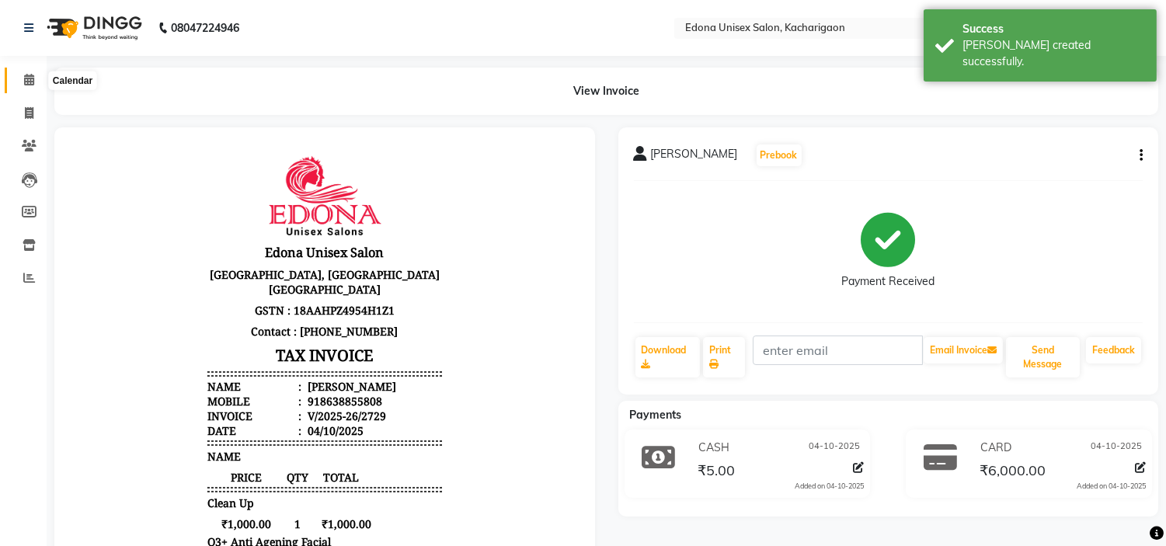
click at [27, 81] on icon at bounding box center [29, 80] width 10 height 12
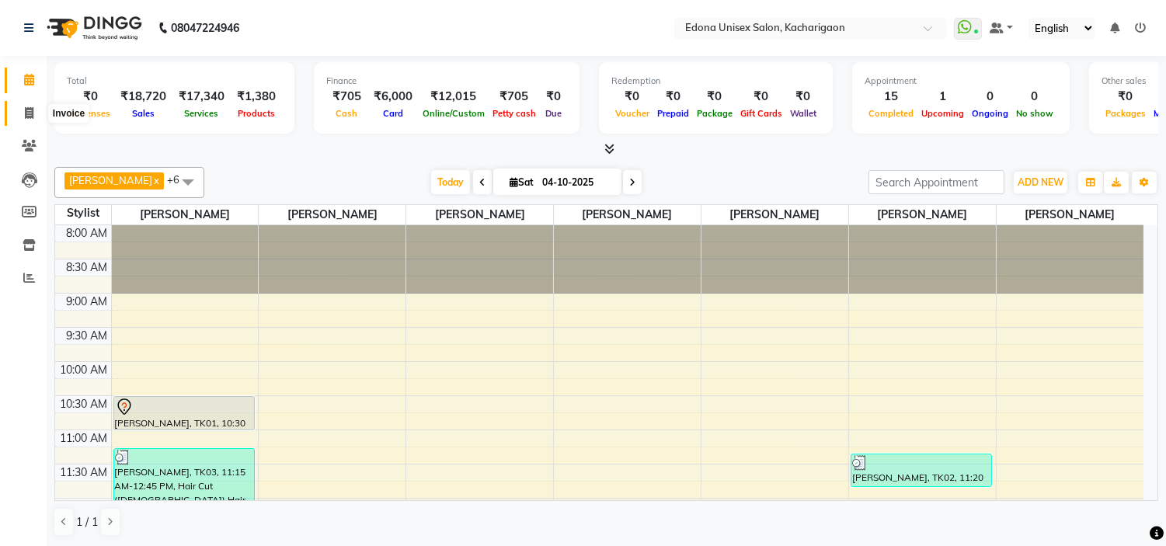
drag, startPoint x: 32, startPoint y: 113, endPoint x: 74, endPoint y: 109, distance: 42.1
click at [32, 113] on icon at bounding box center [29, 113] width 9 height 12
select select "service"
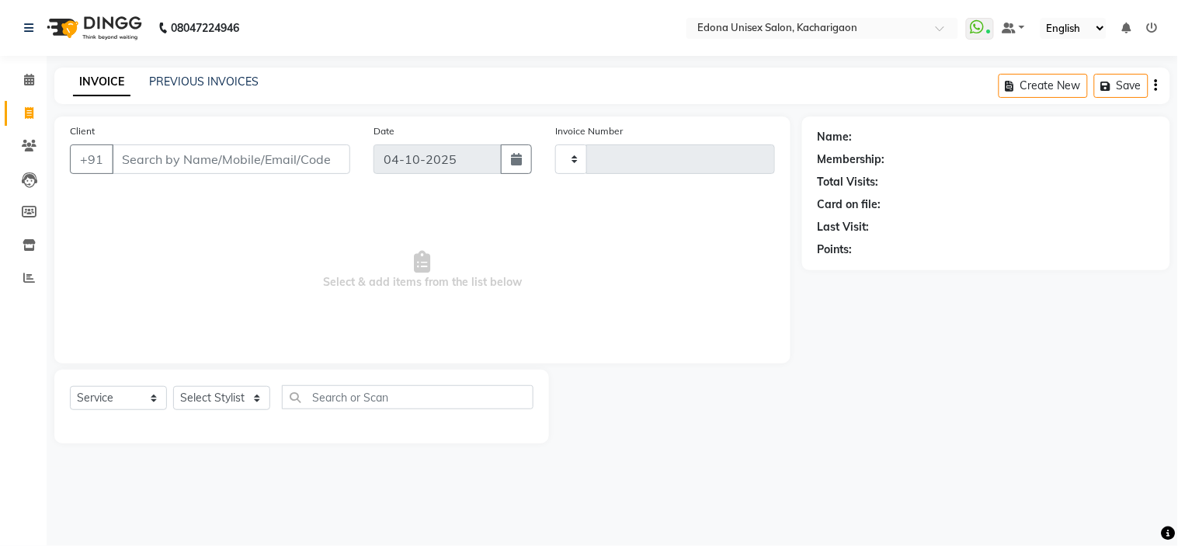
type input "2730"
select select "5389"
click at [220, 151] on input "Client" at bounding box center [231, 159] width 238 height 30
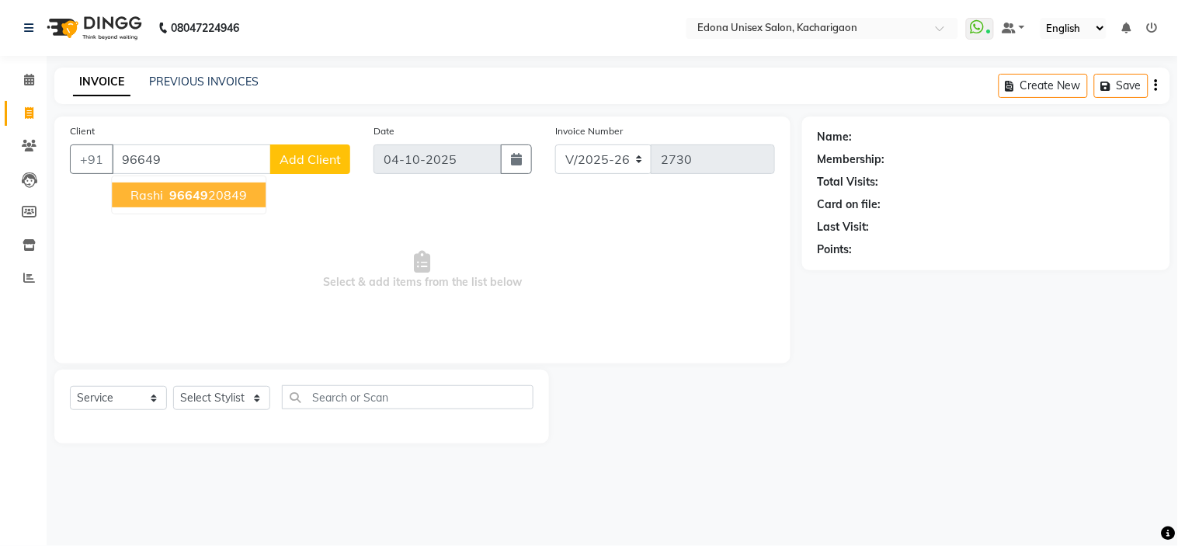
click at [235, 187] on ngb-highlight "96649 20849" at bounding box center [206, 195] width 81 height 16
type input "9664920849"
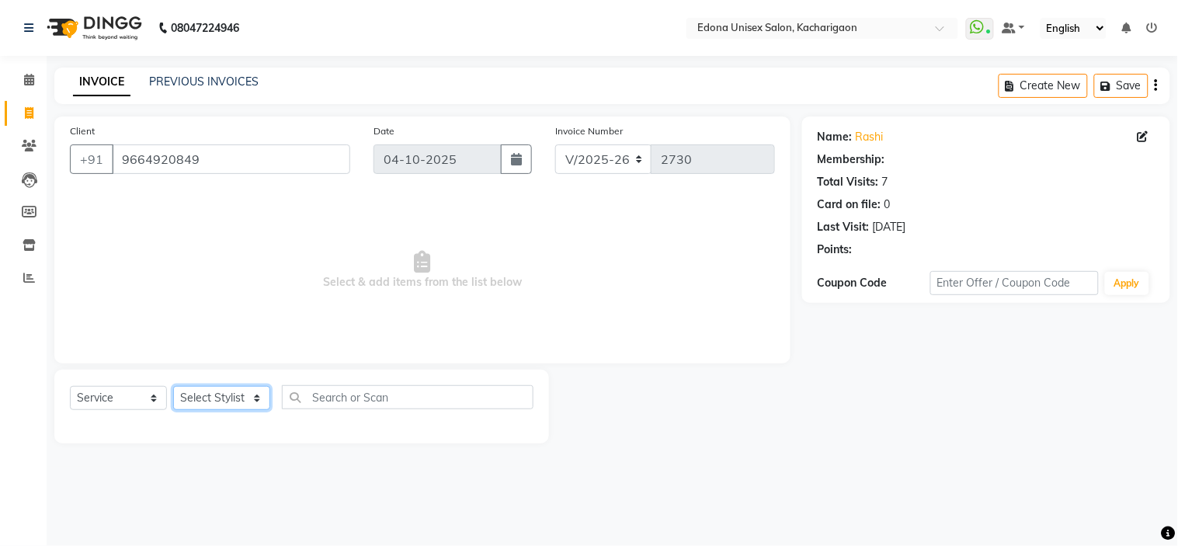
click at [214, 400] on select "Select Stylist Admin Anchuli [PERSON_NAME] Sonar Bir Basumtary [PERSON_NAME] [P…" at bounding box center [221, 398] width 97 height 24
select select "91059"
click at [173, 387] on select "Select Stylist Admin Anchuli [PERSON_NAME] Sonar Bir Basumtary [PERSON_NAME] [P…" at bounding box center [221, 398] width 97 height 24
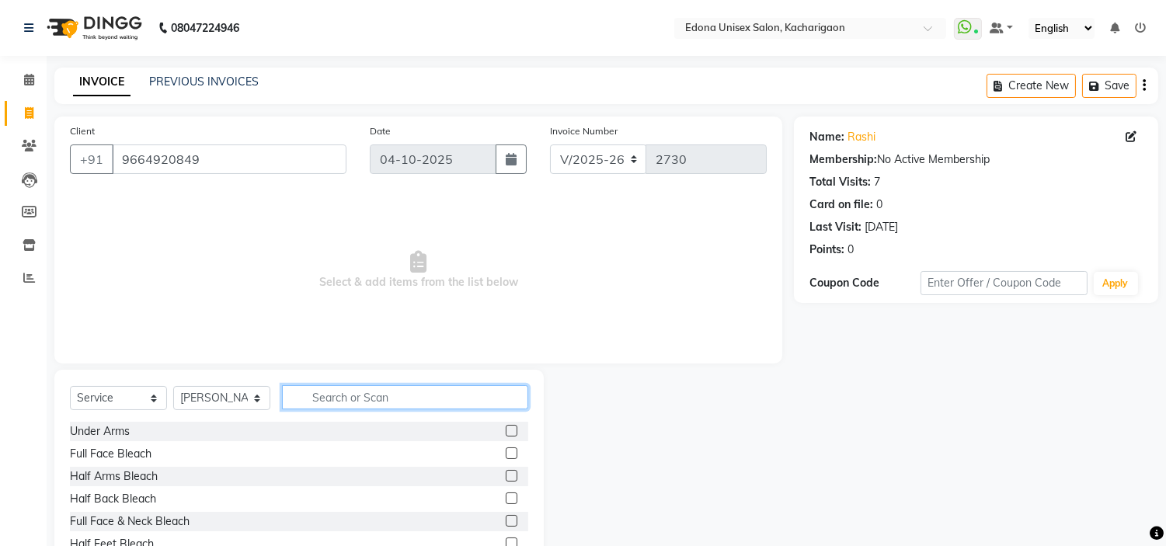
click at [384, 391] on input "text" at bounding box center [405, 397] width 246 height 24
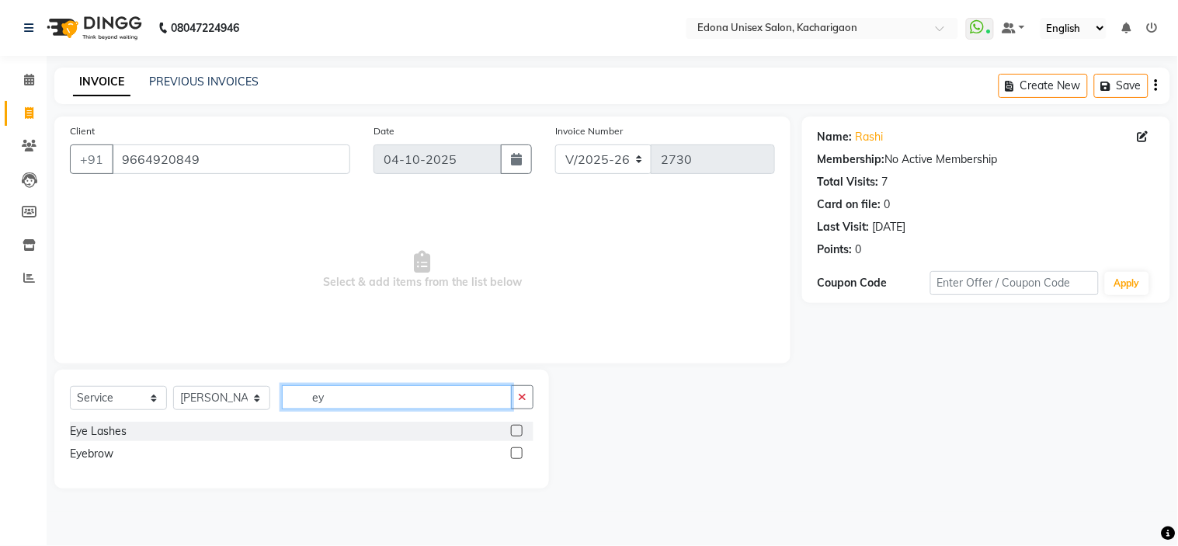
type input "ey"
click at [516, 456] on label at bounding box center [517, 453] width 12 height 12
click at [516, 456] on input "checkbox" at bounding box center [516, 454] width 10 height 10
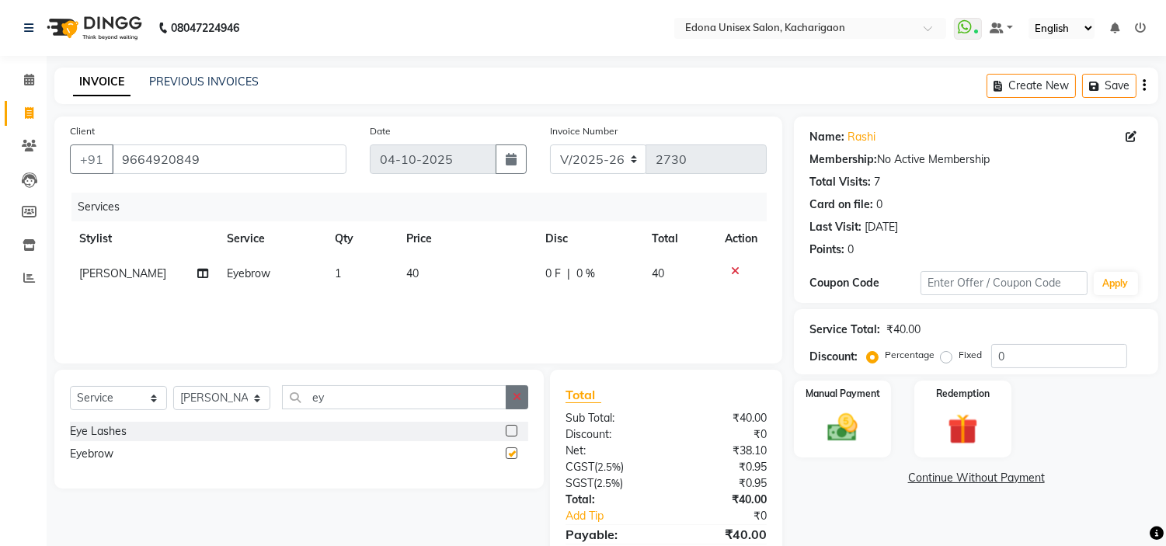
checkbox input "false"
click at [518, 408] on button "button" at bounding box center [517, 397] width 23 height 24
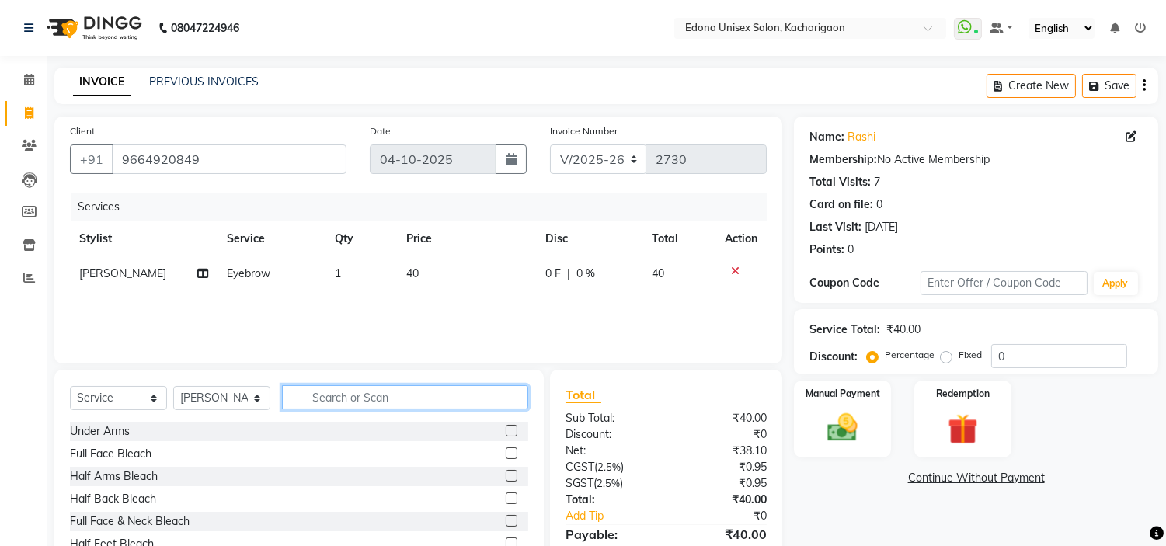
click at [467, 400] on input "text" at bounding box center [405, 397] width 246 height 24
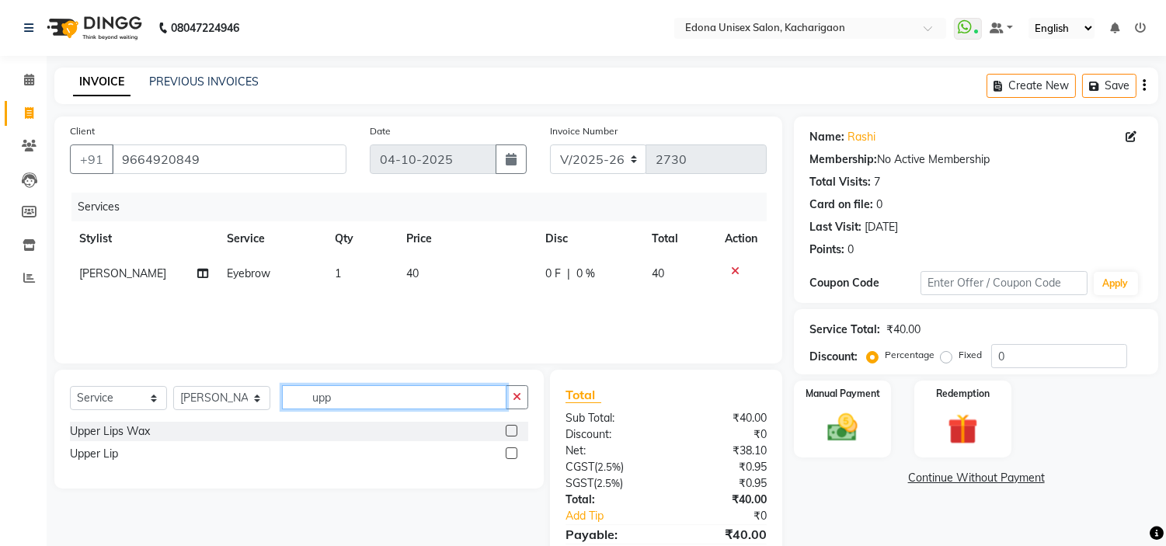
type input "upp"
click at [506, 451] on label at bounding box center [512, 453] width 12 height 12
click at [506, 451] on input "checkbox" at bounding box center [511, 454] width 10 height 10
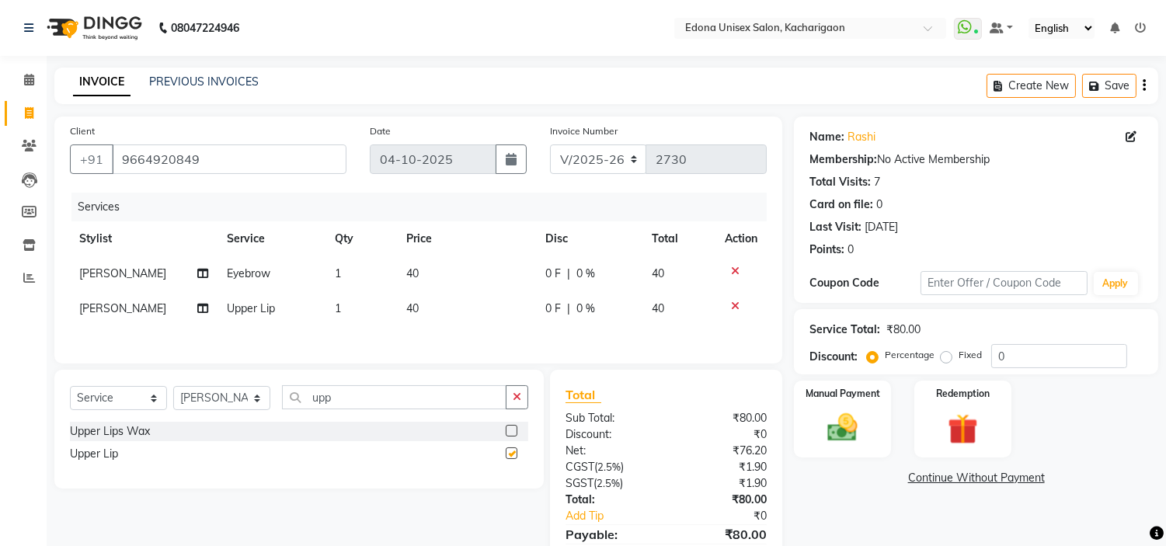
checkbox input "false"
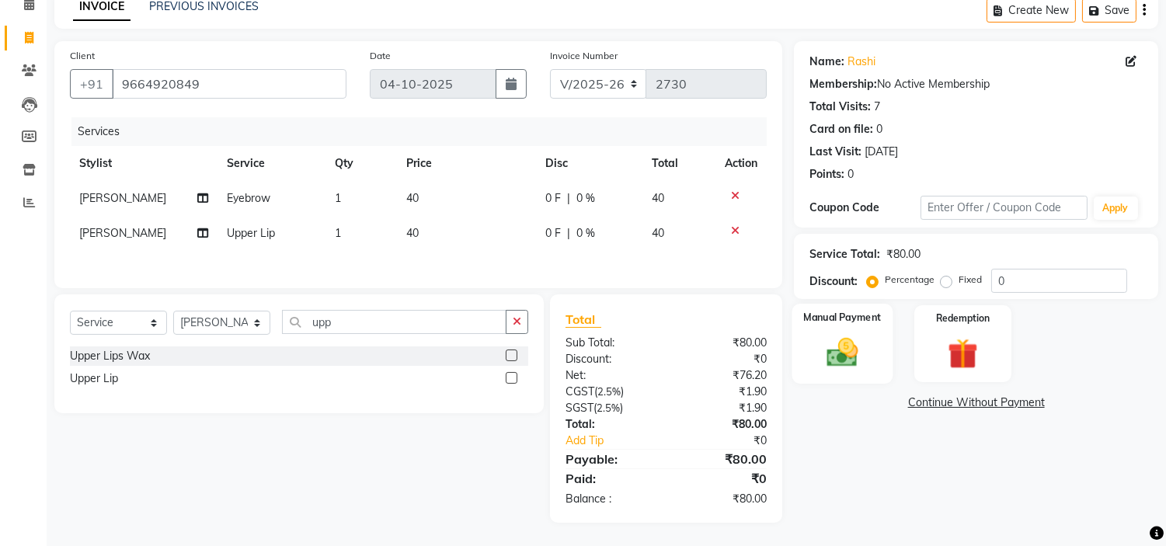
click at [857, 370] on div "Manual Payment" at bounding box center [842, 343] width 101 height 79
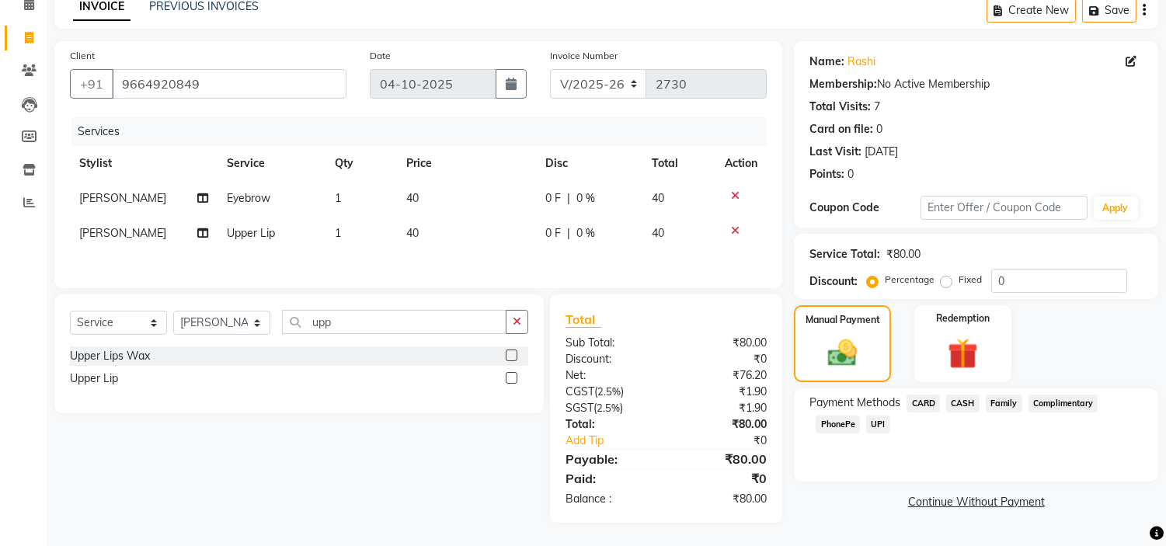
drag, startPoint x: 951, startPoint y: 398, endPoint x: 951, endPoint y: 436, distance: 38.1
click at [951, 405] on span "CASH" at bounding box center [962, 404] width 33 height 18
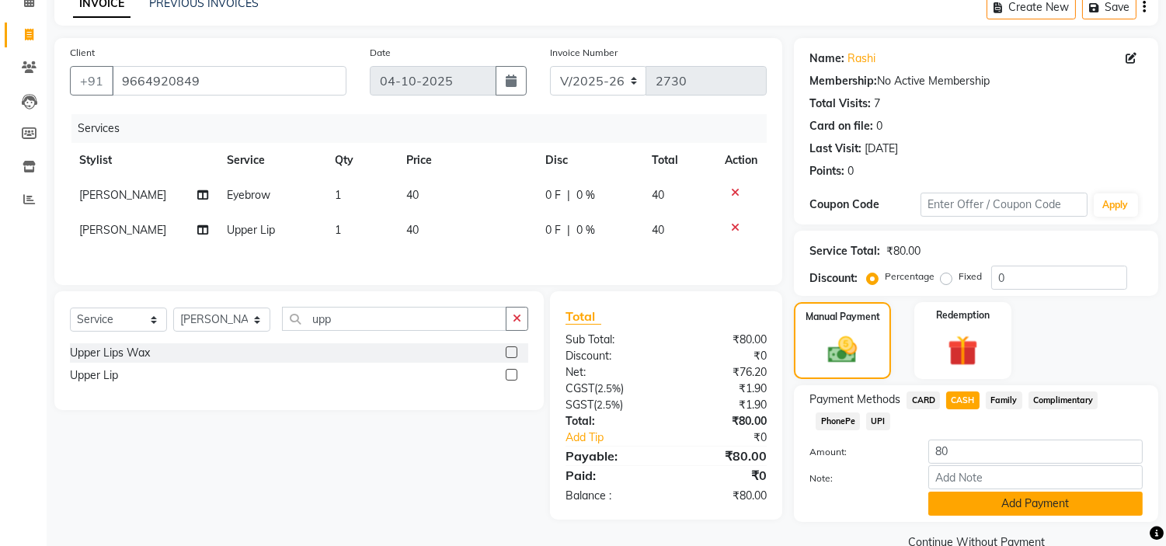
click at [960, 499] on button "Add Payment" at bounding box center [1035, 504] width 214 height 24
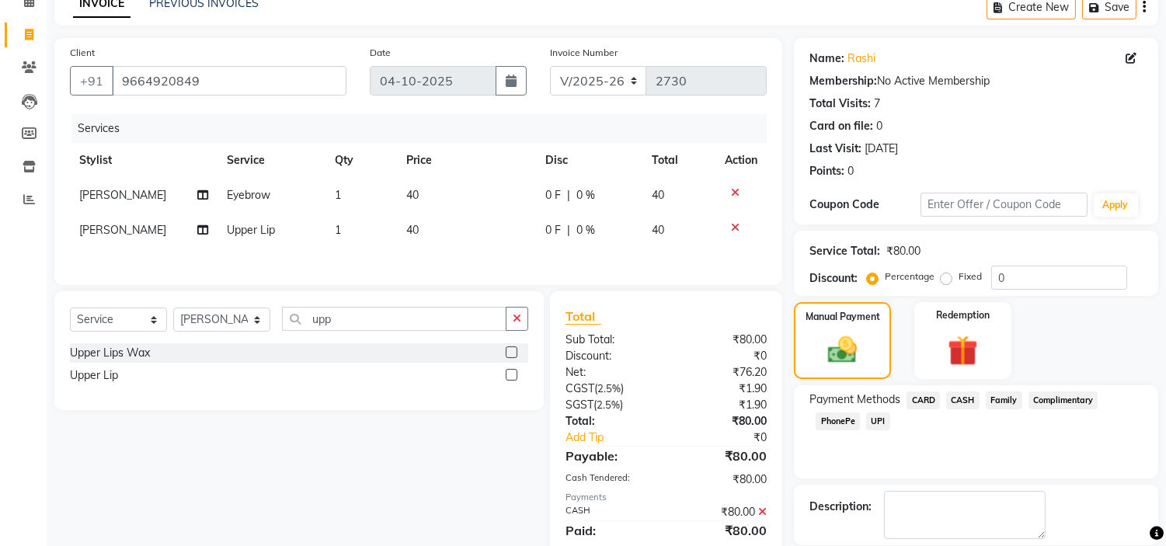
scroll to position [152, 0]
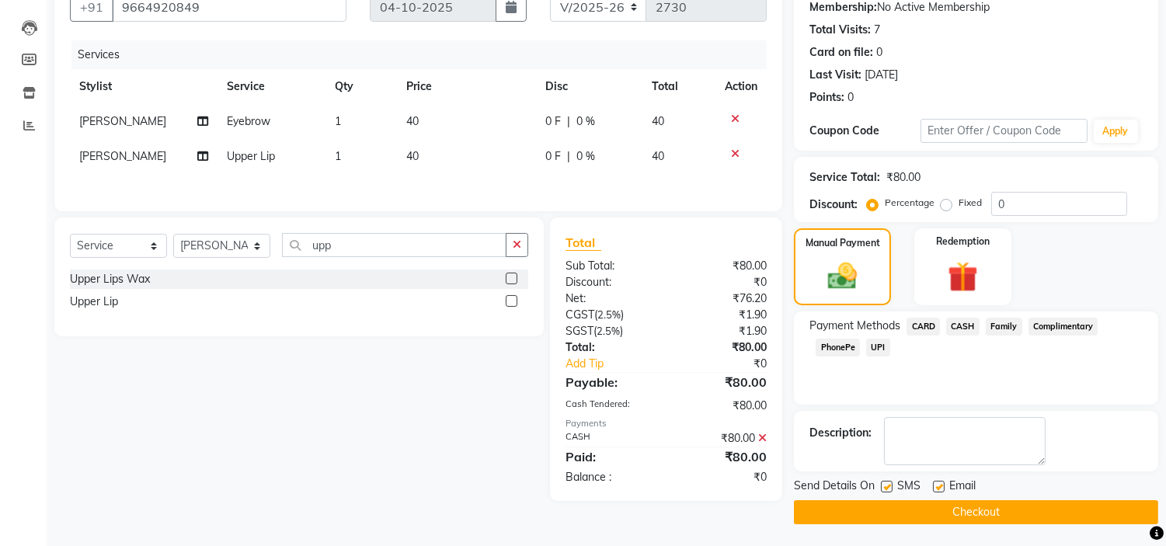
click at [958, 516] on button "Checkout" at bounding box center [976, 512] width 364 height 24
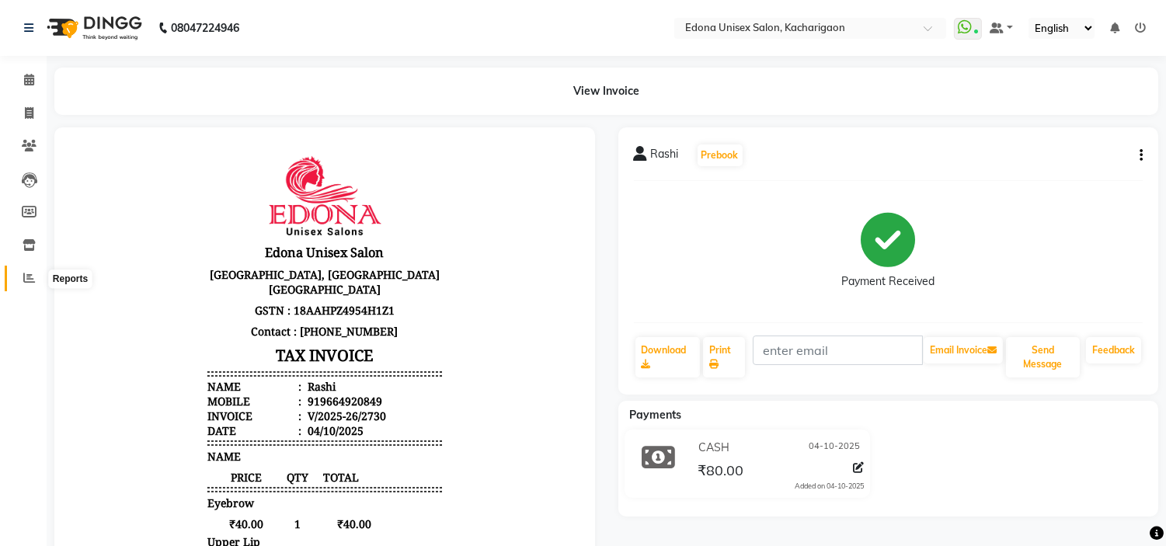
click at [35, 285] on span at bounding box center [29, 278] width 27 height 18
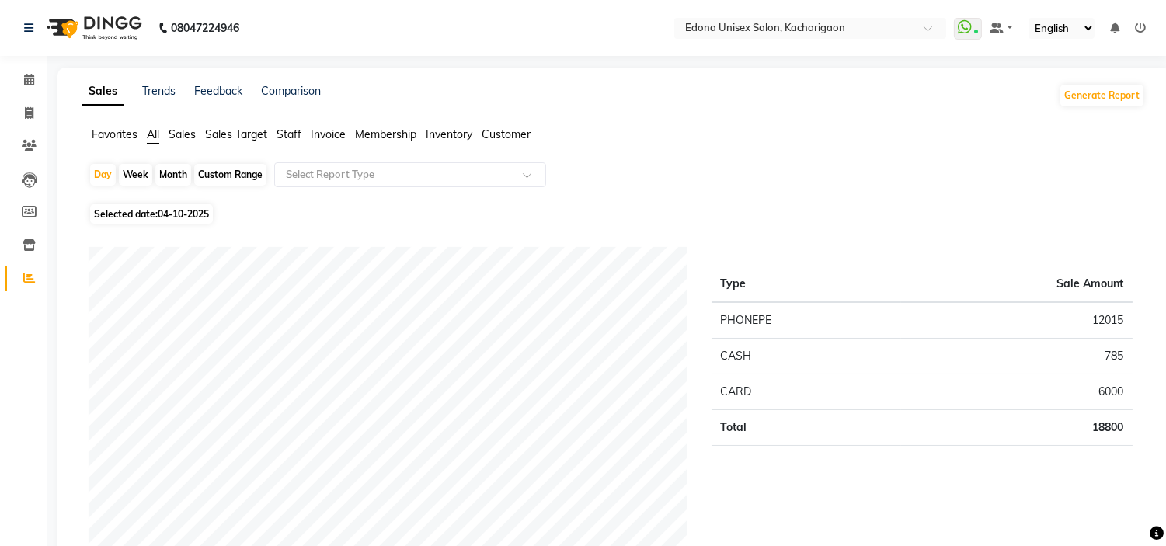
click at [182, 133] on span "Sales" at bounding box center [182, 134] width 27 height 14
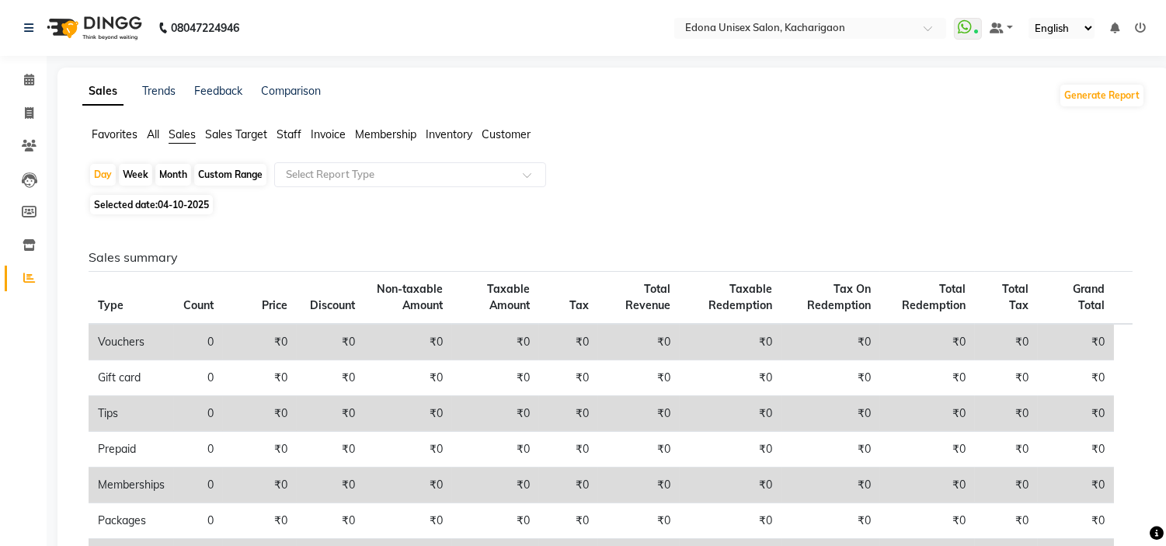
click at [297, 134] on span "Staff" at bounding box center [288, 134] width 25 height 14
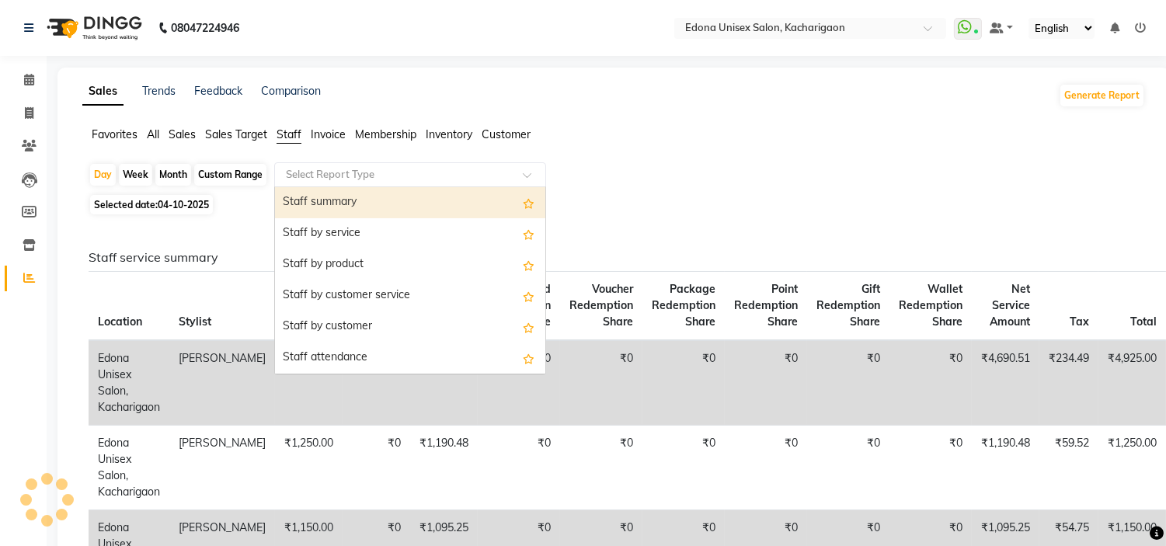
click at [315, 169] on input "text" at bounding box center [395, 175] width 224 height 16
click at [362, 199] on div "Staff summary" at bounding box center [410, 202] width 270 height 31
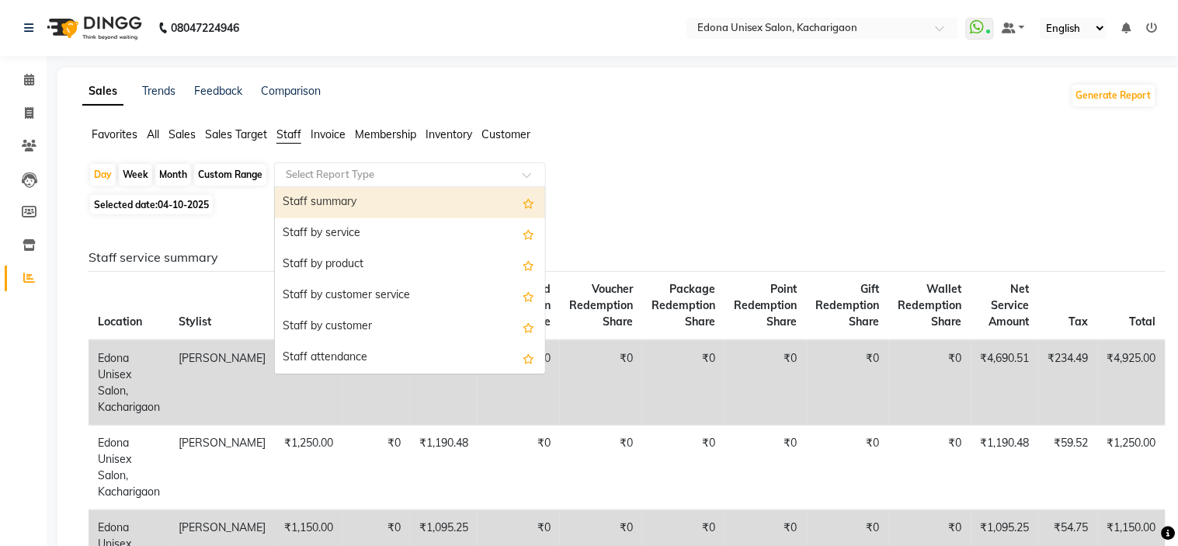
select select "csv"
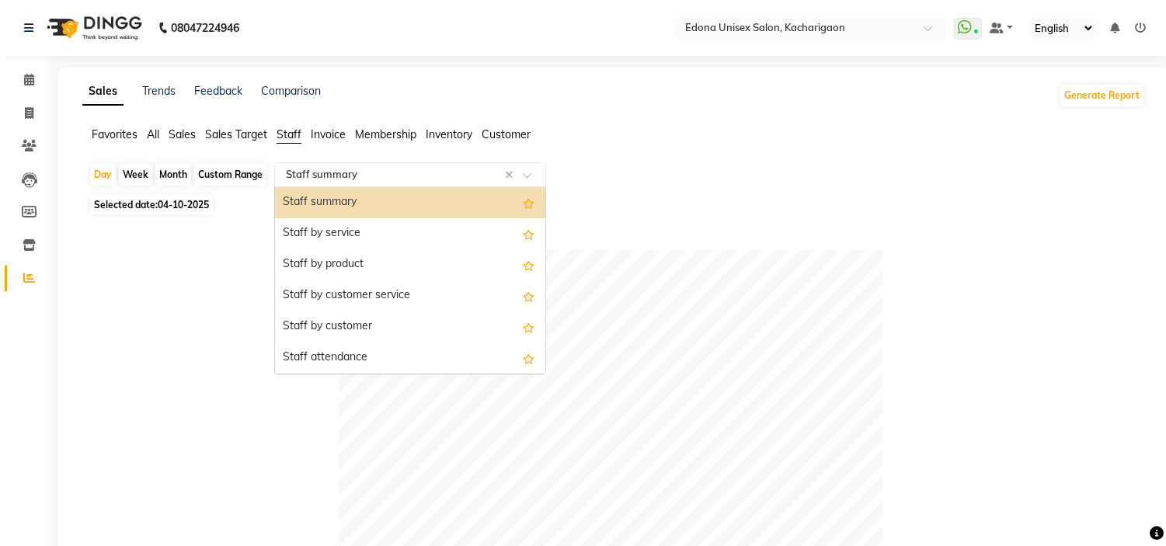
click at [369, 169] on input "text" at bounding box center [395, 175] width 224 height 16
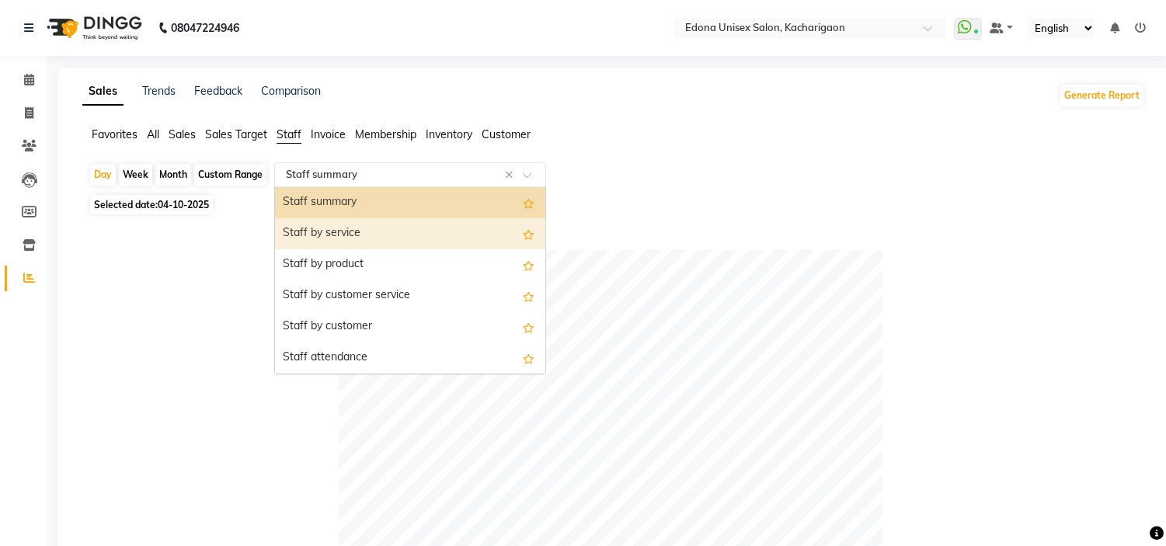
click at [414, 238] on div "Staff by service" at bounding box center [410, 233] width 270 height 31
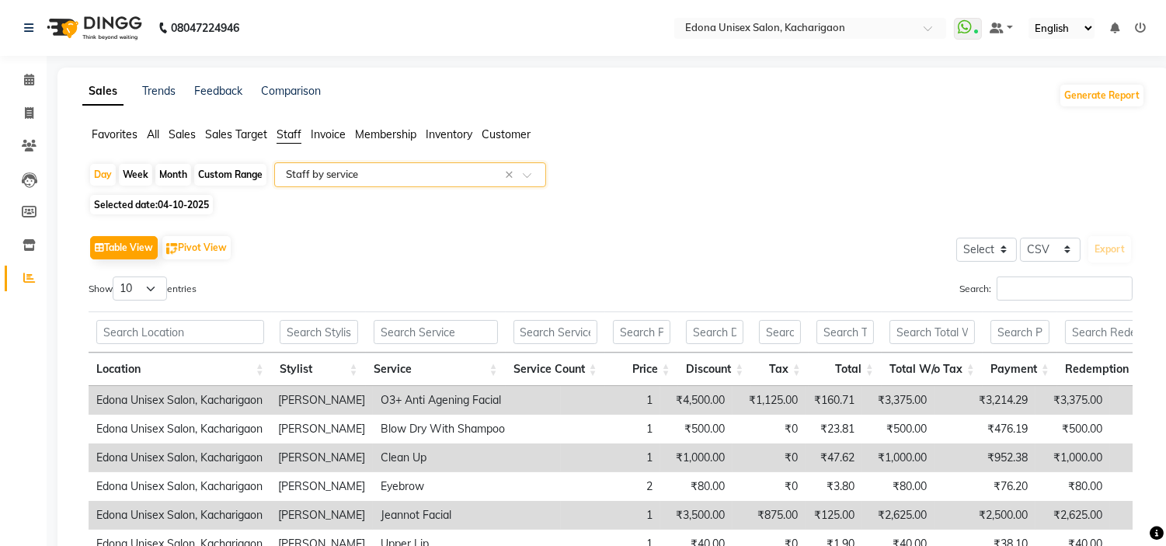
scroll to position [172, 0]
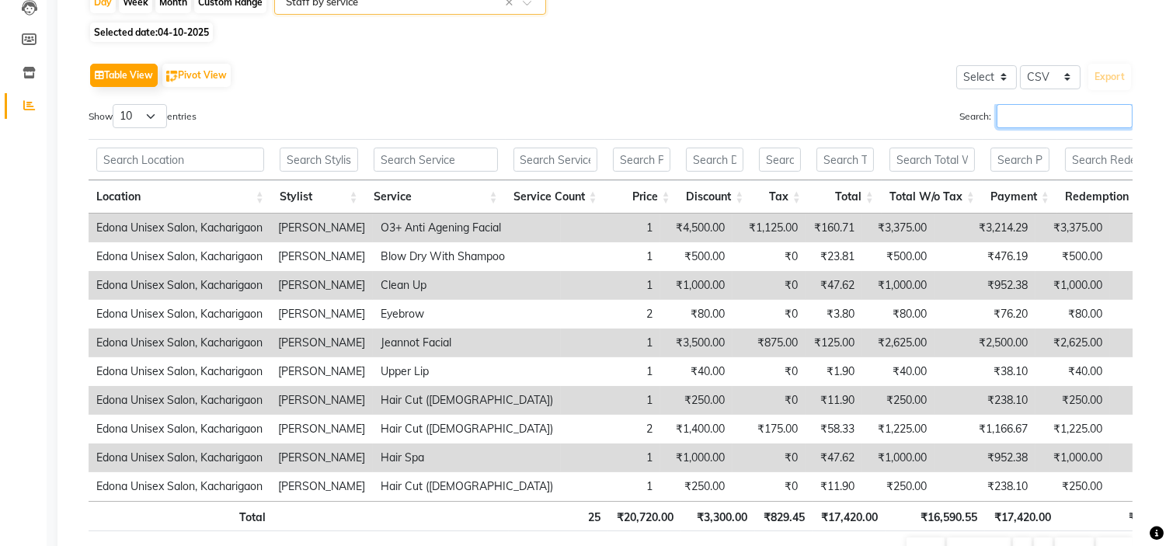
click at [1041, 113] on input "Search:" at bounding box center [1064, 116] width 136 height 24
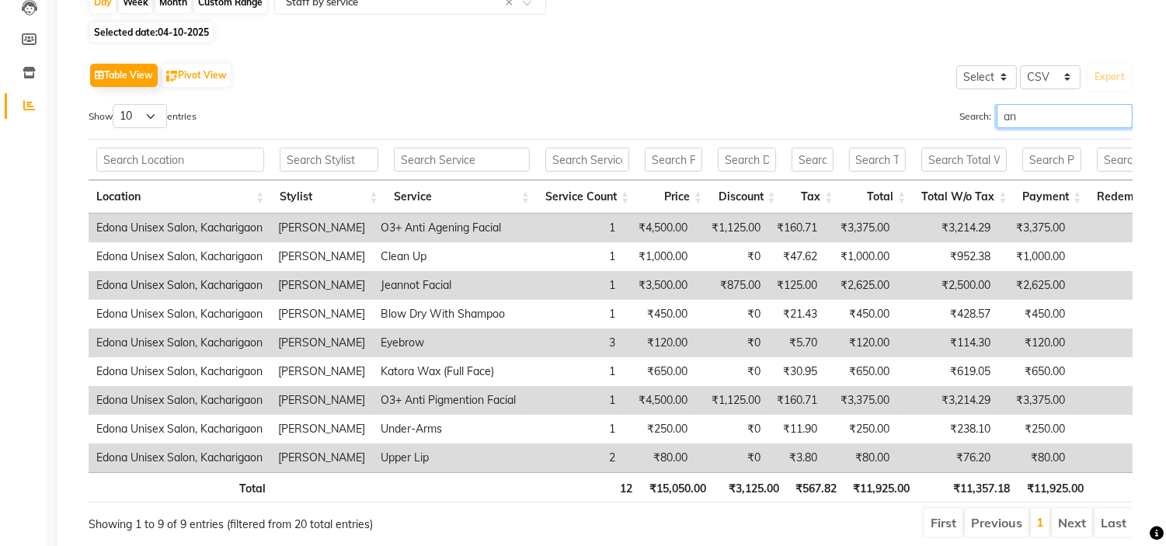
type input "anc"
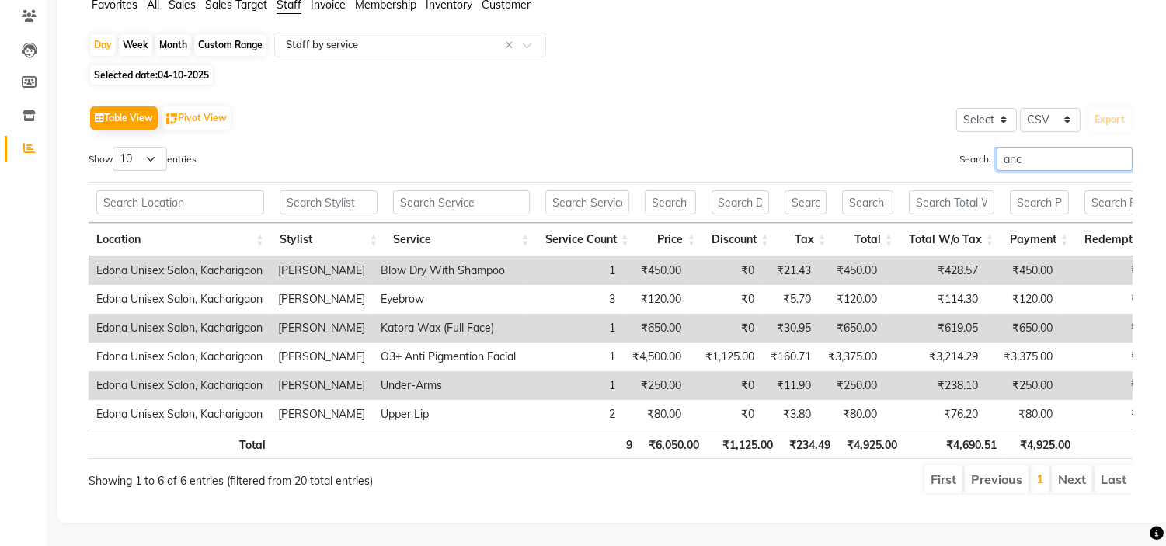
scroll to position [156, 0]
click at [1118, 147] on input "anc" at bounding box center [1064, 159] width 136 height 24
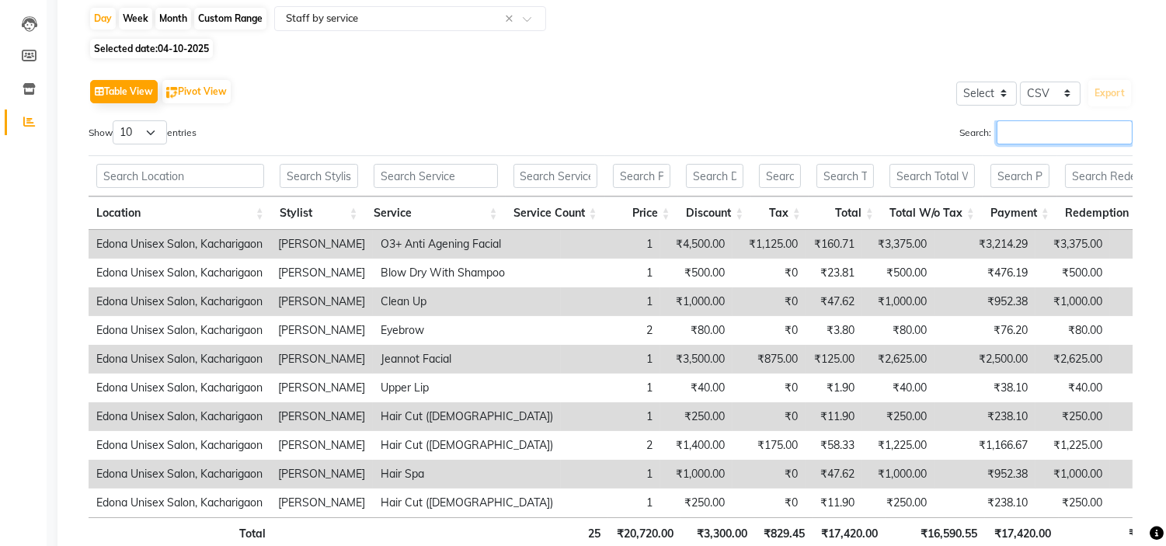
scroll to position [172, 0]
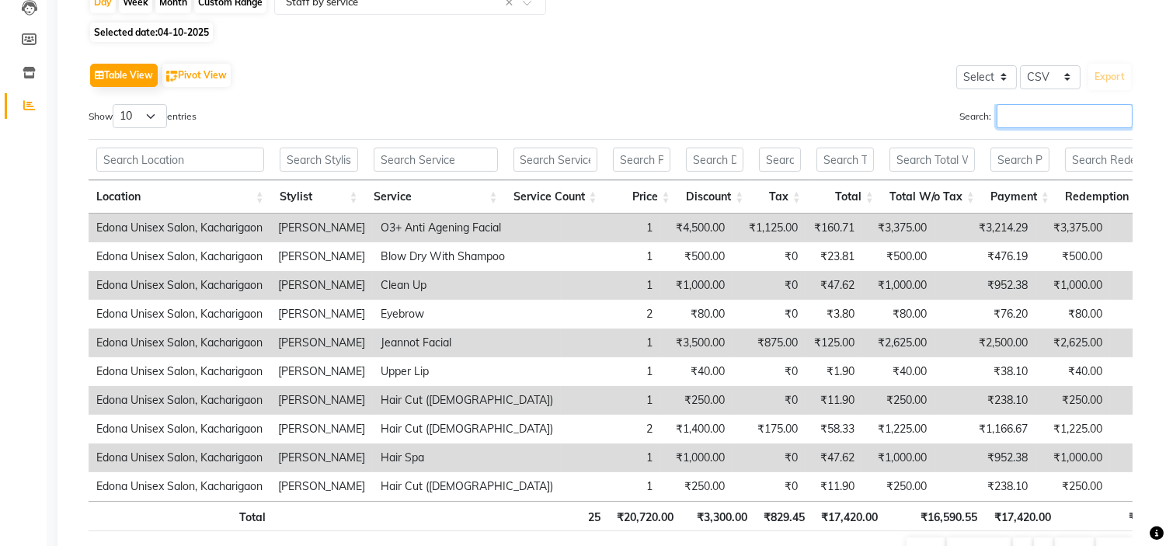
click at [1101, 112] on input "Search:" at bounding box center [1064, 116] width 136 height 24
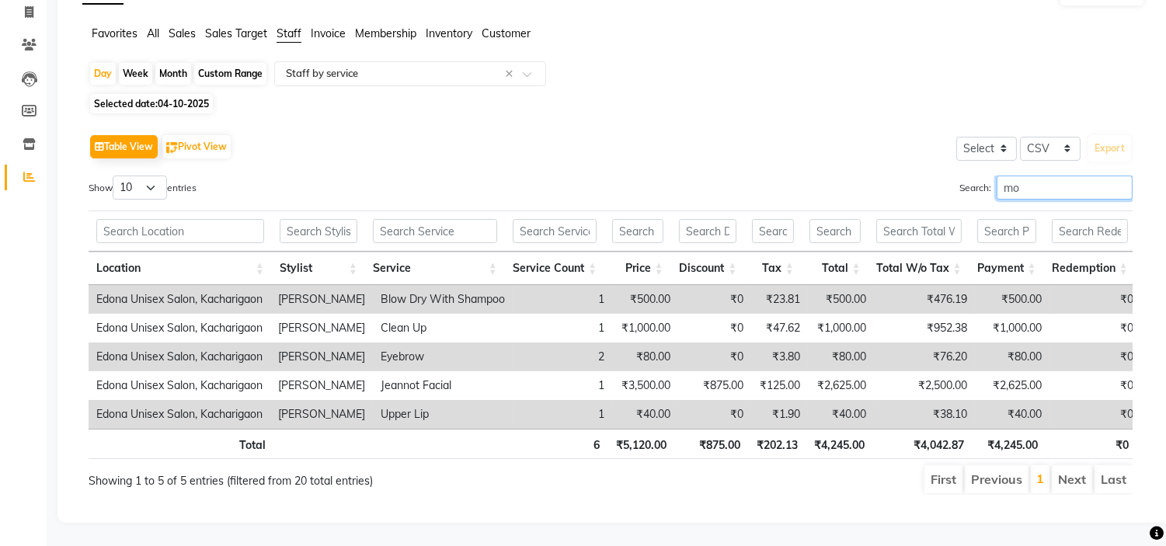
scroll to position [127, 0]
type input "mon"
click at [1121, 176] on input "mon" at bounding box center [1064, 188] width 136 height 24
click at [1122, 176] on input "mon" at bounding box center [1064, 188] width 136 height 24
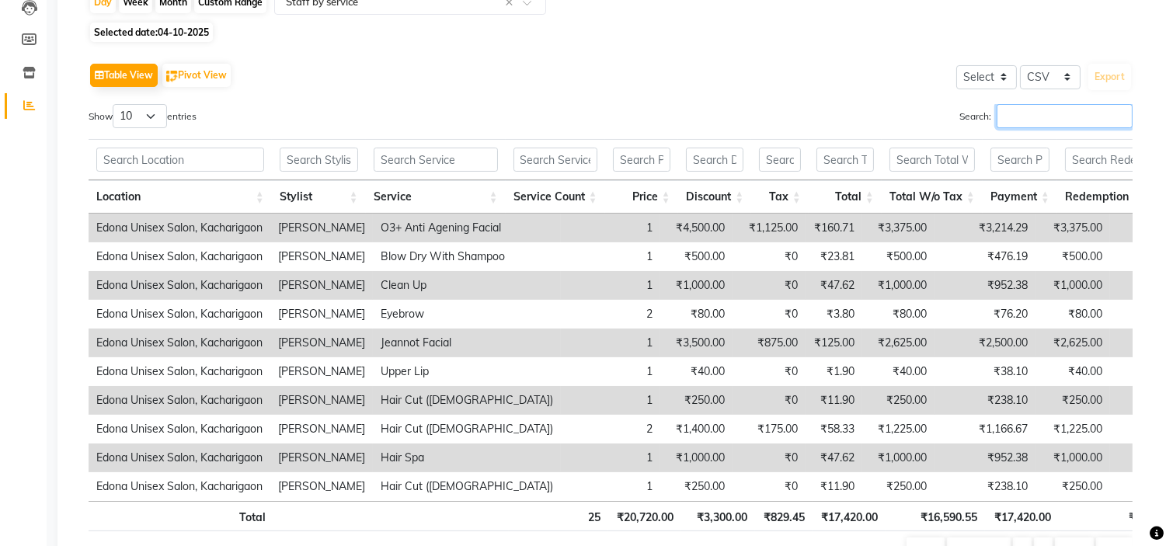
drag, startPoint x: 1080, startPoint y: 114, endPoint x: 1076, endPoint y: 57, distance: 56.8
click at [1080, 113] on input "Search:" at bounding box center [1064, 116] width 136 height 24
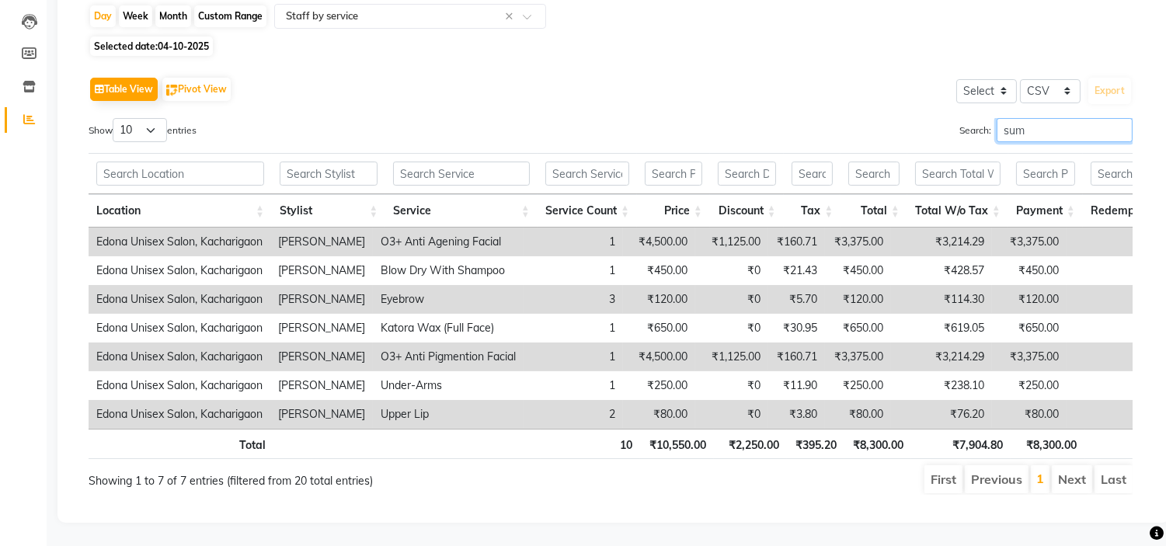
type input "sumi"
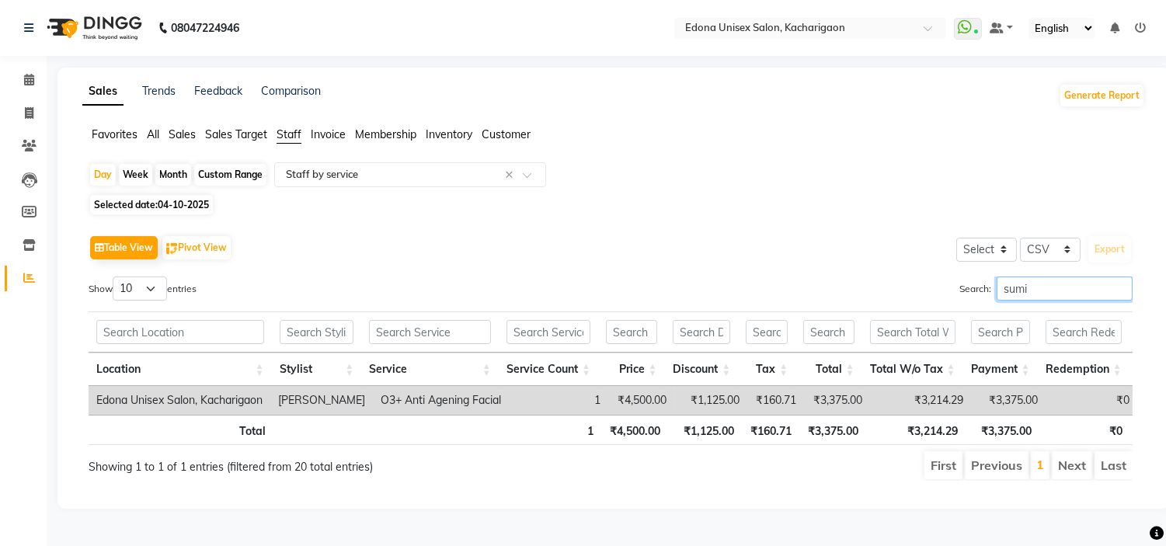
scroll to position [12, 0]
click at [1121, 276] on input "sumi" at bounding box center [1064, 288] width 136 height 24
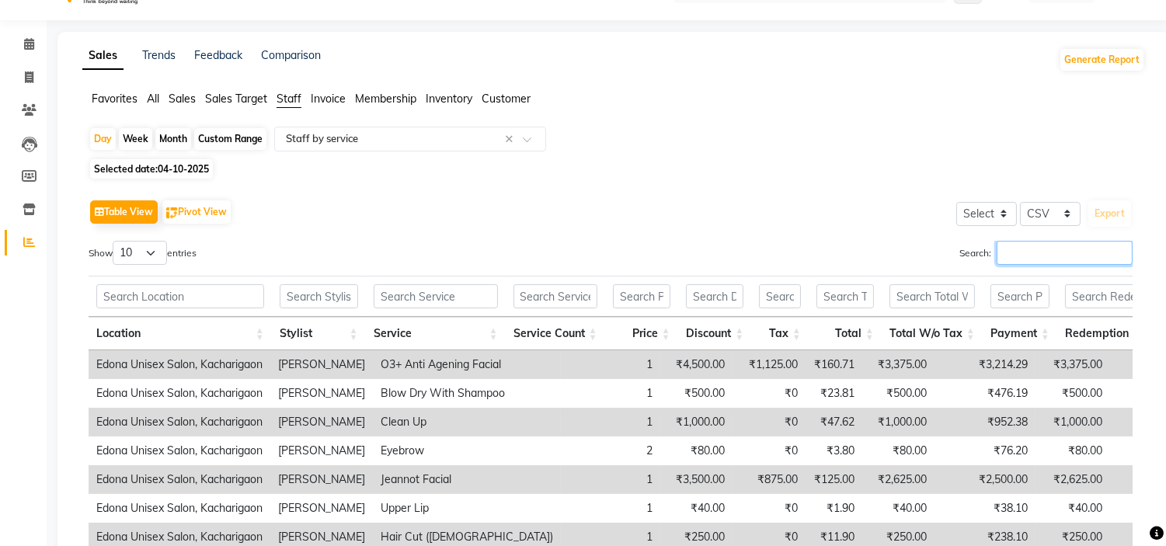
scroll to position [0, 0]
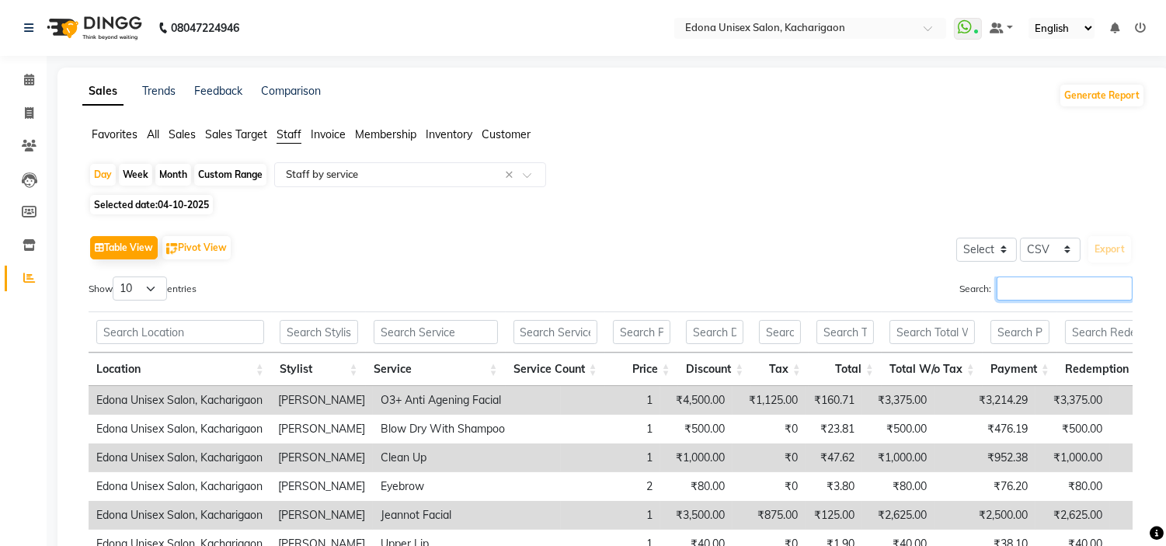
click at [1056, 284] on input "Search:" at bounding box center [1064, 288] width 136 height 24
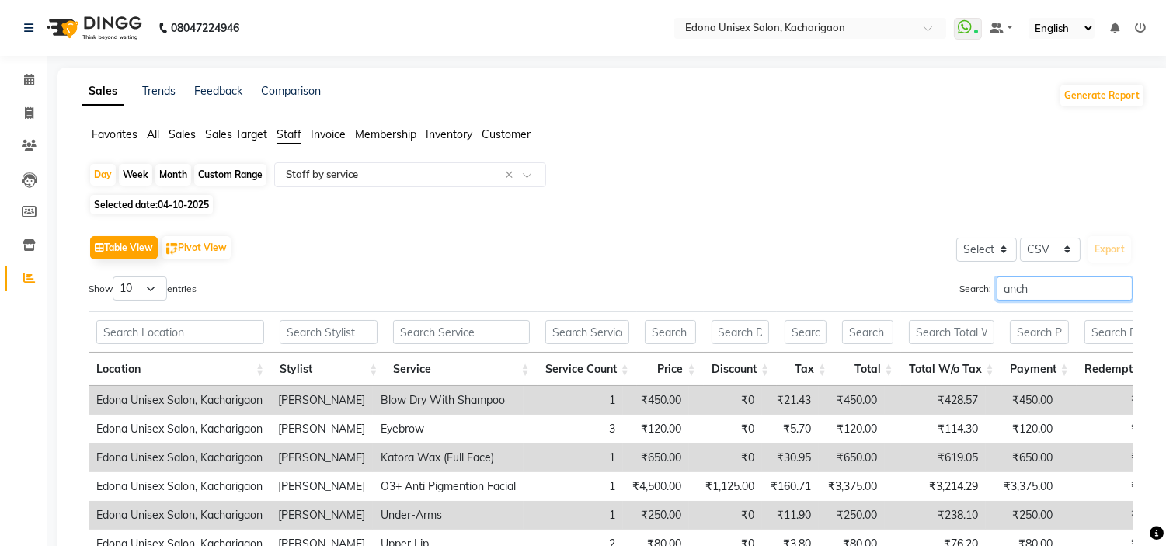
type input "anchu"
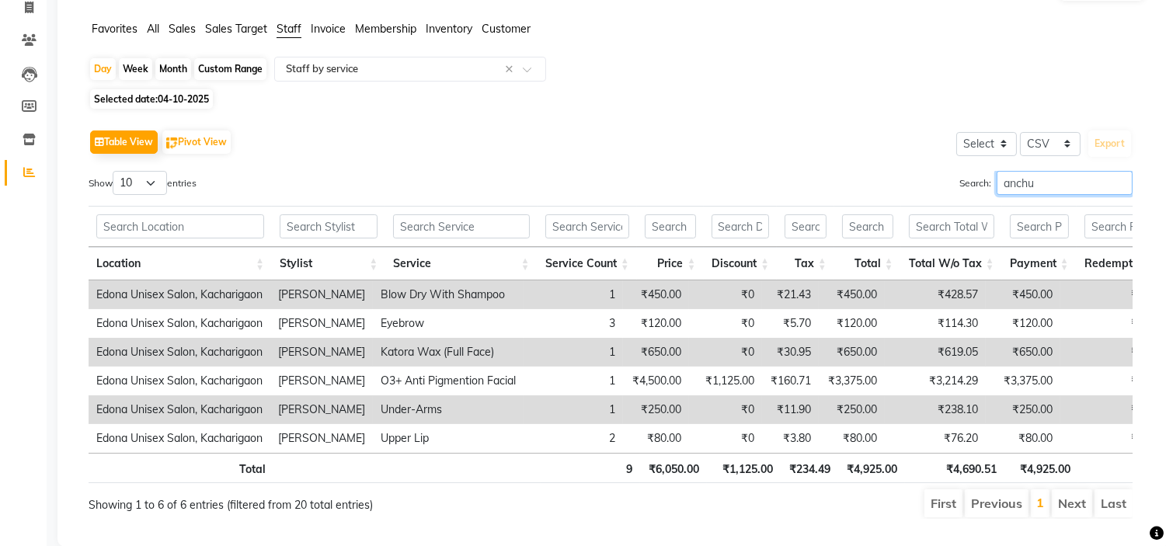
scroll to position [156, 0]
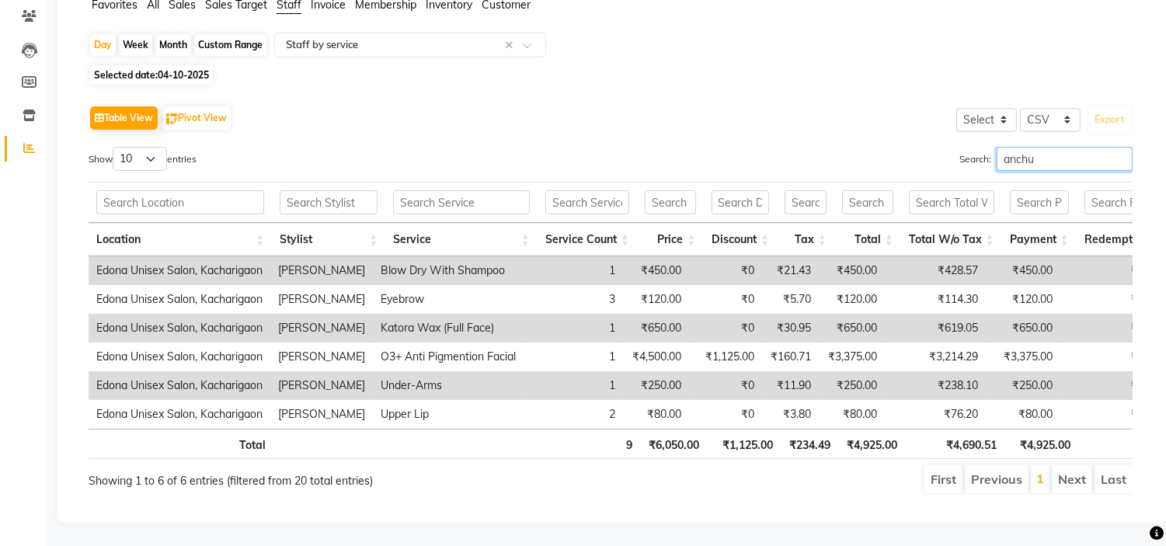
click at [1122, 147] on input "anchu" at bounding box center [1064, 159] width 136 height 24
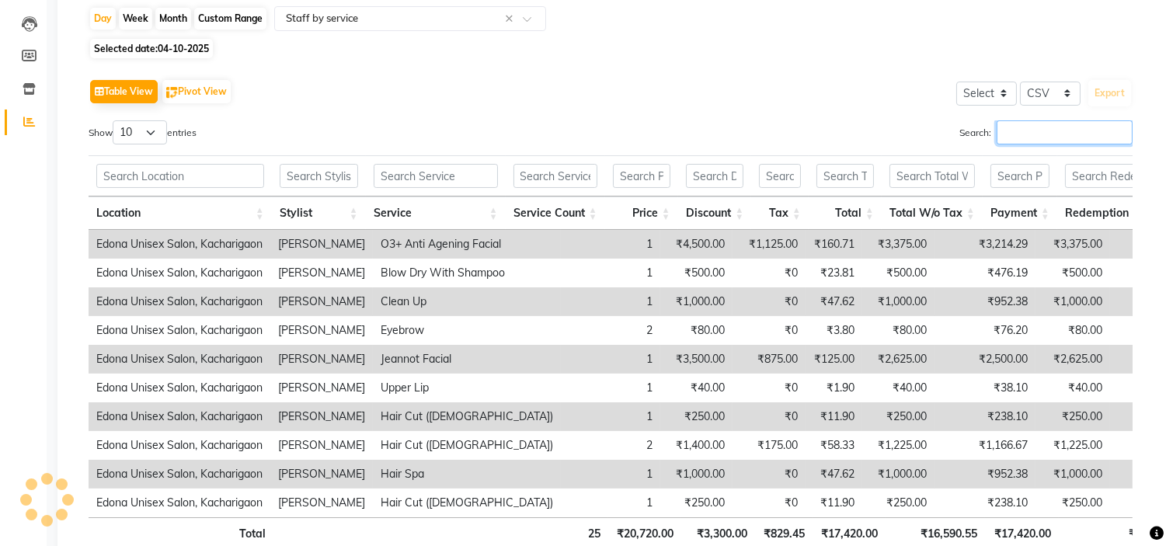
click at [1116, 133] on input "Search:" at bounding box center [1064, 132] width 136 height 24
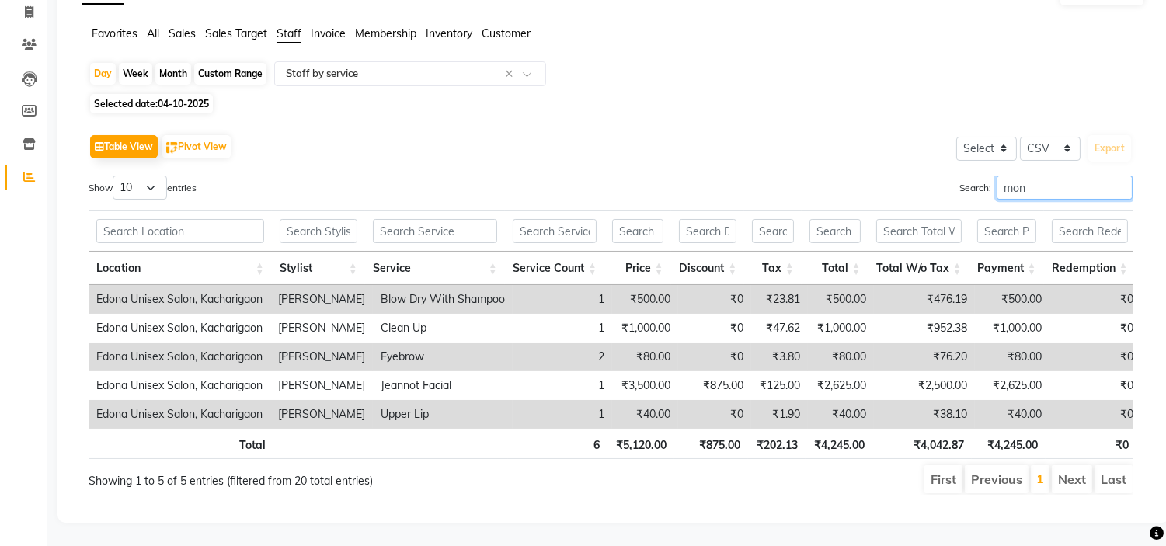
type input "moni"
click at [1116, 176] on input "moni" at bounding box center [1064, 188] width 136 height 24
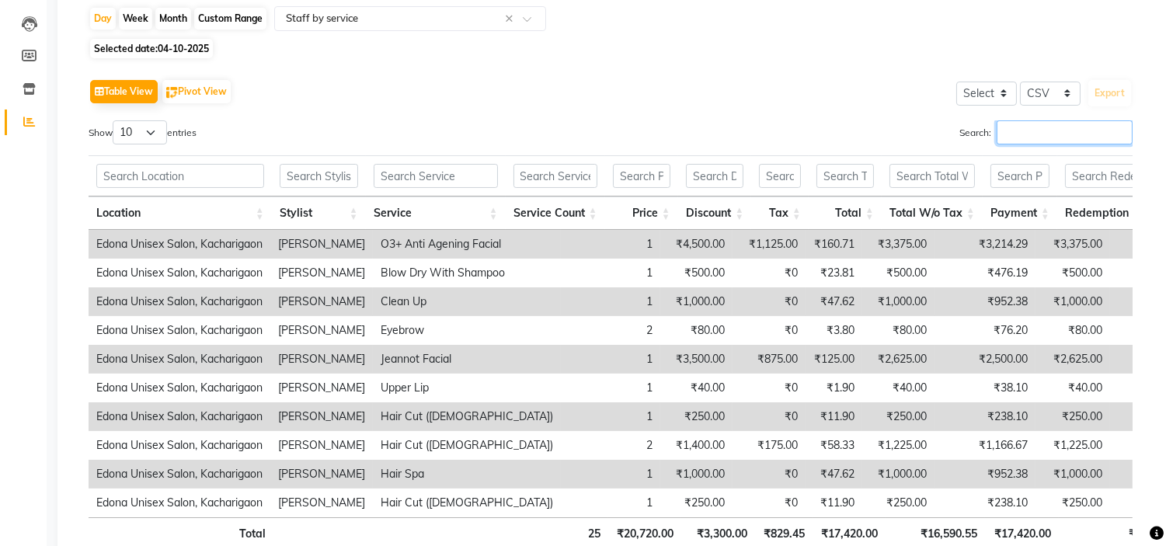
click at [1103, 134] on input "Search:" at bounding box center [1064, 132] width 136 height 24
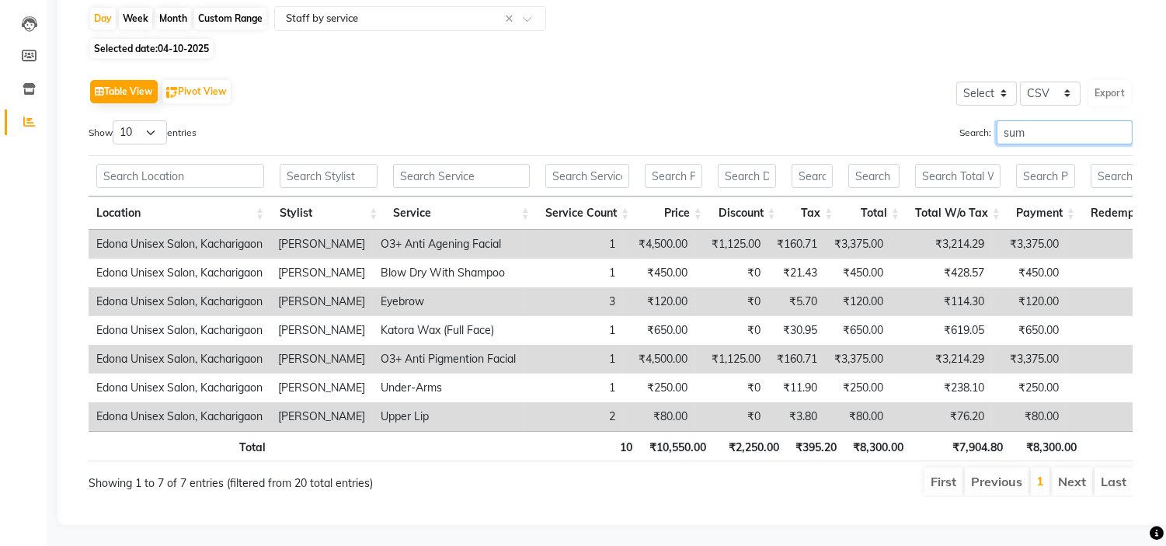
type input "sumi"
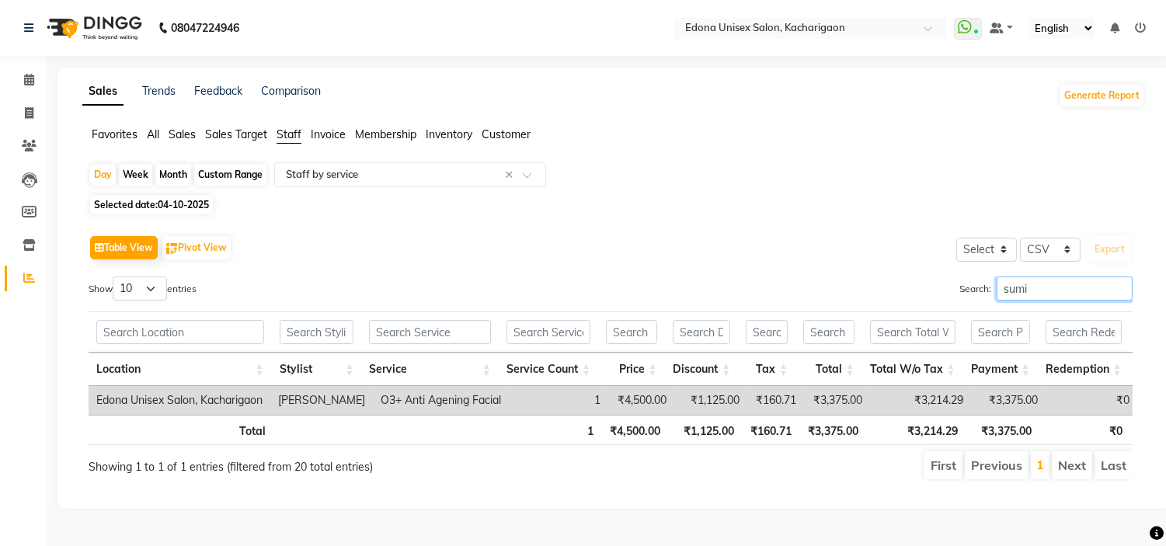
click at [1116, 276] on input "sumi" at bounding box center [1064, 288] width 136 height 24
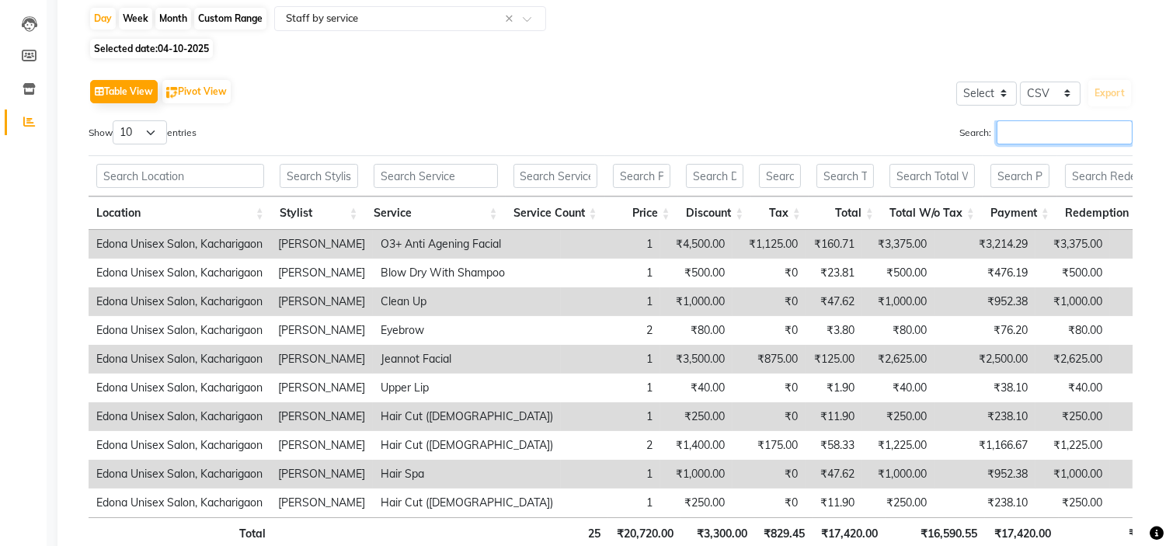
scroll to position [0, 0]
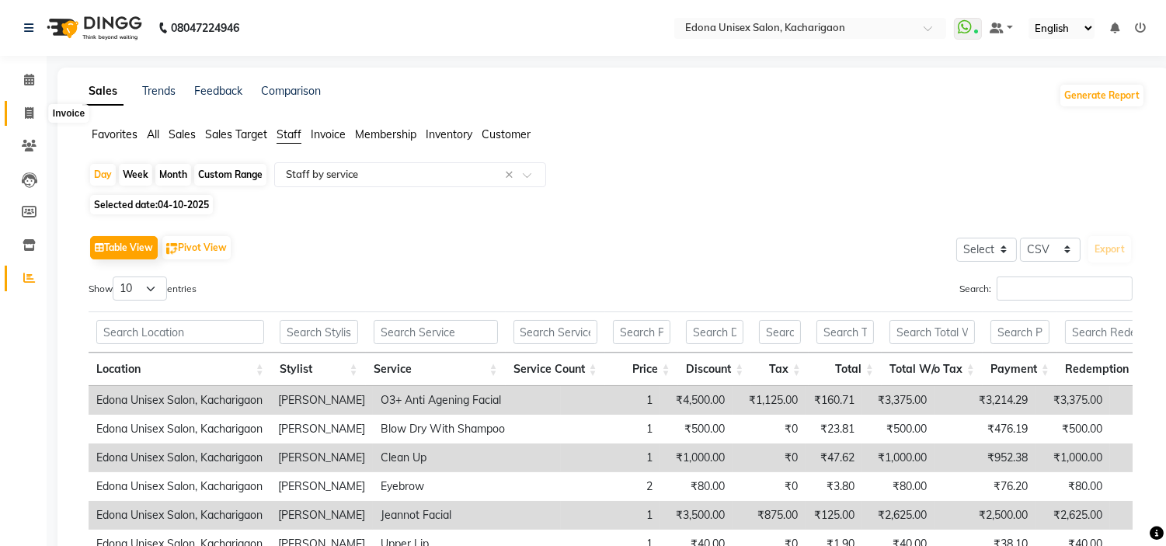
click at [25, 111] on icon at bounding box center [29, 113] width 9 height 12
select select "service"
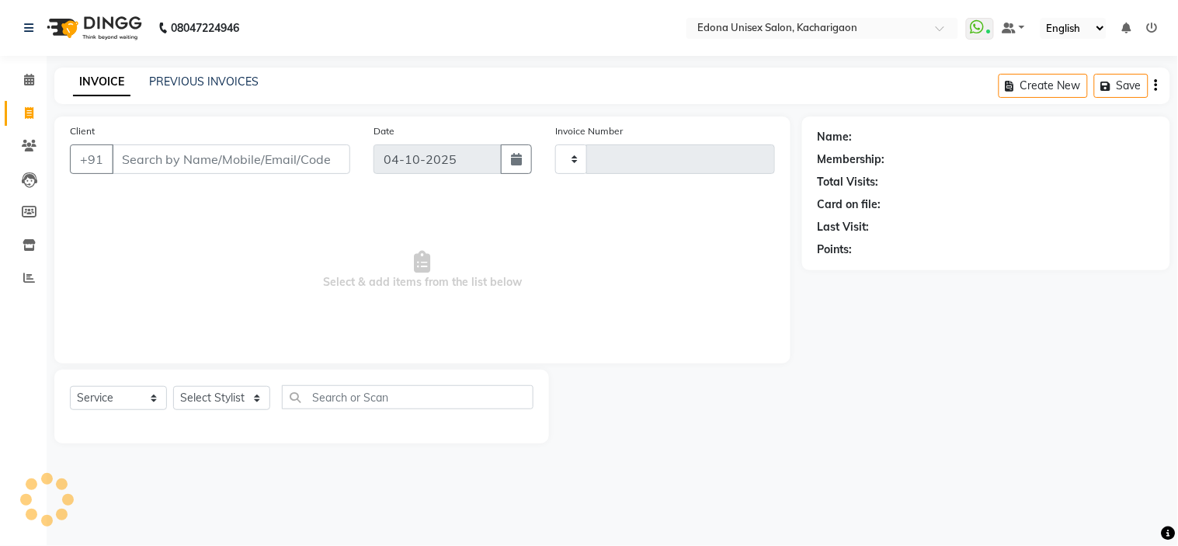
type input "2731"
select select "5389"
click at [31, 110] on icon at bounding box center [29, 113] width 9 height 12
select select "service"
type input "2731"
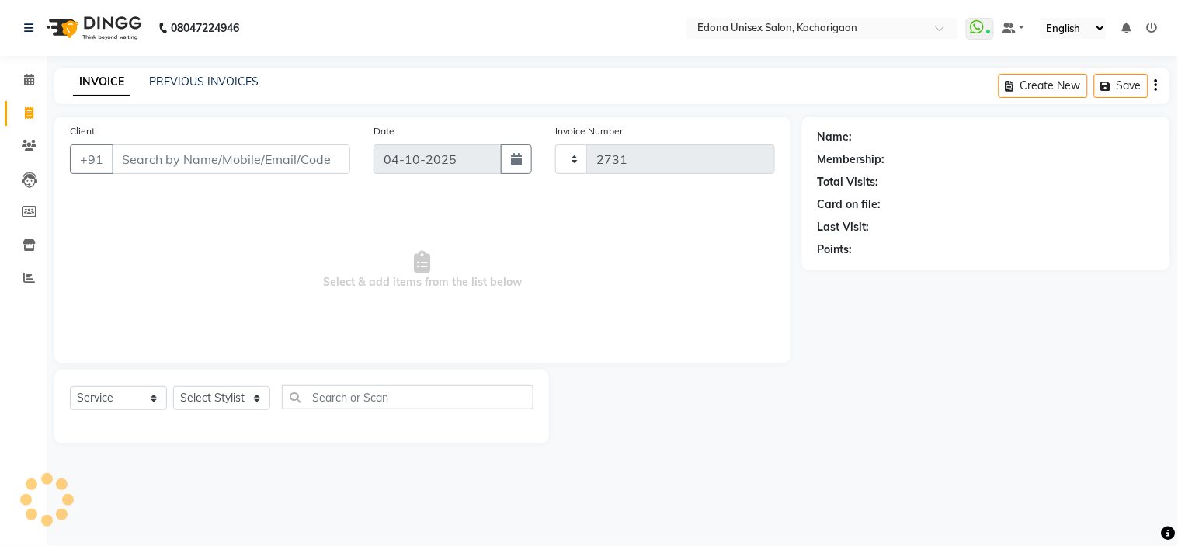
select select "5389"
click at [211, 395] on select "Select Stylist Admin Anchuli [PERSON_NAME] Sonar Bir Basumtary [PERSON_NAME] [P…" at bounding box center [221, 398] width 97 height 24
select select "44689"
click at [173, 387] on select "Select Stylist Admin Anchuli [PERSON_NAME] Sonar Bir Basumtary [PERSON_NAME] [P…" at bounding box center [221, 398] width 97 height 24
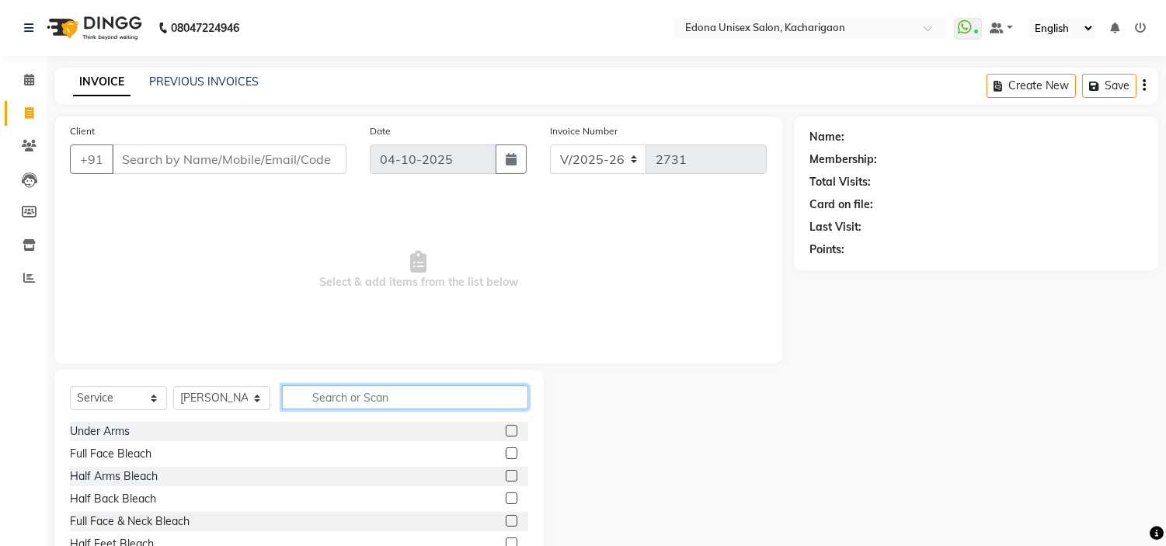
click at [351, 398] on input "text" at bounding box center [405, 397] width 246 height 24
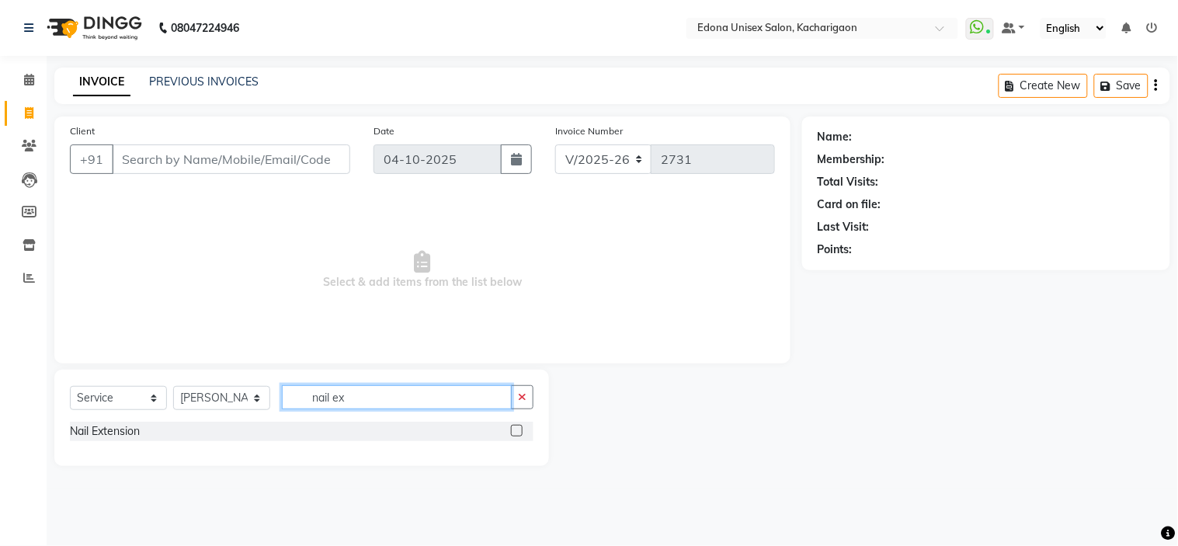
type input "nail ex"
click at [515, 431] on label at bounding box center [517, 431] width 12 height 12
click at [515, 431] on input "checkbox" at bounding box center [516, 431] width 10 height 10
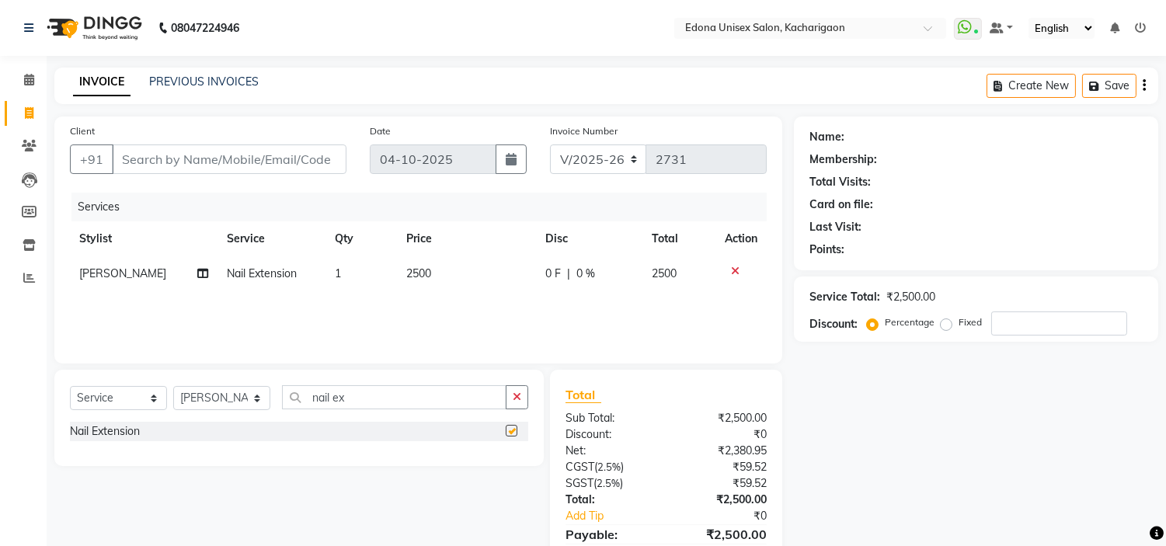
checkbox input "false"
drag, startPoint x: 414, startPoint y: 269, endPoint x: 422, endPoint y: 267, distance: 8.1
click at [422, 267] on span "2500" at bounding box center [418, 273] width 25 height 14
select select "44689"
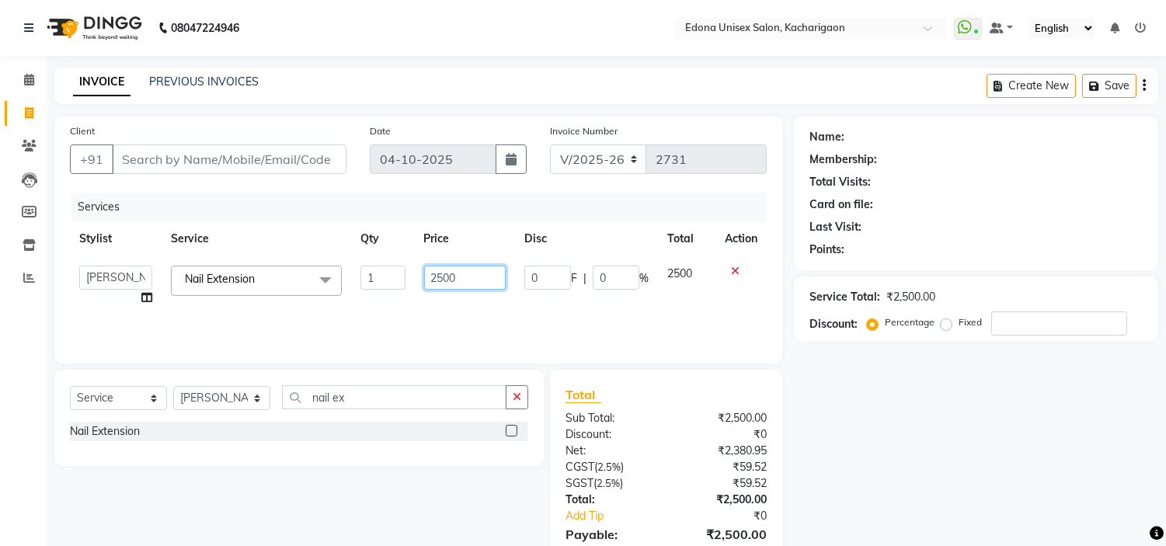
click at [440, 275] on input "2500" at bounding box center [465, 278] width 82 height 24
click at [444, 266] on input "2500" at bounding box center [465, 278] width 82 height 24
type input "1800"
click at [502, 315] on div "Services Stylist Service Qty Price Disc Total Action Admin Anchuli Basumatari A…" at bounding box center [418, 270] width 697 height 155
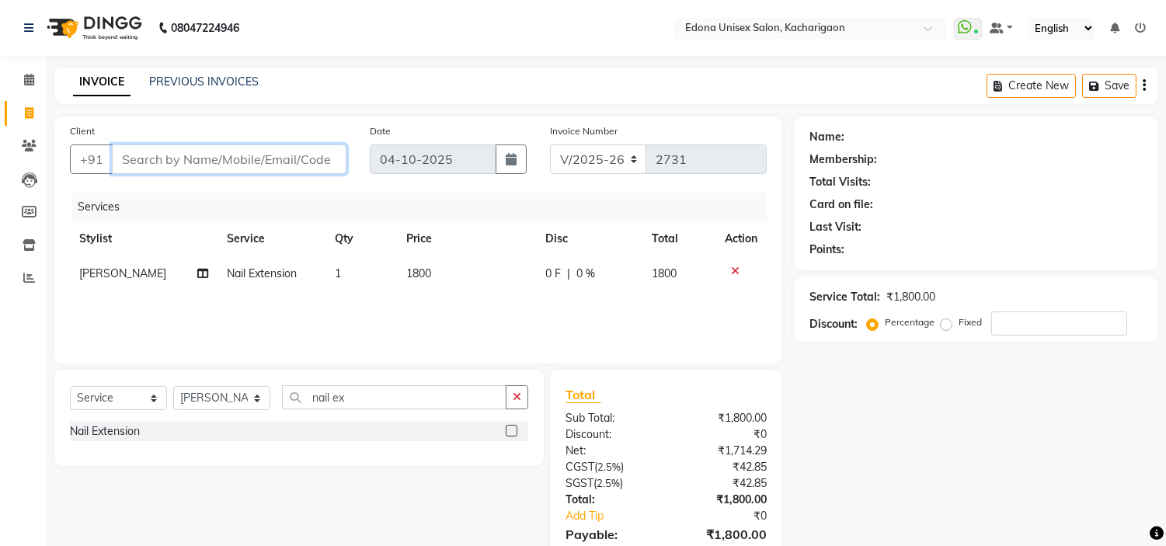
click at [280, 158] on input "Client" at bounding box center [229, 159] width 235 height 30
type input "9"
type input "0"
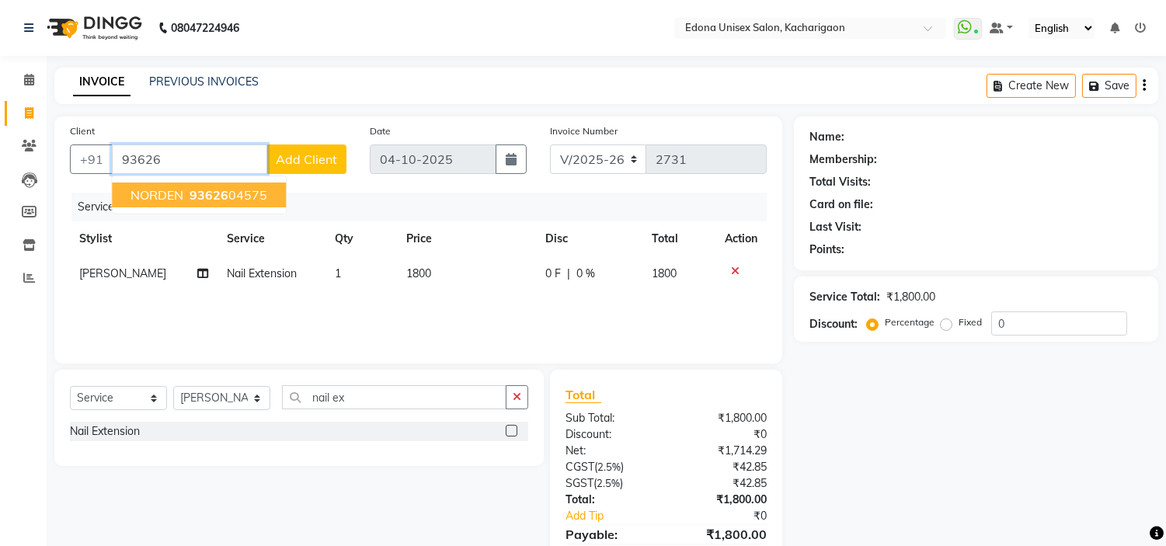
click at [234, 198] on ngb-highlight "93626 04575" at bounding box center [226, 195] width 81 height 16
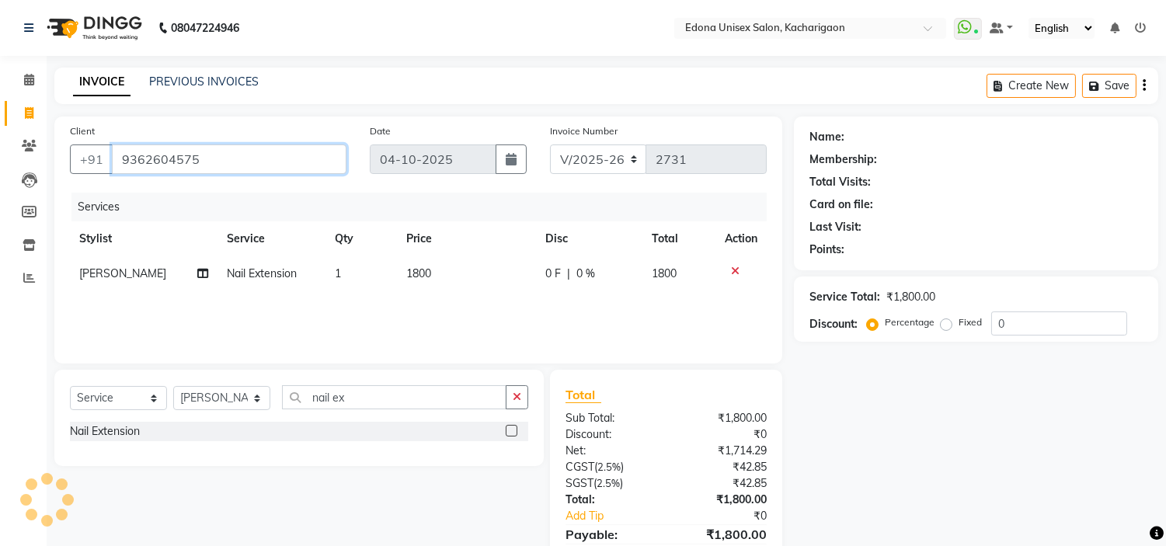
type input "9362604575"
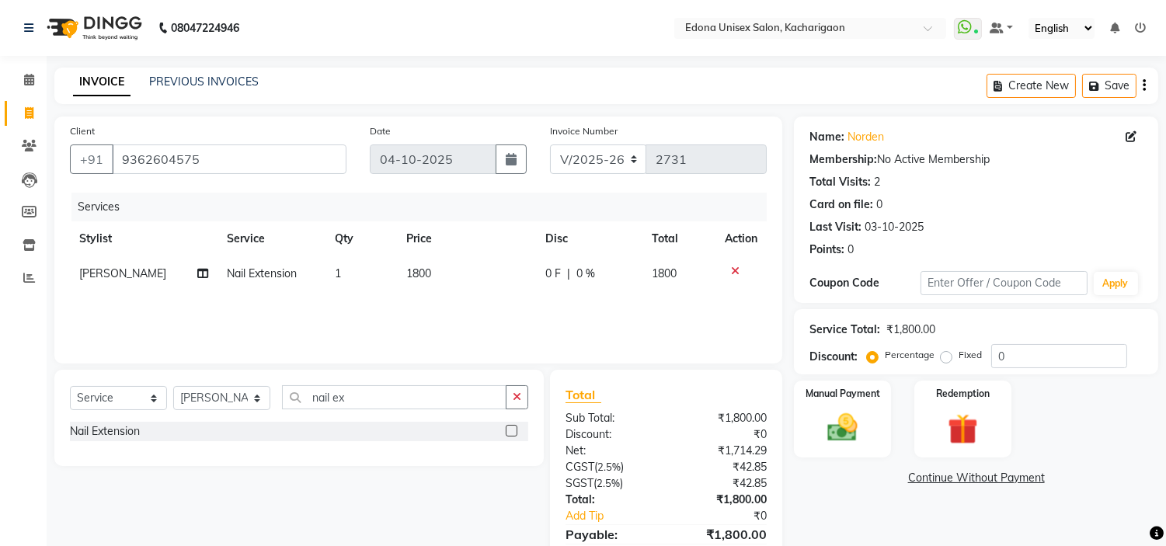
scroll to position [75, 0]
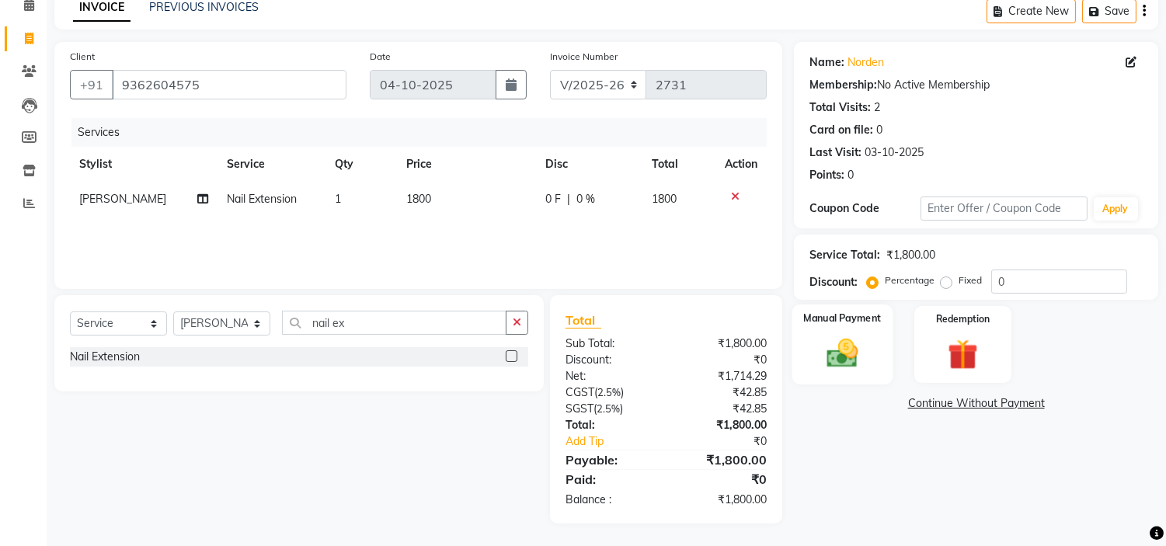
click at [863, 358] on img at bounding box center [842, 354] width 51 height 37
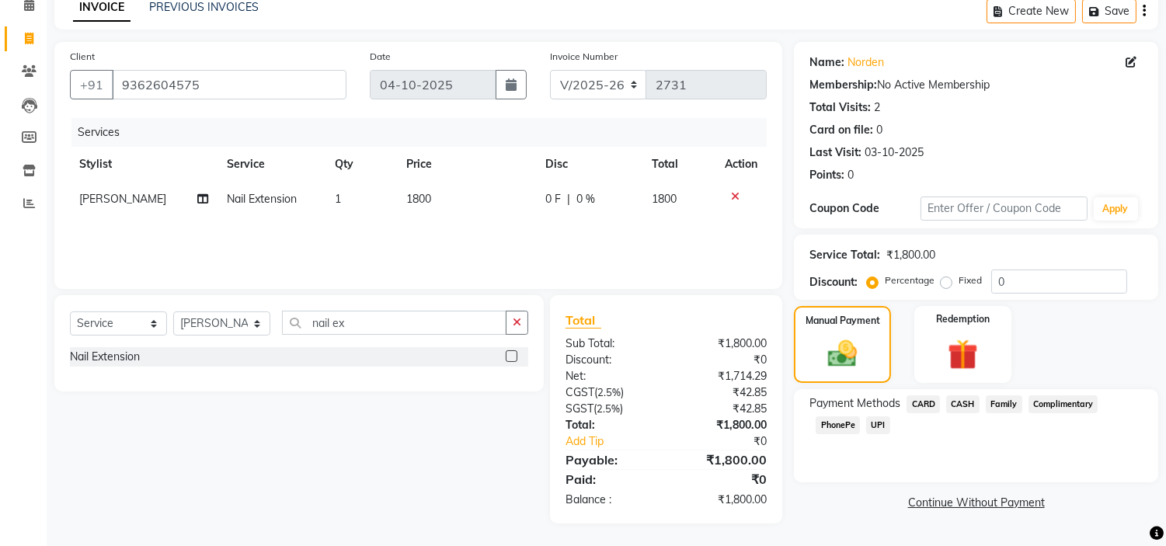
click at [834, 422] on span "PhonePe" at bounding box center [837, 425] width 44 height 18
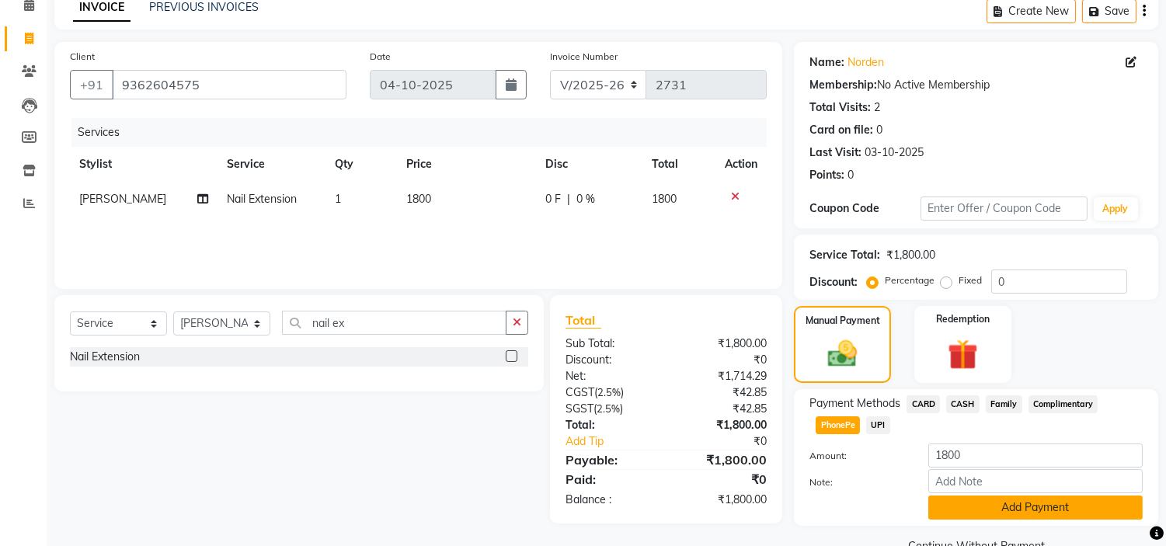
click at [952, 509] on button "Add Payment" at bounding box center [1035, 507] width 214 height 24
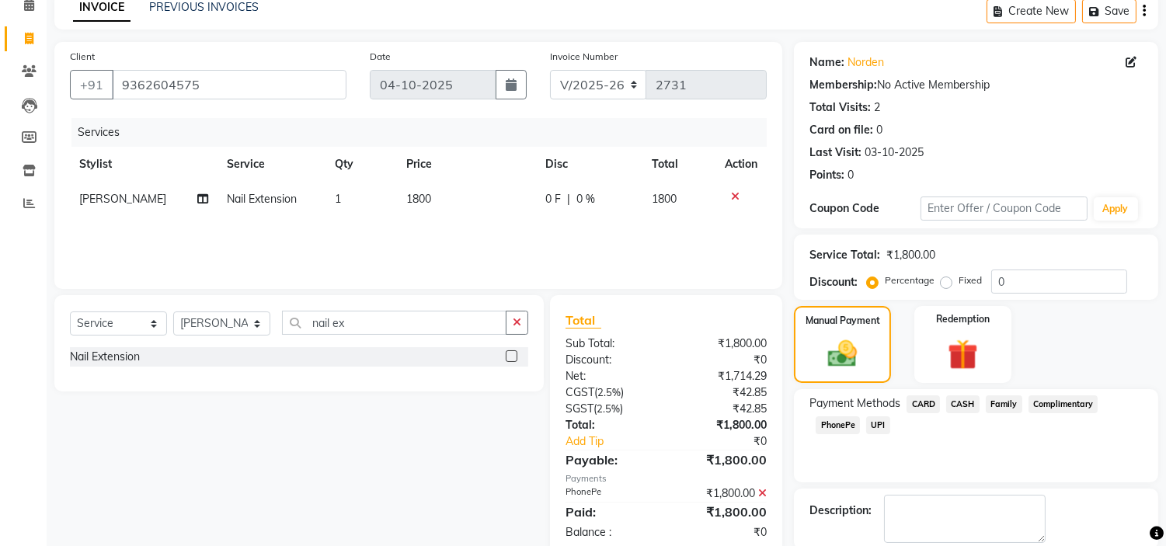
scroll to position [152, 0]
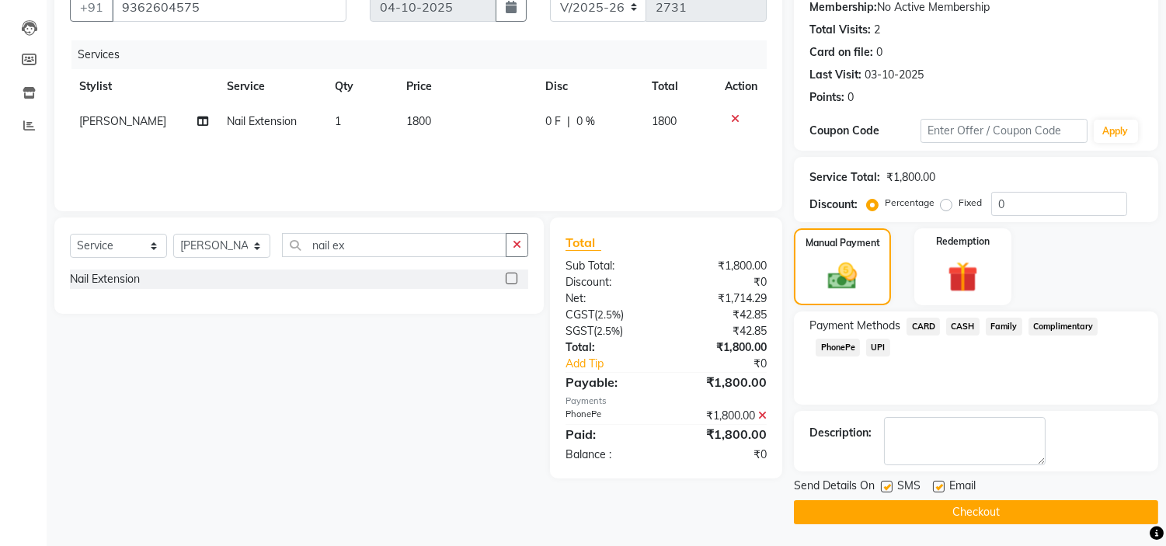
drag, startPoint x: 958, startPoint y: 506, endPoint x: 840, endPoint y: 436, distance: 138.3
click at [958, 507] on button "Checkout" at bounding box center [976, 512] width 364 height 24
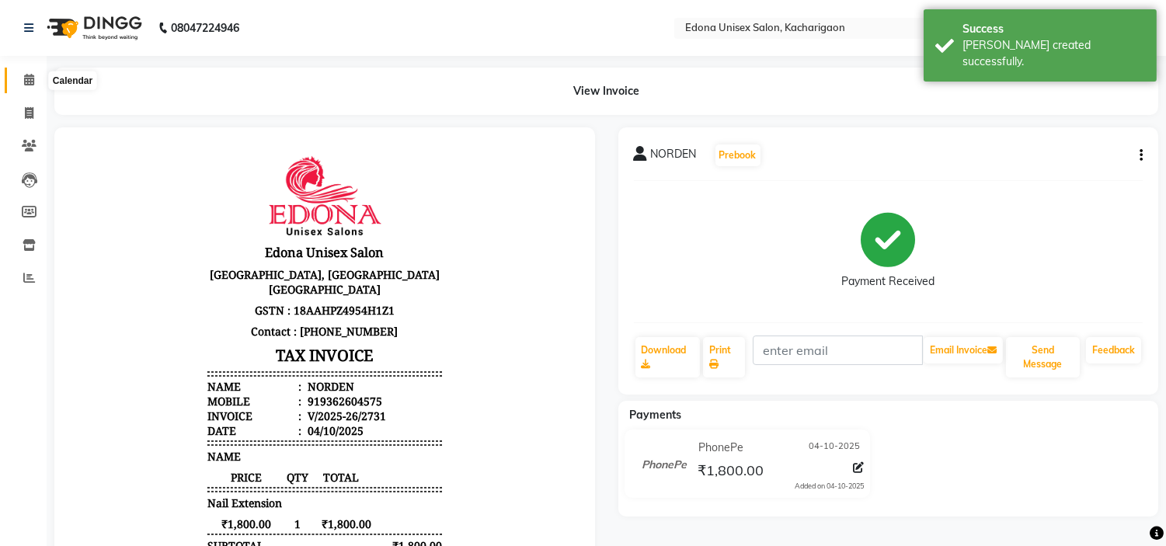
click at [24, 82] on icon at bounding box center [29, 80] width 10 height 12
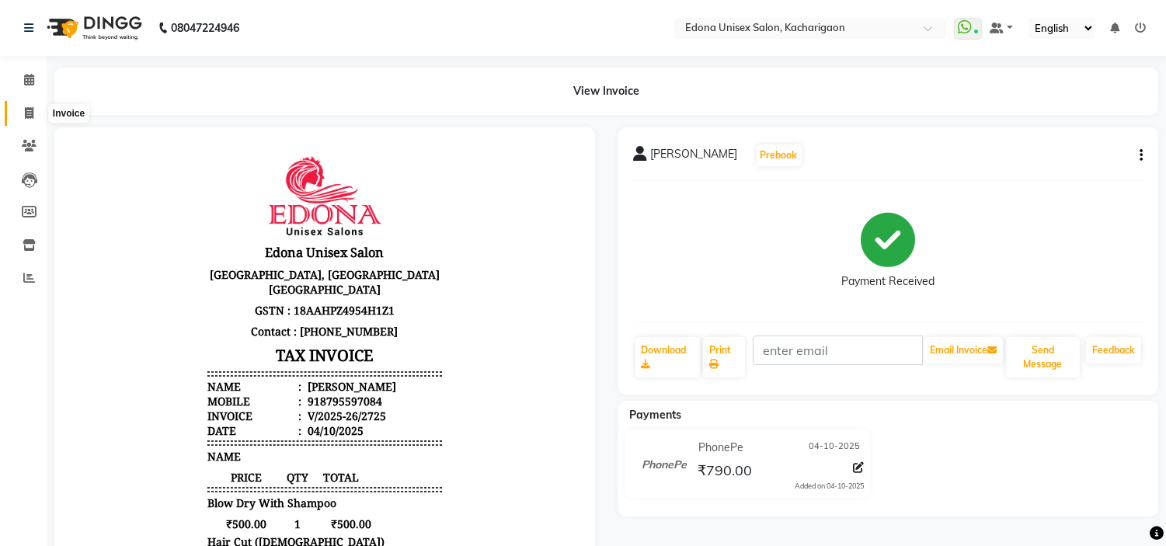
click at [32, 112] on icon at bounding box center [29, 113] width 9 height 12
select select "service"
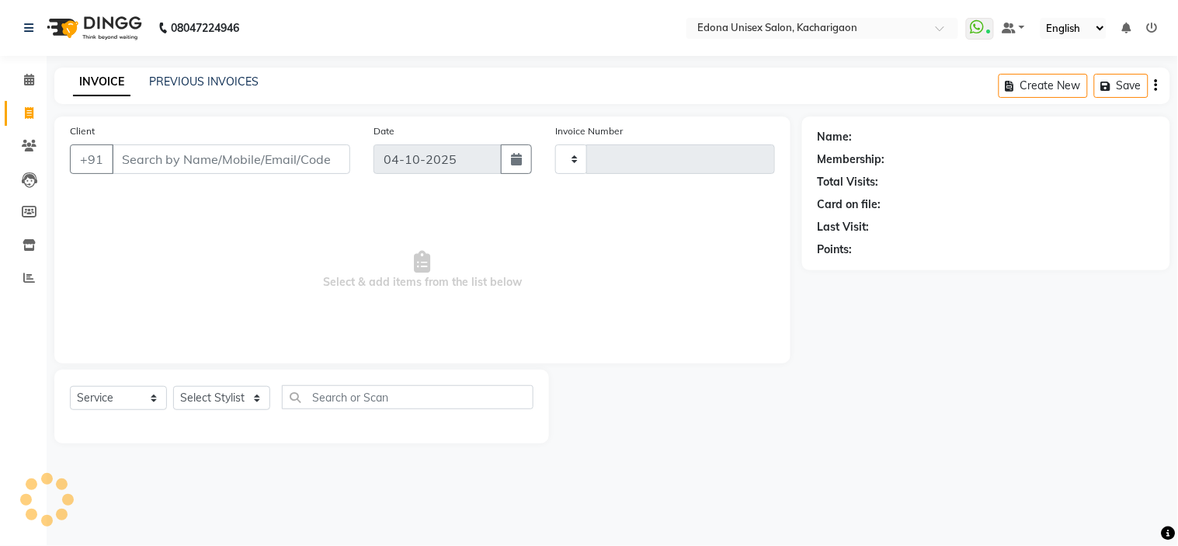
type input "2728"
select select "5389"
click at [207, 418] on div "Select Service Product Membership Package Voucher Prepaid Gift Card Select Styl…" at bounding box center [302, 403] width 464 height 37
click at [217, 405] on select "Select Stylist" at bounding box center [221, 398] width 97 height 24
click at [221, 398] on select "Select Stylist Admin Anchuli [PERSON_NAME] Sonar Bir Basumtary [PERSON_NAME] [P…" at bounding box center [221, 398] width 97 height 24
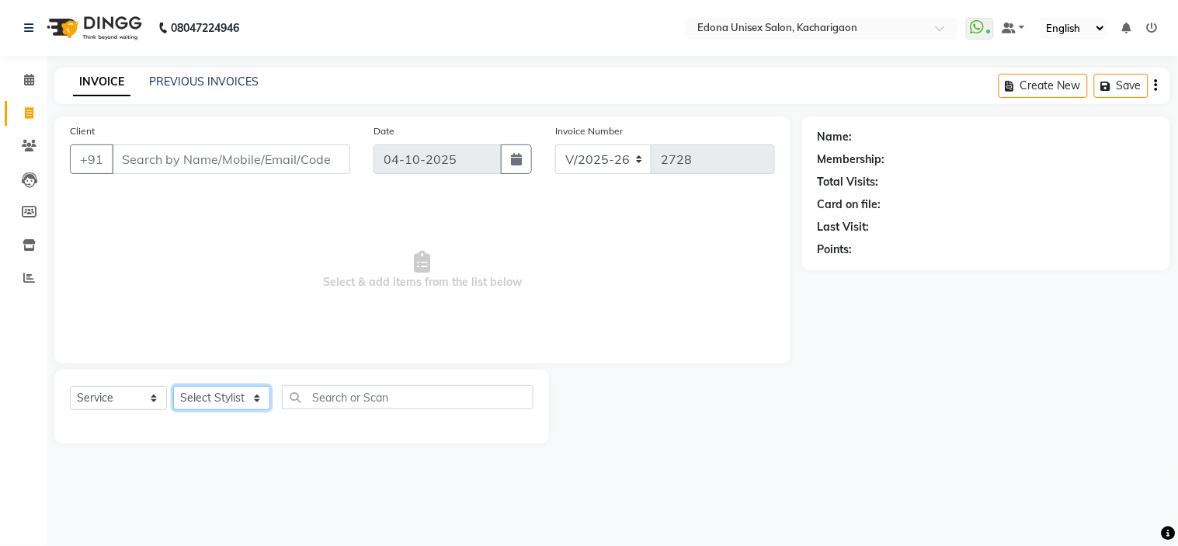
click at [218, 398] on select "Select Stylist Admin Anchuli [PERSON_NAME] Sonar Bir Basumtary [PERSON_NAME] [P…" at bounding box center [221, 398] width 97 height 24
select select "77350"
click at [173, 387] on select "Select Stylist Admin Anchuli [PERSON_NAME] Sonar Bir Basumtary [PERSON_NAME] [P…" at bounding box center [221, 398] width 97 height 24
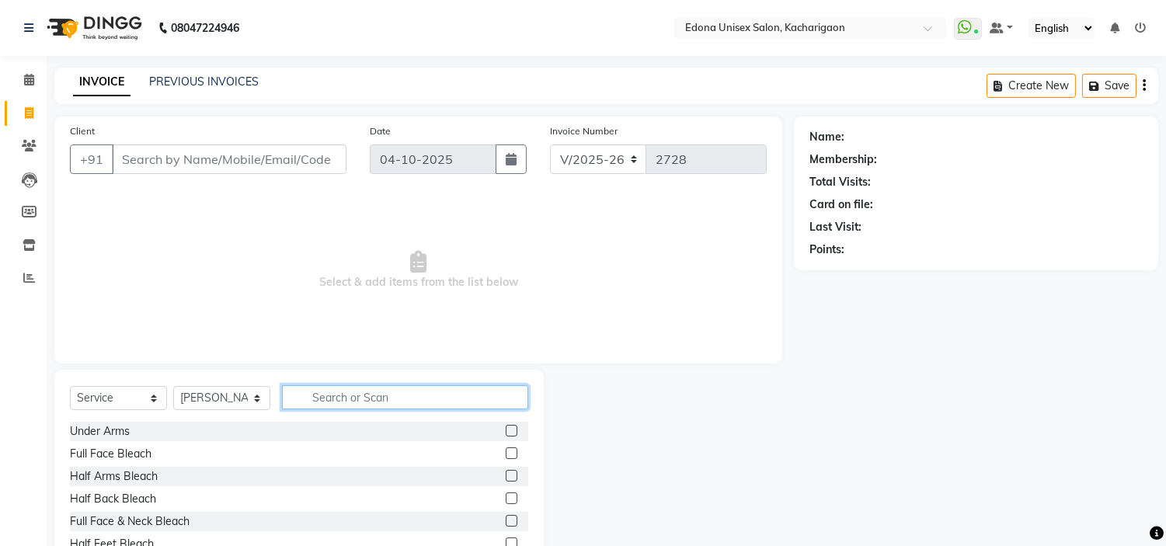
click at [398, 391] on input "text" at bounding box center [405, 397] width 246 height 24
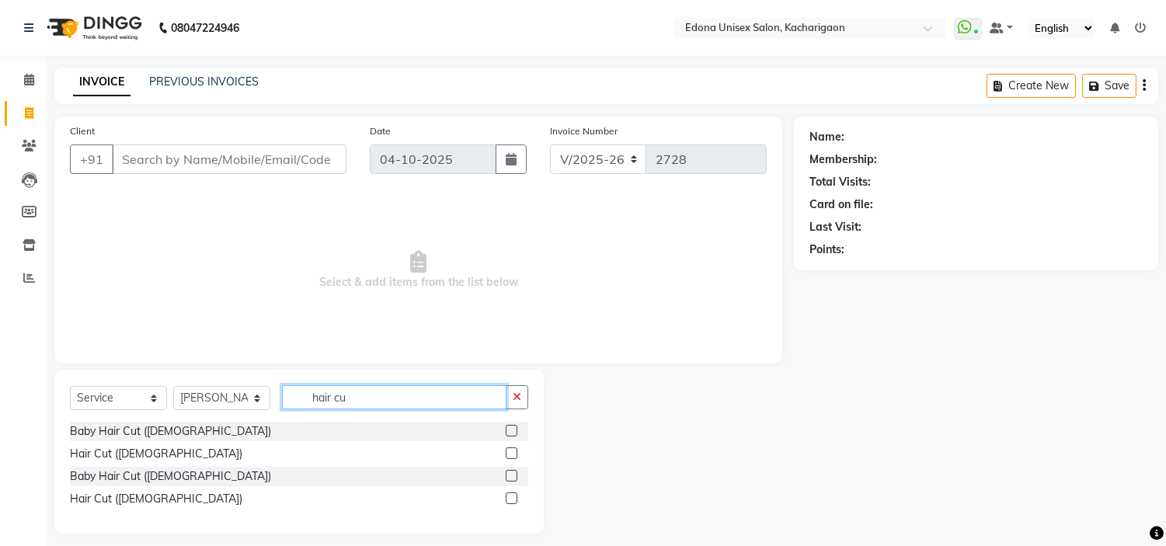
type input "hair cu"
drag, startPoint x: 506, startPoint y: 500, endPoint x: 510, endPoint y: 490, distance: 10.8
click at [509, 498] on label at bounding box center [512, 498] width 12 height 12
click at [509, 498] on input "checkbox" at bounding box center [511, 499] width 10 height 10
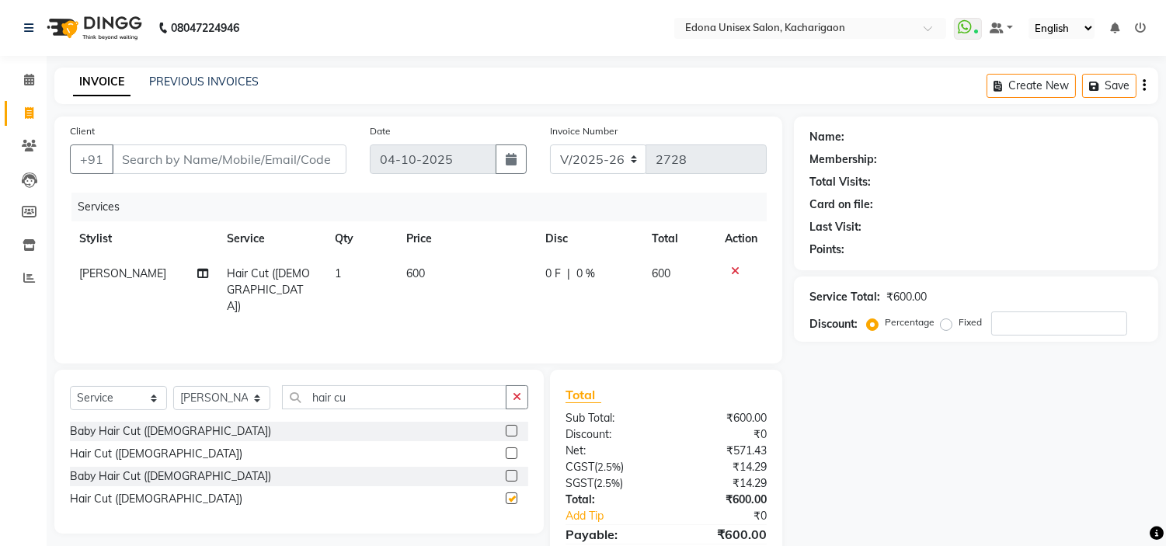
checkbox input "false"
click at [428, 275] on td "600" at bounding box center [466, 290] width 139 height 68
select select "77350"
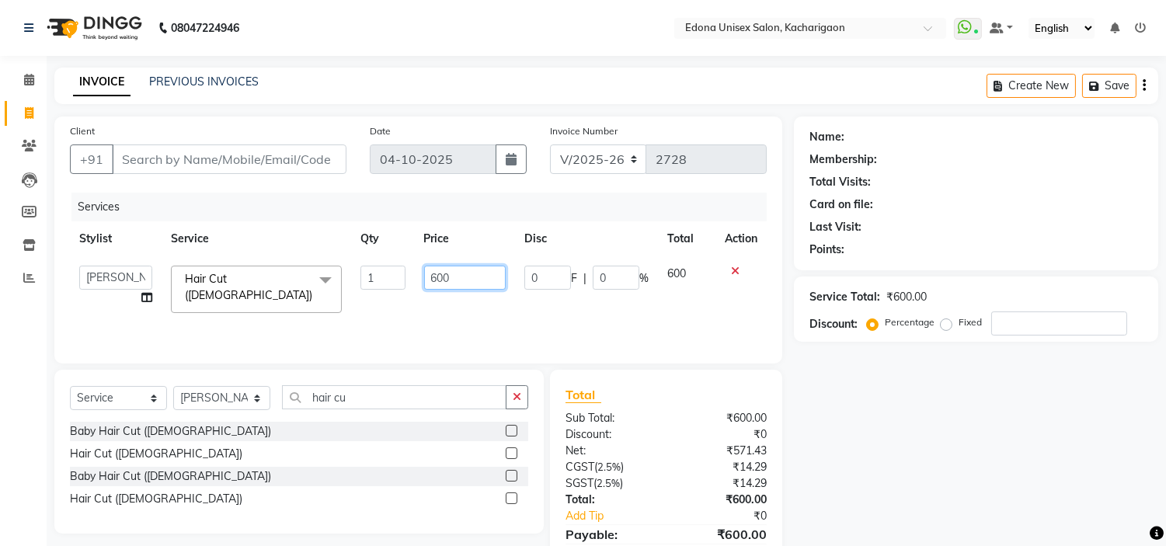
click at [438, 273] on input "600" at bounding box center [465, 278] width 82 height 24
type input "700"
click at [182, 156] on input "Client" at bounding box center [229, 159] width 235 height 30
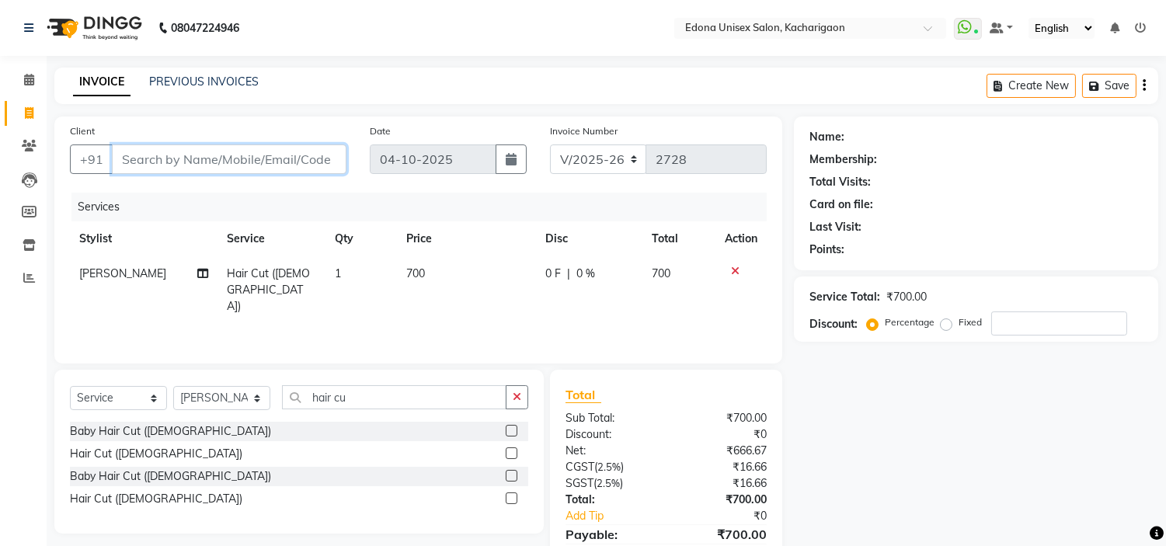
type input "9"
type input "0"
drag, startPoint x: 888, startPoint y: 511, endPoint x: 193, endPoint y: 151, distance: 783.6
click at [193, 151] on input "98" at bounding box center [229, 159] width 235 height 30
type input "9864233493"
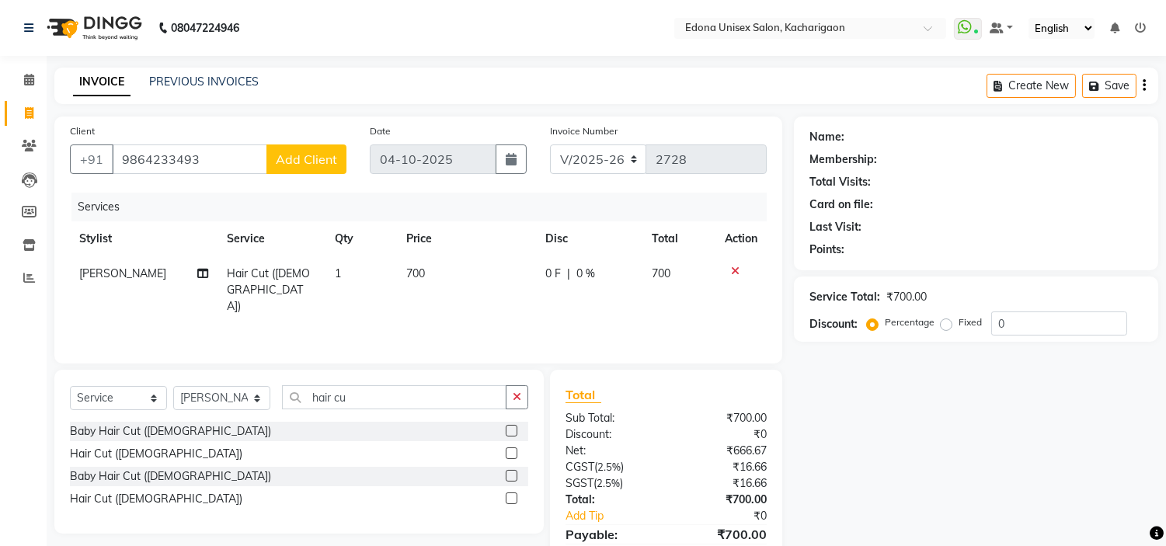
click at [322, 164] on span "Add Client" at bounding box center [306, 159] width 61 height 16
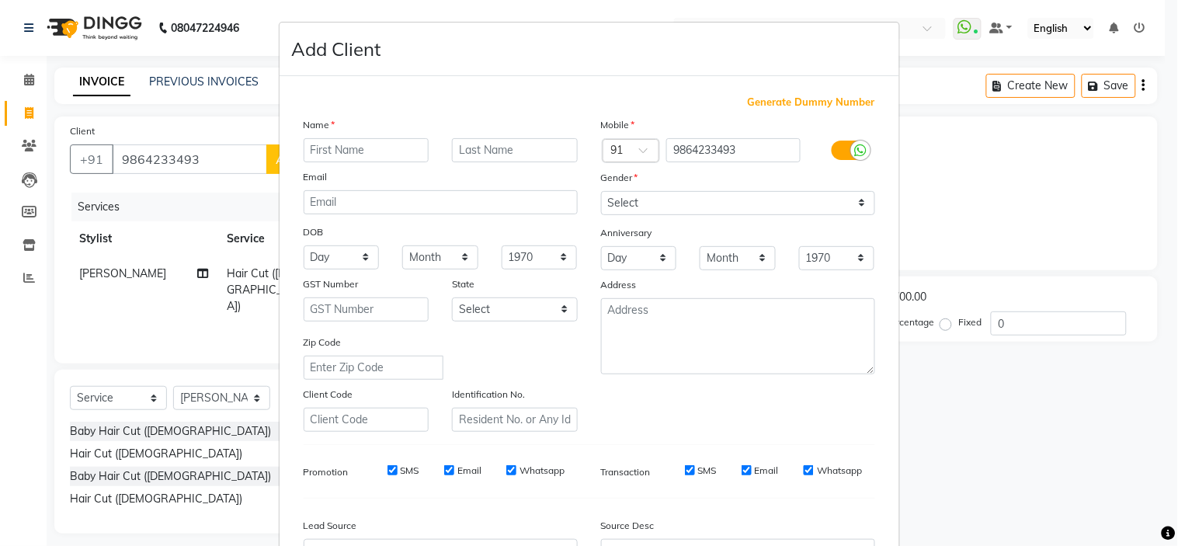
click at [381, 148] on input "text" at bounding box center [367, 150] width 126 height 24
type input "Bhaskar"
click at [630, 195] on select "Select Male Female Other Prefer Not To Say" at bounding box center [738, 203] width 274 height 24
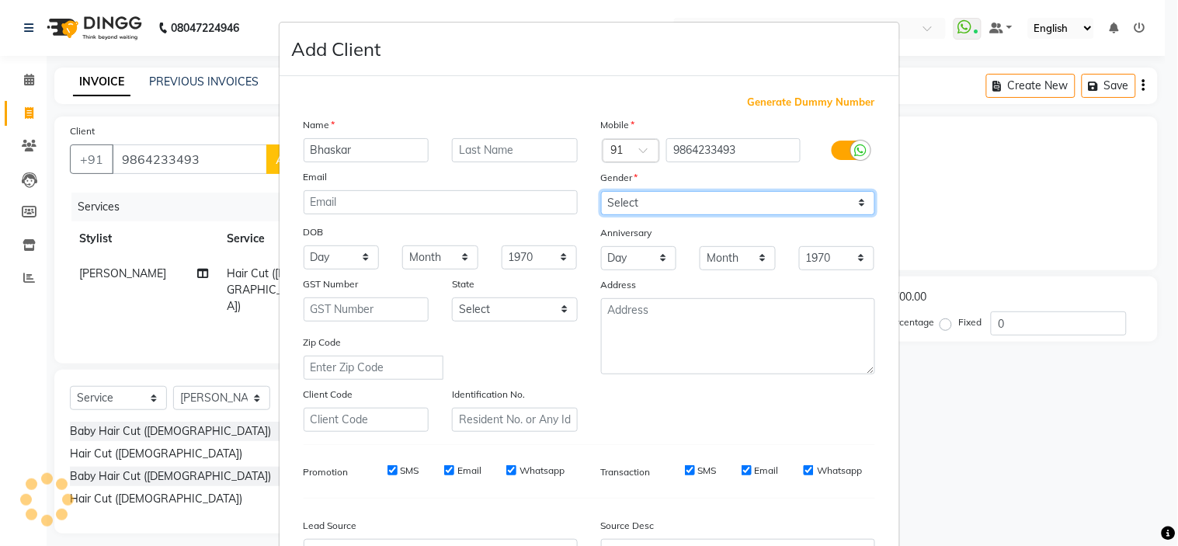
select select "male"
click at [601, 191] on select "Select Male Female Other Prefer Not To Say" at bounding box center [738, 203] width 274 height 24
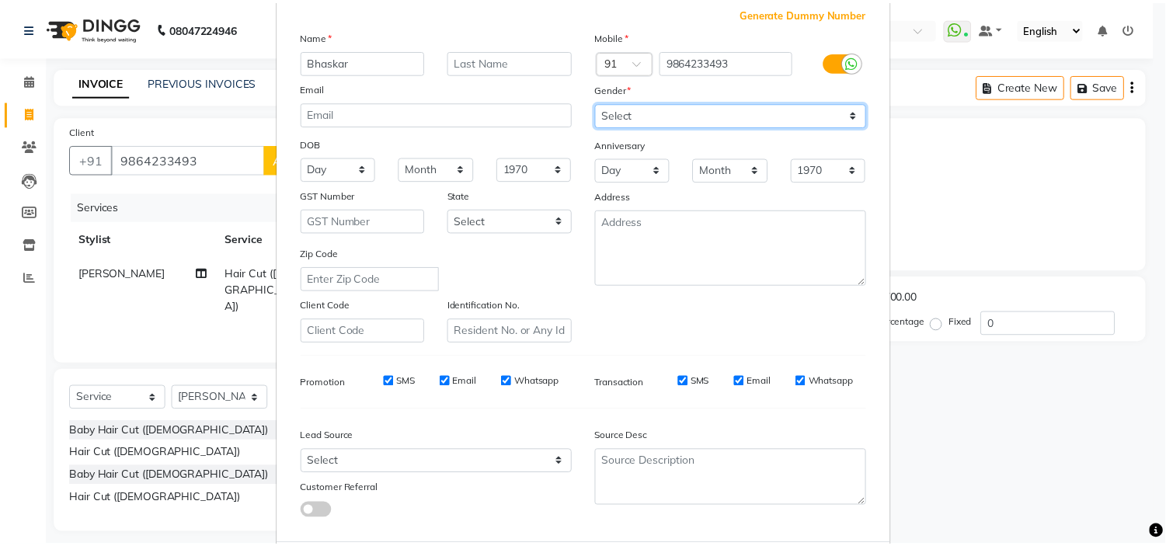
scroll to position [172, 0]
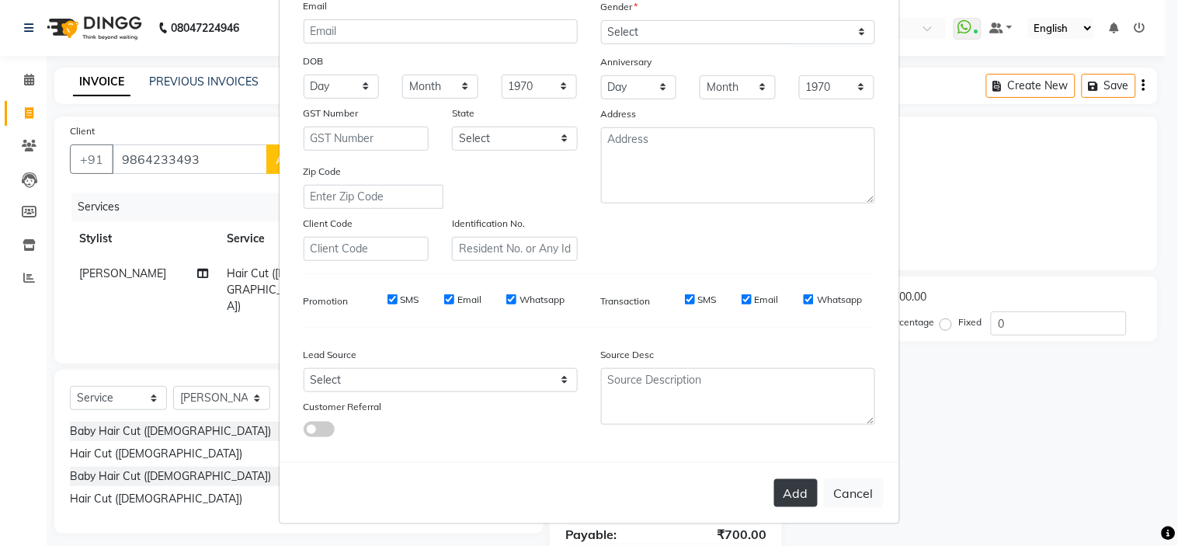
click at [795, 494] on button "Add" at bounding box center [795, 493] width 43 height 28
select select
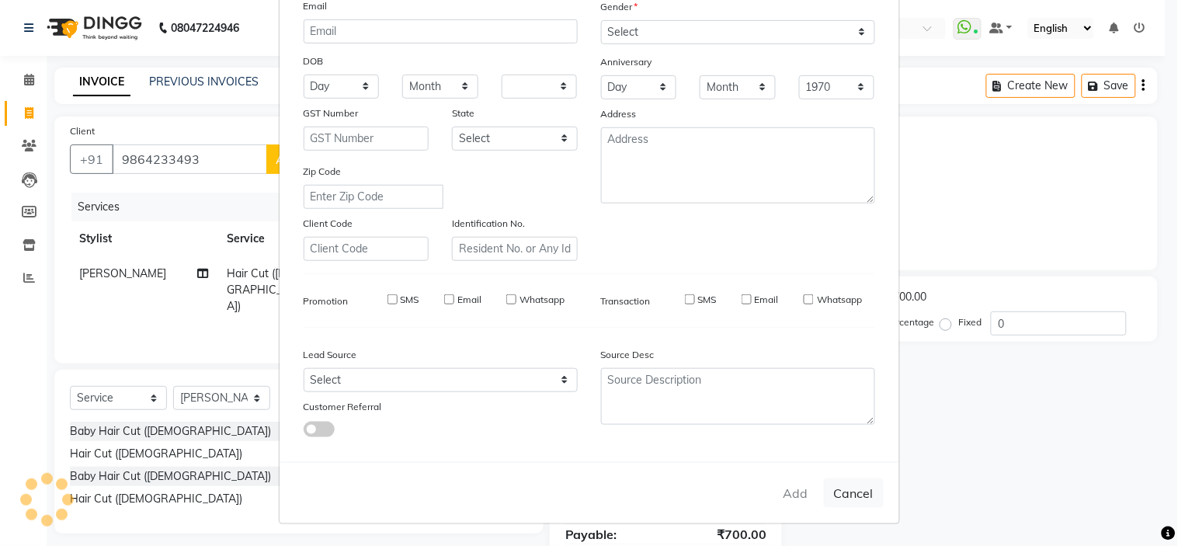
select select
checkbox input "false"
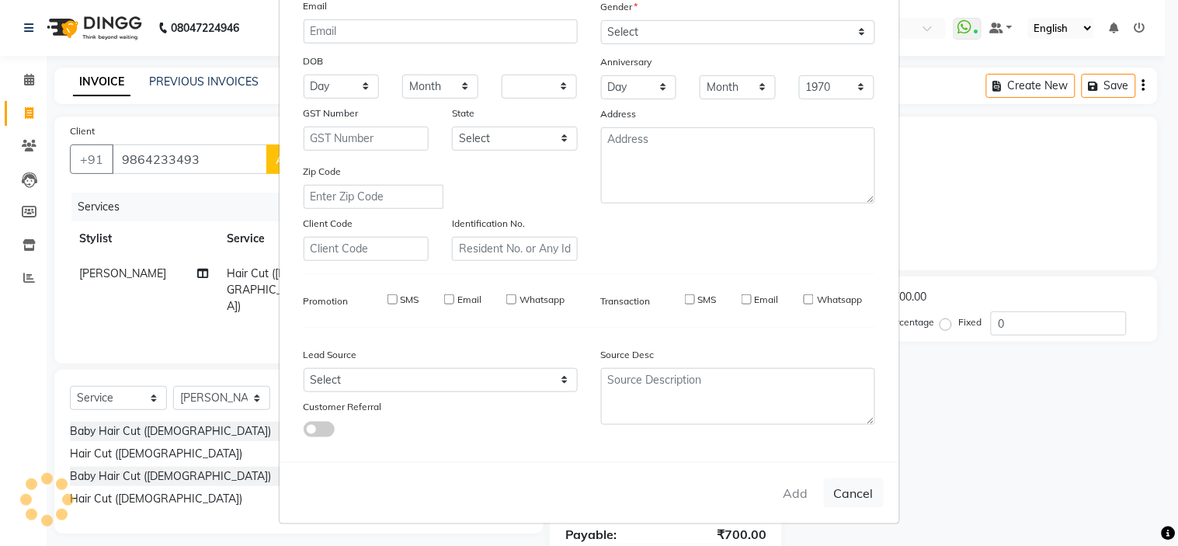
checkbox input "false"
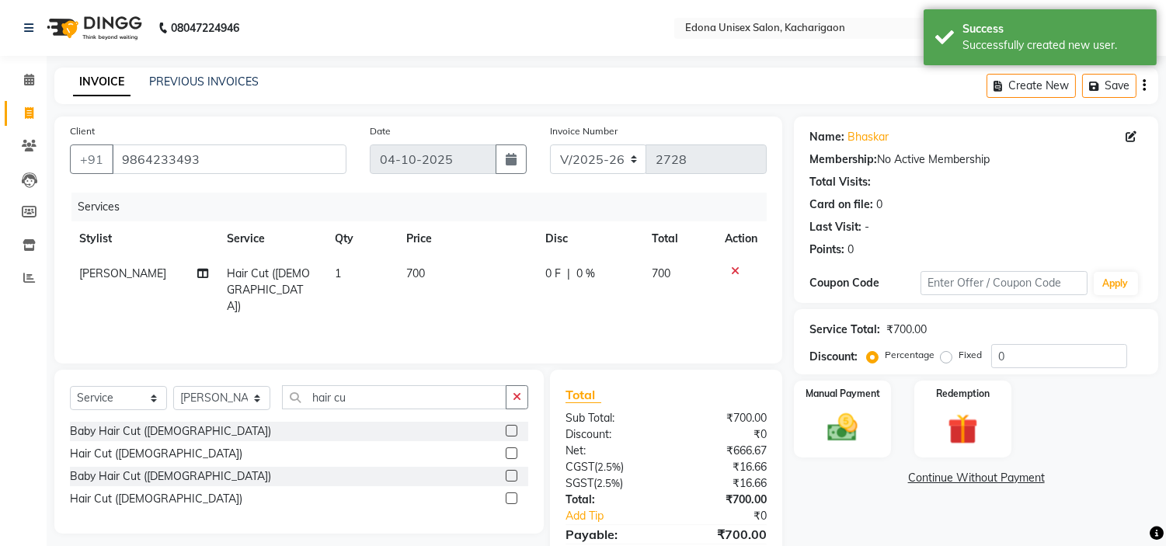
scroll to position [75, 0]
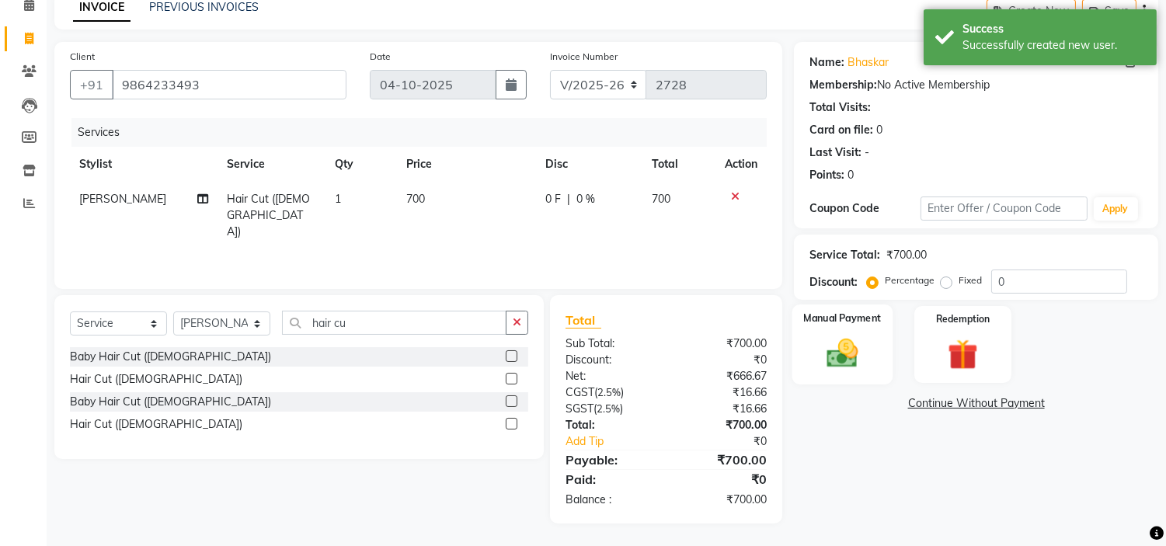
click at [847, 371] on div "Manual Payment" at bounding box center [842, 343] width 101 height 79
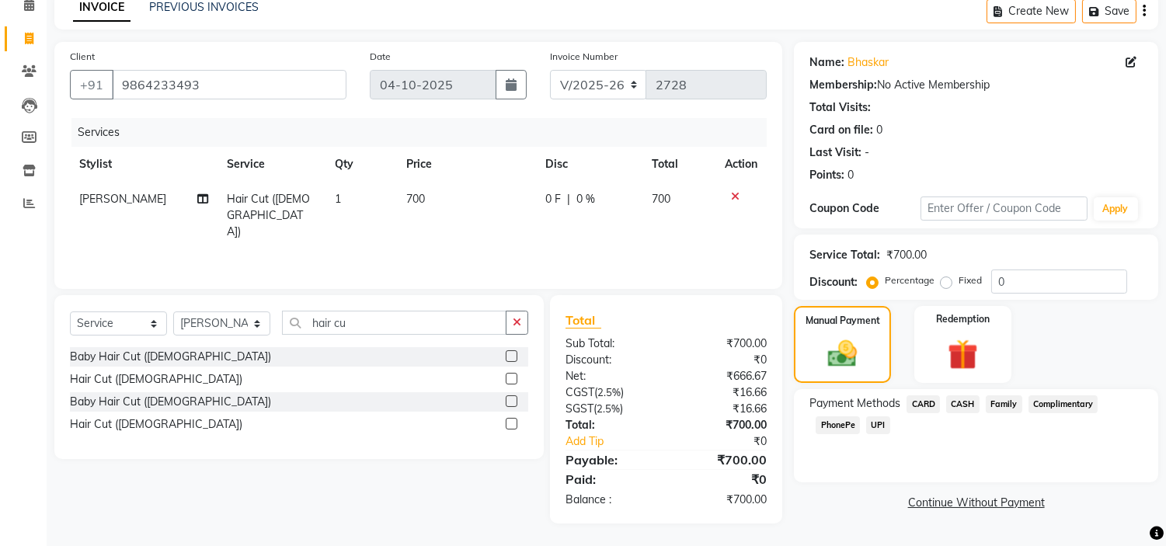
click at [843, 423] on span "PhonePe" at bounding box center [837, 425] width 44 height 18
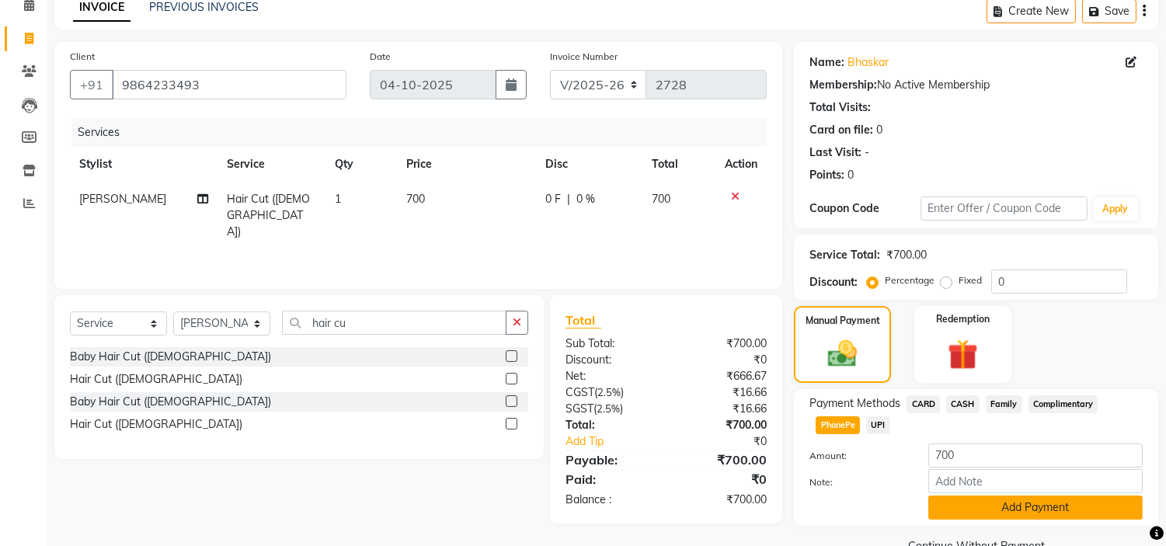
click at [972, 502] on button "Add Payment" at bounding box center [1035, 507] width 214 height 24
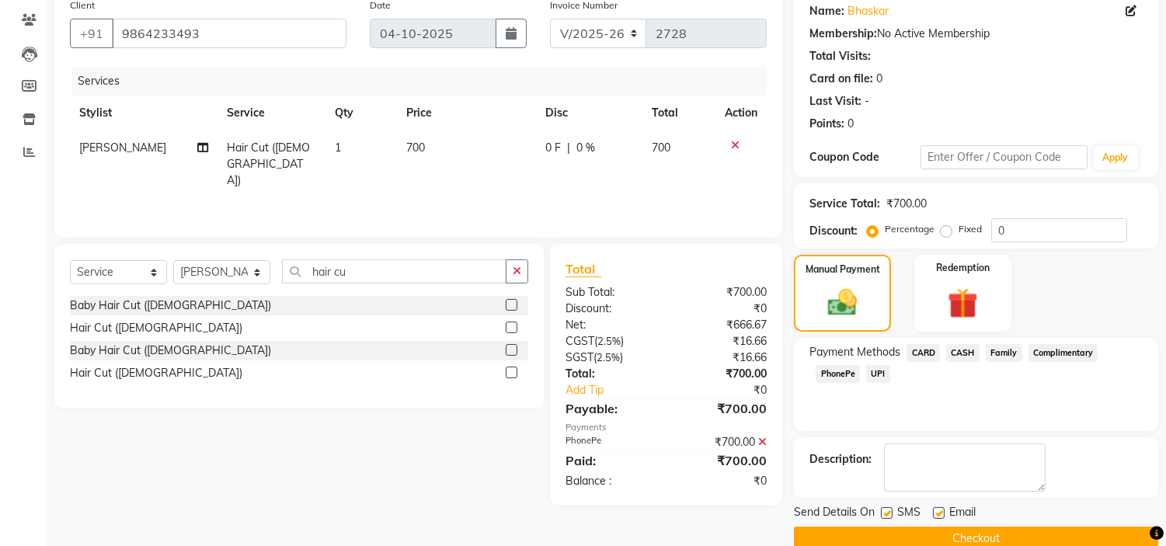
scroll to position [152, 0]
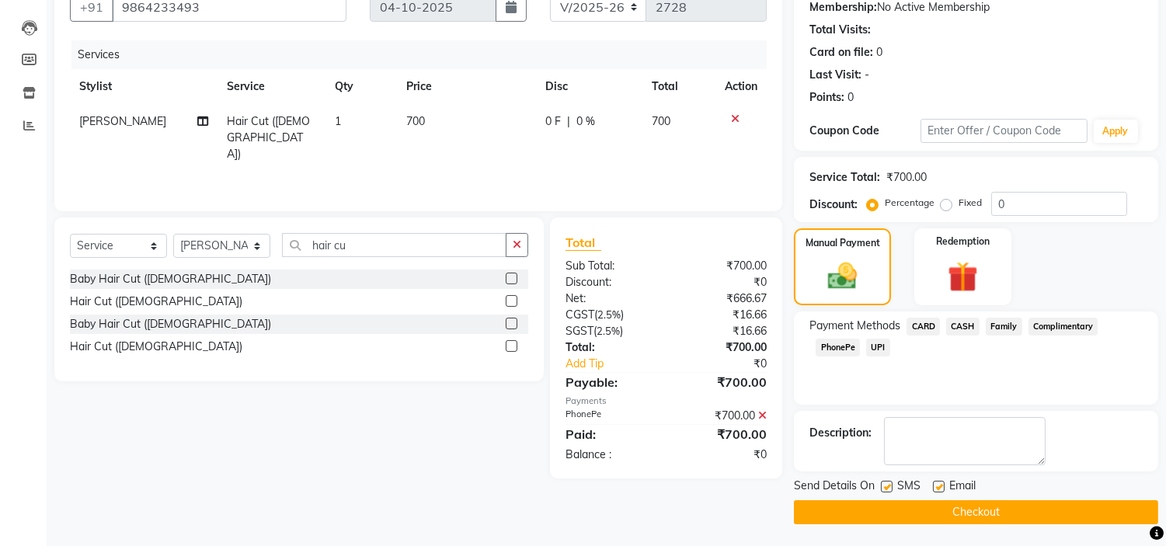
click at [971, 507] on button "Checkout" at bounding box center [976, 512] width 364 height 24
